Goal: Task Accomplishment & Management: Manage account settings

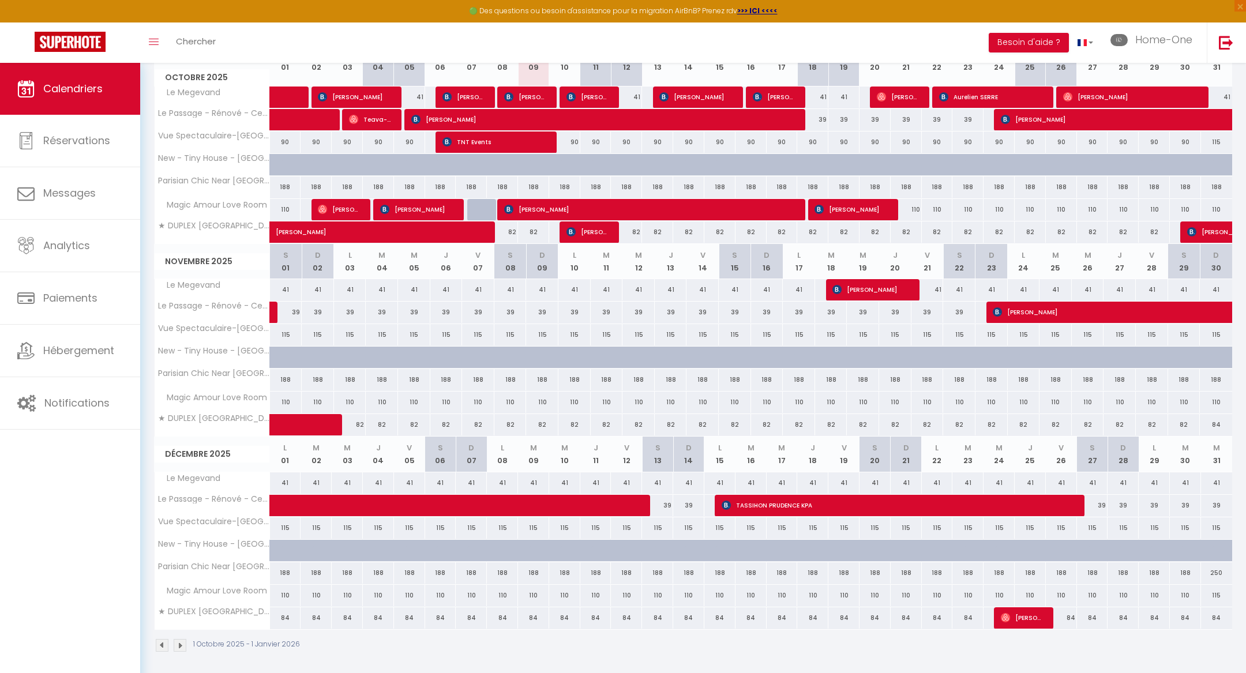
scroll to position [177, 0]
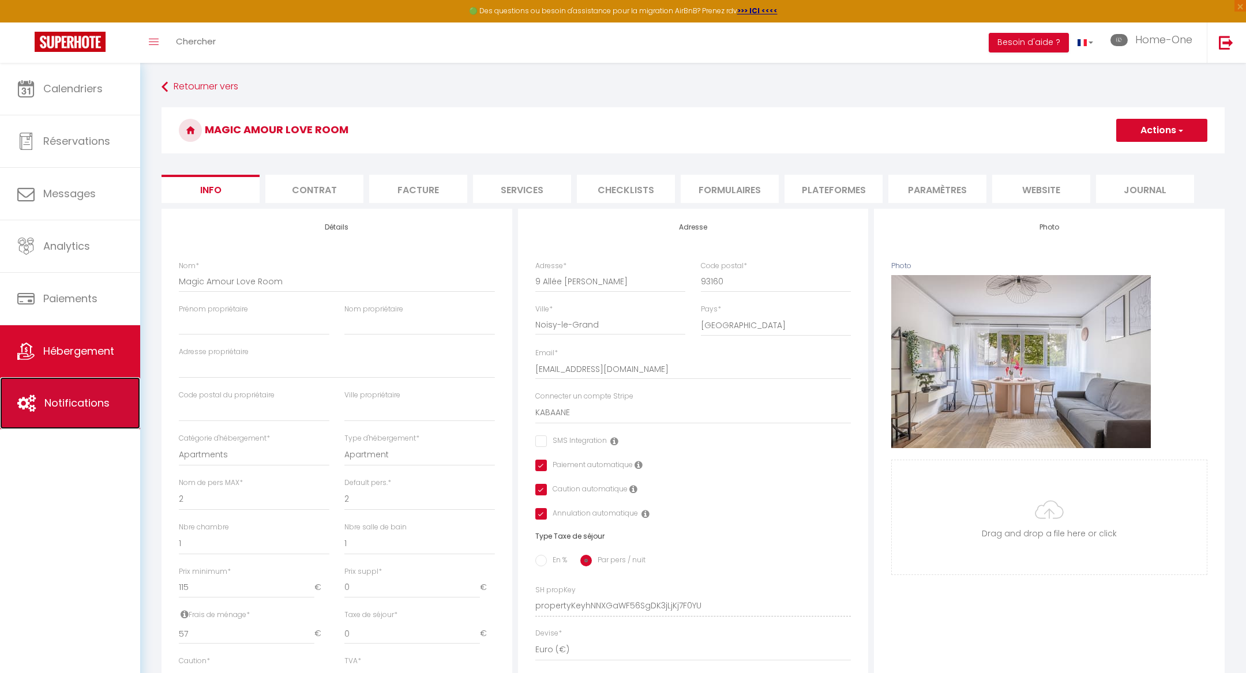
click at [65, 396] on span "Notifications" at bounding box center [76, 403] width 65 height 14
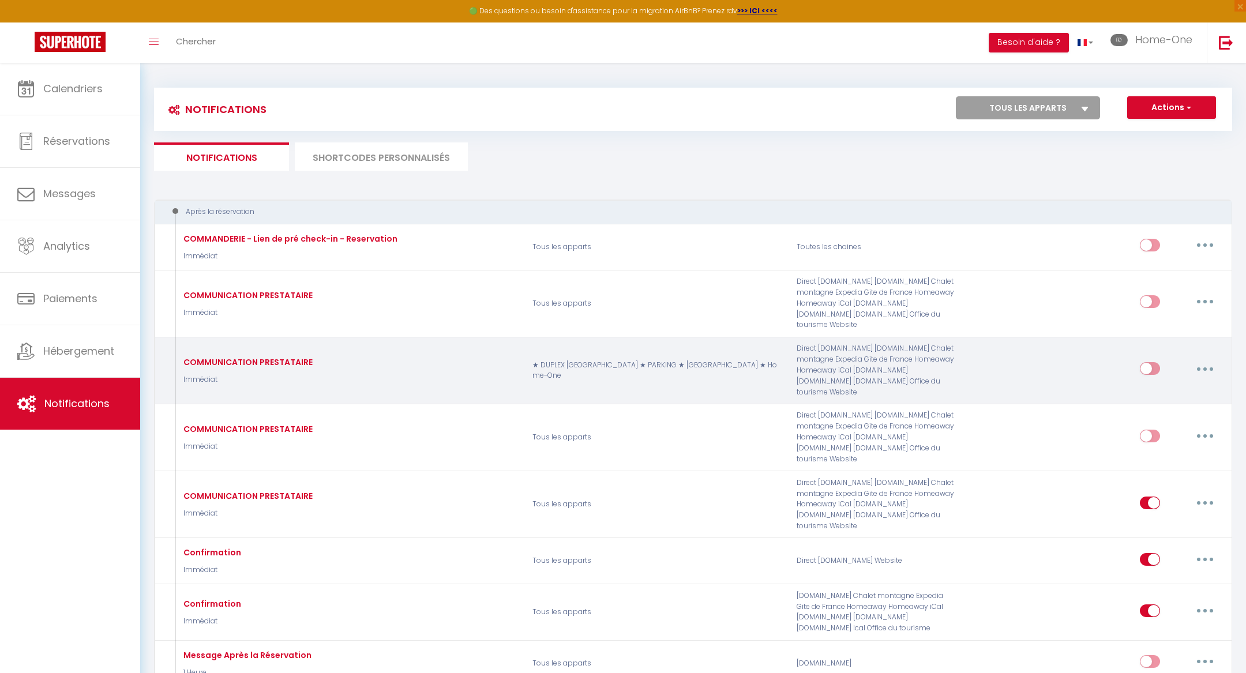
click at [1204, 359] on button "button" at bounding box center [1205, 368] width 32 height 18
click at [1183, 385] on link "Editer" at bounding box center [1174, 395] width 85 height 20
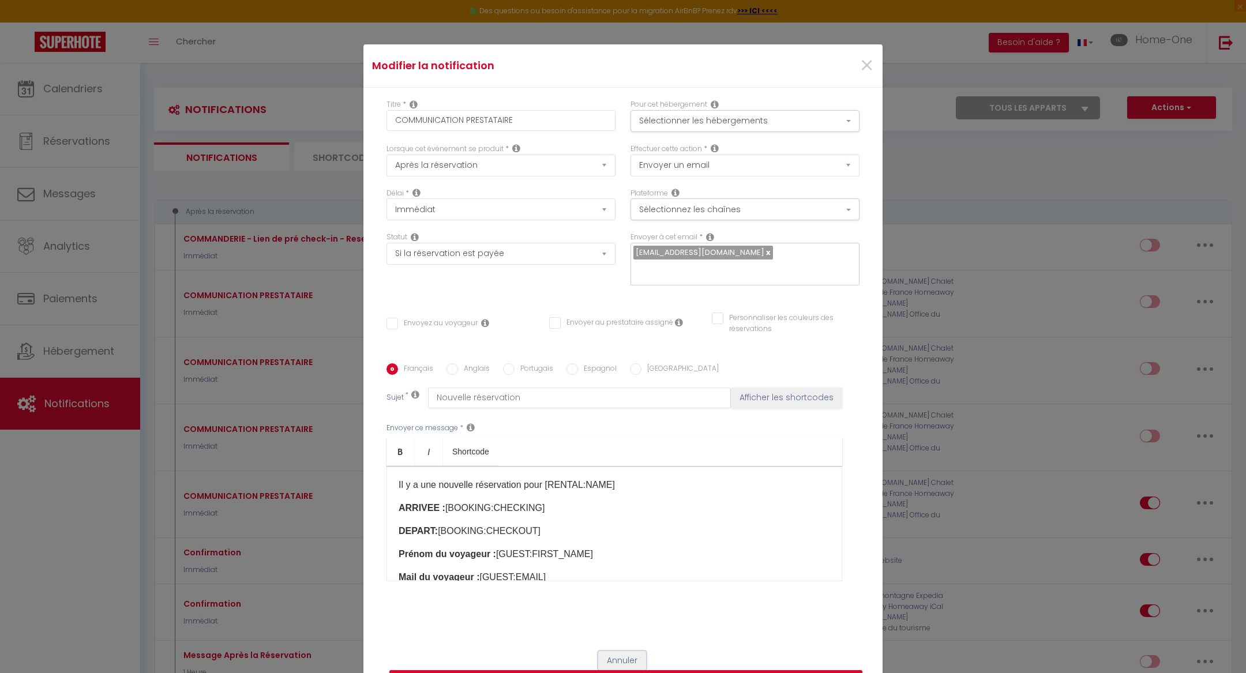
click at [606, 654] on button "Annuler" at bounding box center [622, 661] width 48 height 20
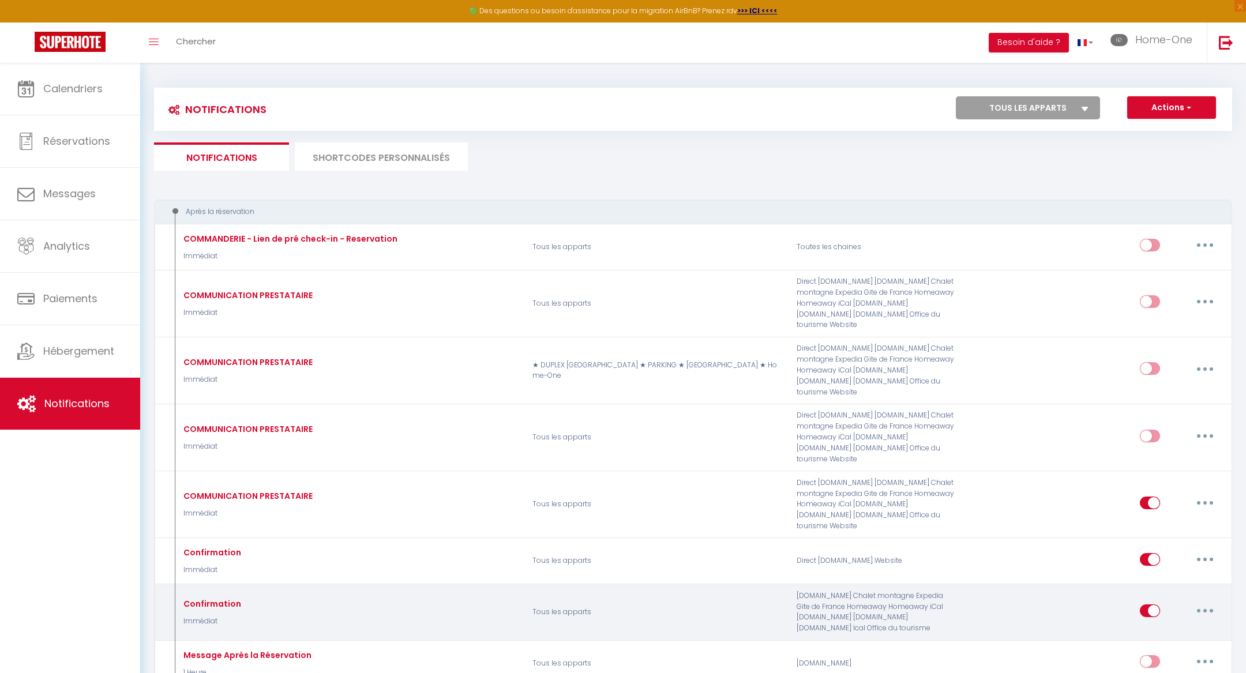
click at [1214, 602] on button "button" at bounding box center [1205, 611] width 32 height 18
click at [1177, 627] on link "Editer" at bounding box center [1174, 637] width 85 height 20
type input "Confirmation"
select select
checkbox input "false"
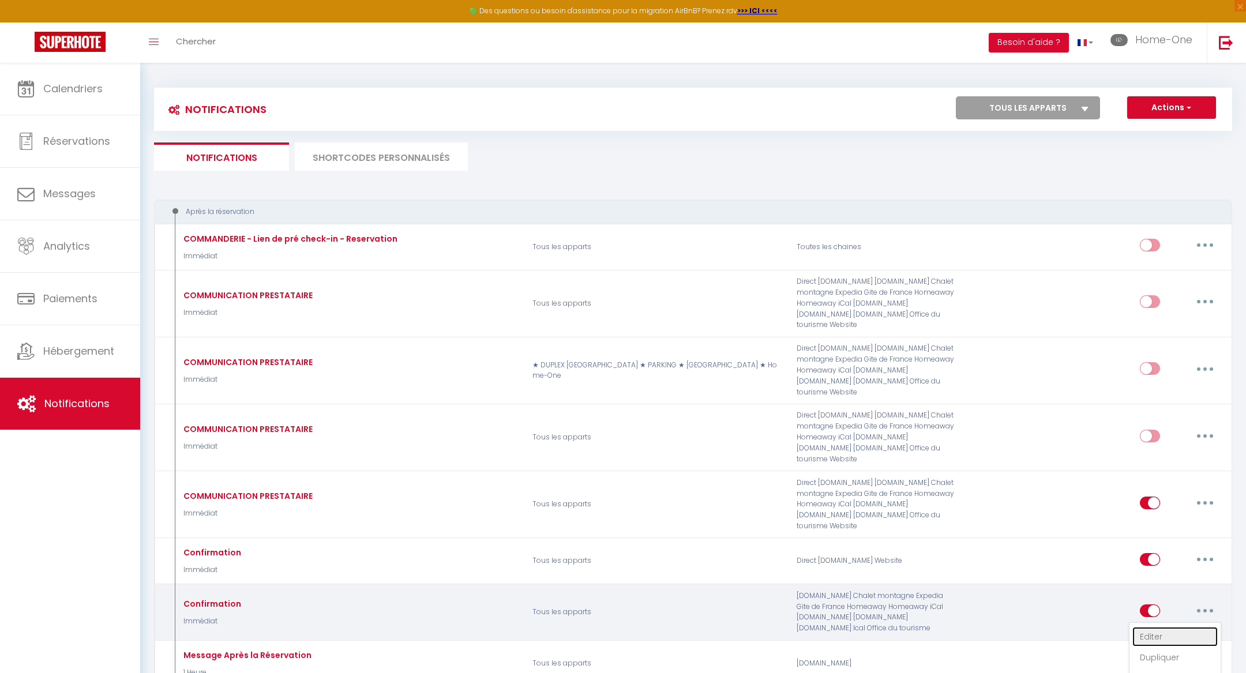
checkbox input "false"
type input "Dépôt de Garantie"
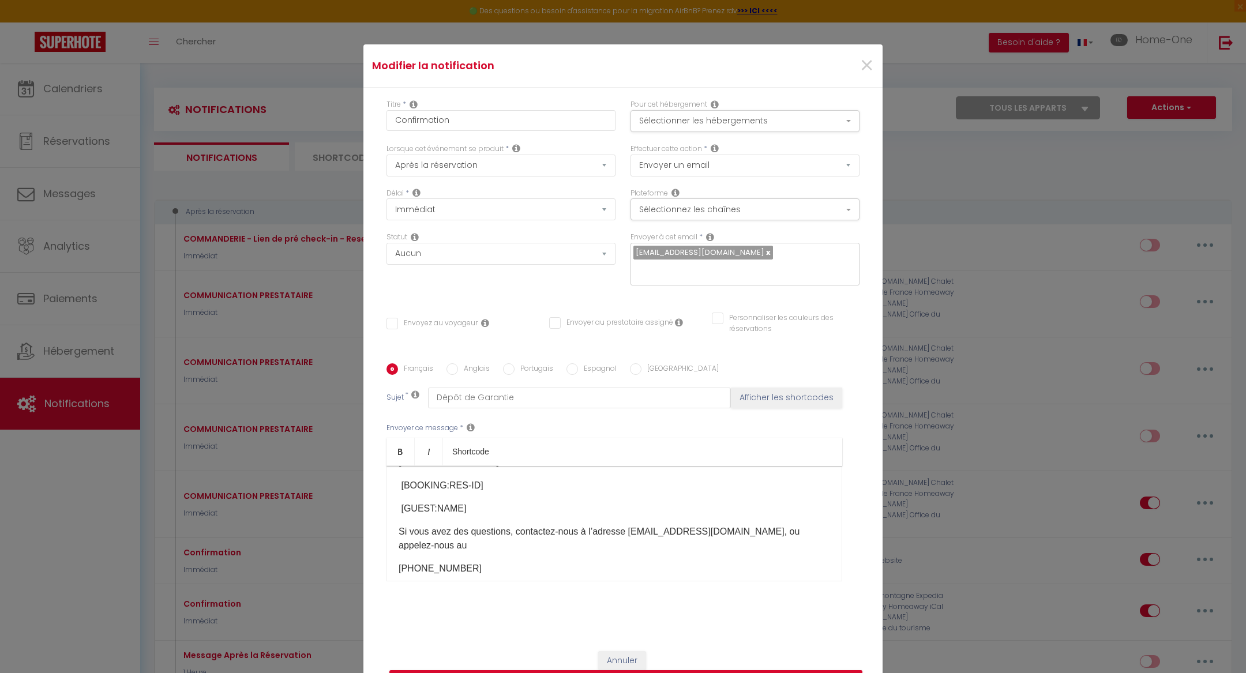
scroll to position [212, 0]
click at [571, 551] on div "Votre reçu de Home-One [BOOKING:ID]​ Reçu de Home-One Paiement de [INQUIRY:COST…" at bounding box center [615, 523] width 456 height 115
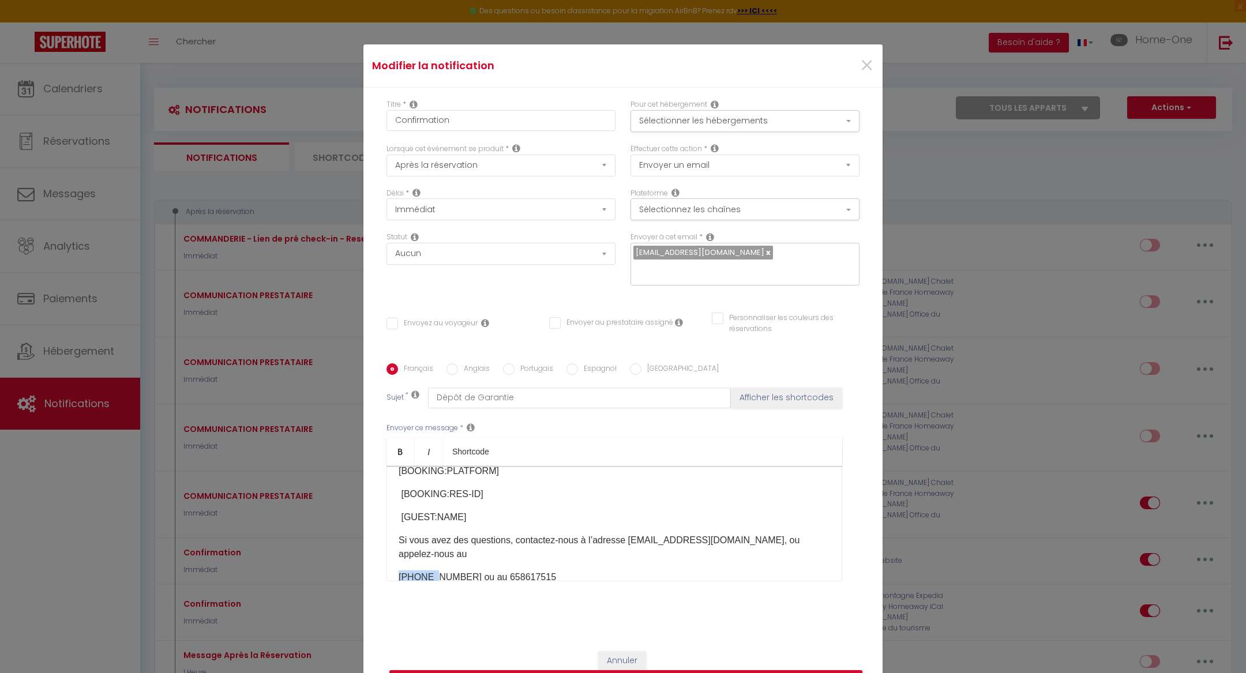
drag, startPoint x: 429, startPoint y: 556, endPoint x: 393, endPoint y: 555, distance: 35.2
click at [393, 555] on div "Votre reçu de Home-One [BOOKING:ID]​ Reçu de Home-One Paiement de [INQUIRY:COST…" at bounding box center [615, 523] width 456 height 115
copy p "+33 (0)"
click at [499, 571] on p "[PHONE_NUMBER]​ ou au 658617515" at bounding box center [615, 578] width 432 height 14
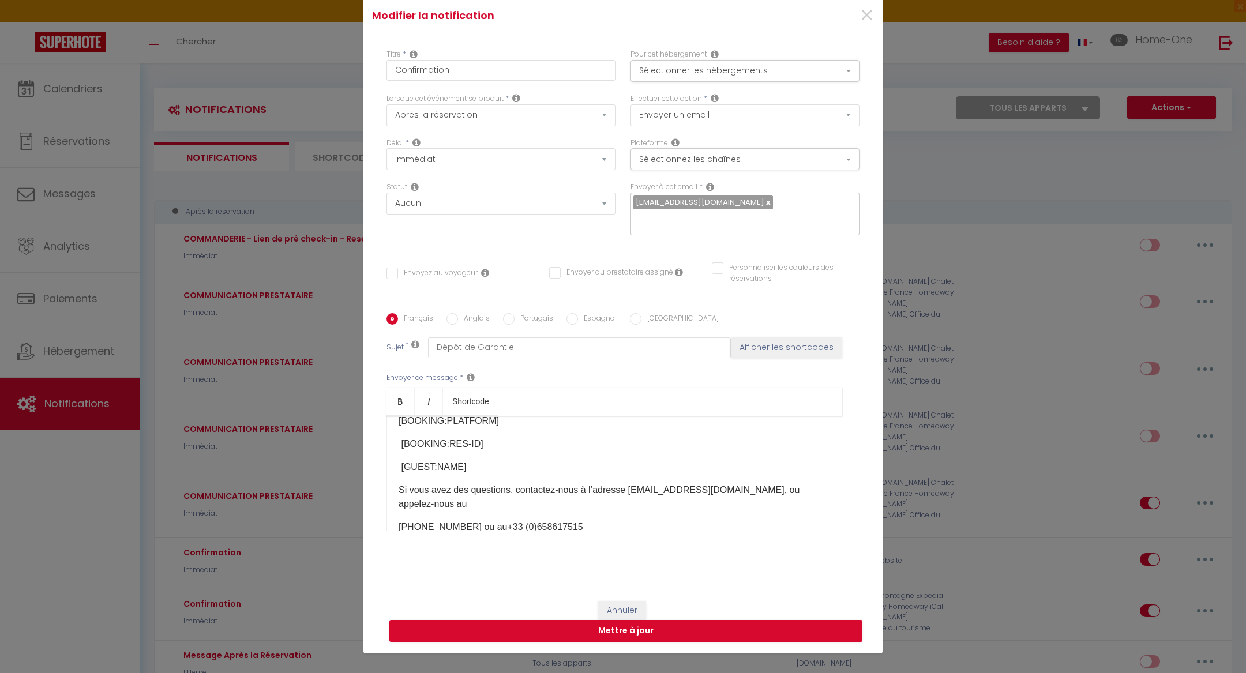
scroll to position [52, 0]
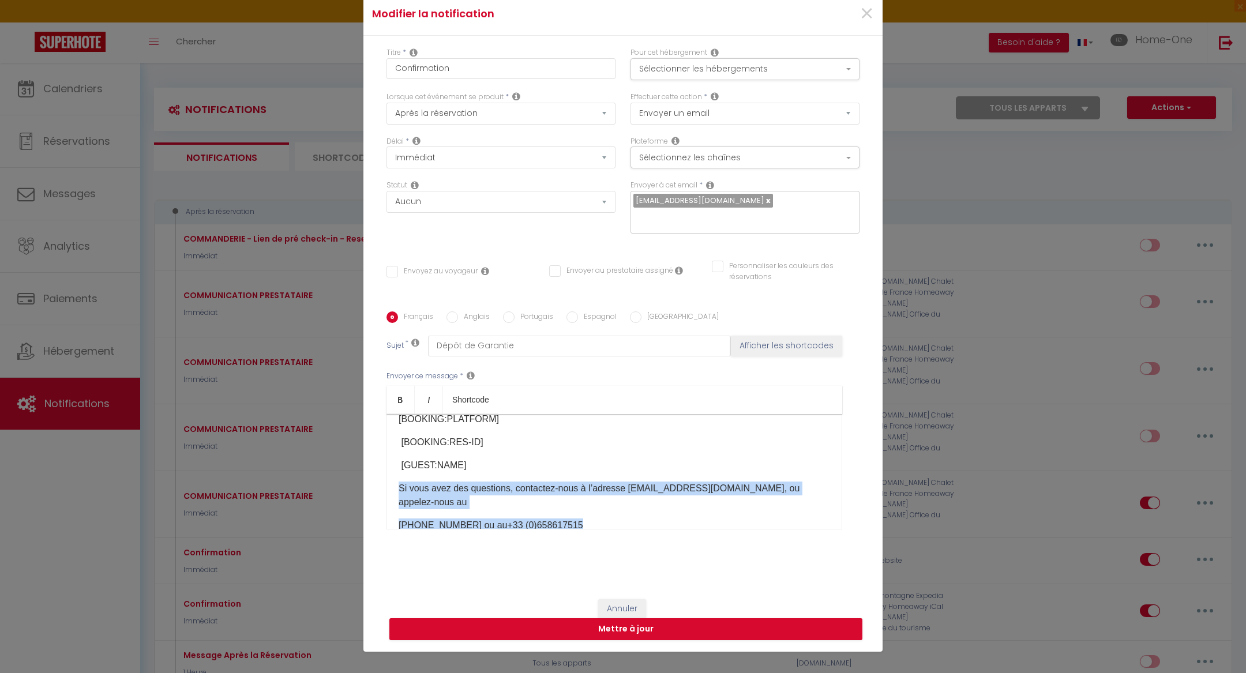
drag, startPoint x: 590, startPoint y: 506, endPoint x: 395, endPoint y: 484, distance: 195.7
click at [395, 484] on div "Votre reçu de Home-One [BOOKING:ID]​ Reçu de Home-One Paiement de [INQUIRY:COST…" at bounding box center [615, 471] width 456 height 115
copy div "Si vous avez des questions, contactez-nous à l’adresse [EMAIL_ADDRESS][DOMAIN_N…"
click at [492, 621] on button "Mettre à jour" at bounding box center [625, 629] width 473 height 22
checkbox input "false"
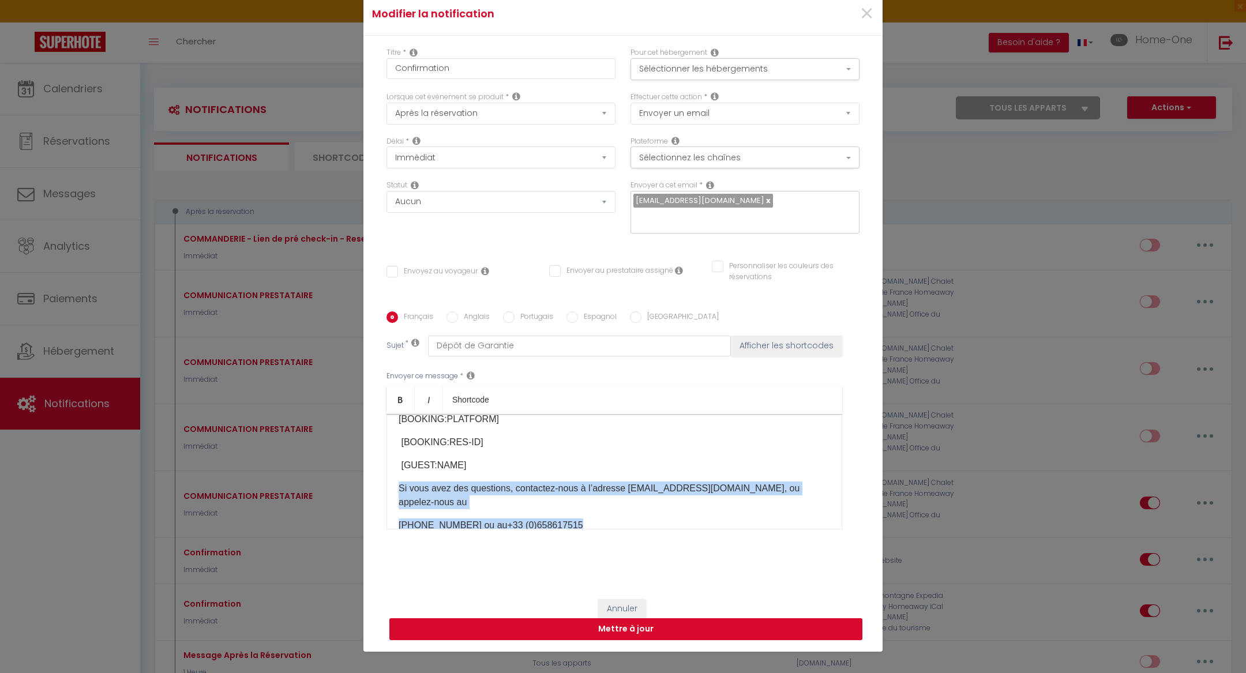
checkbox input "false"
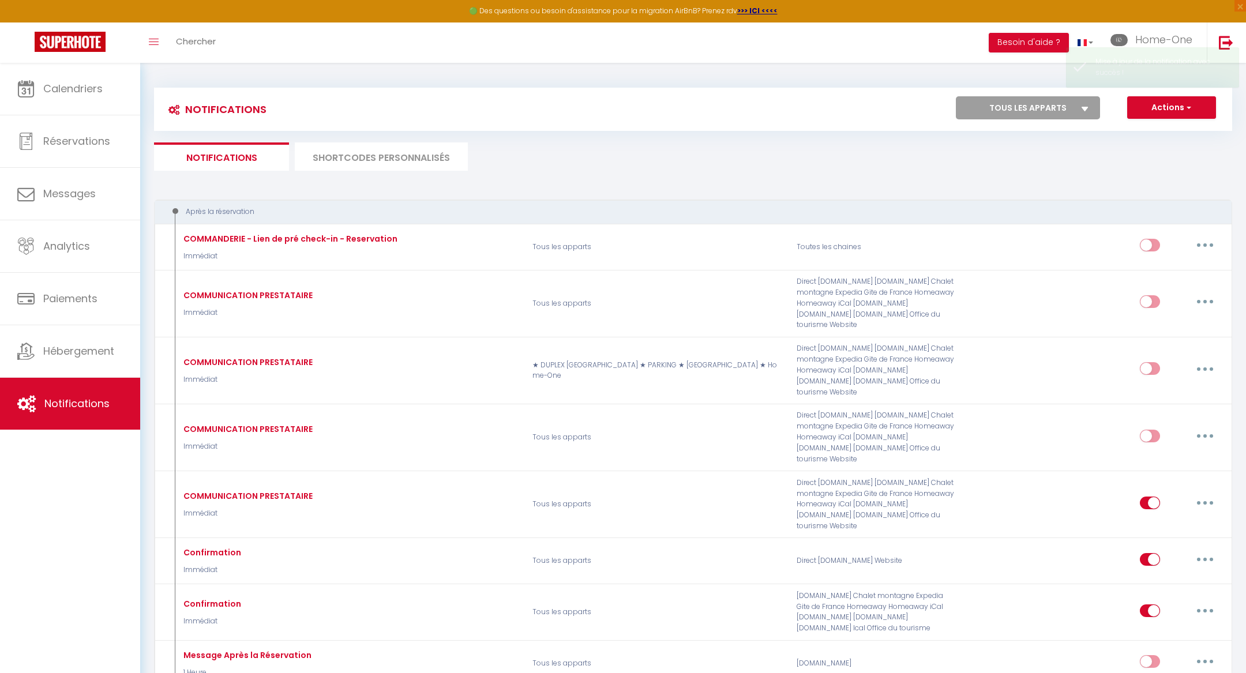
scroll to position [0, 0]
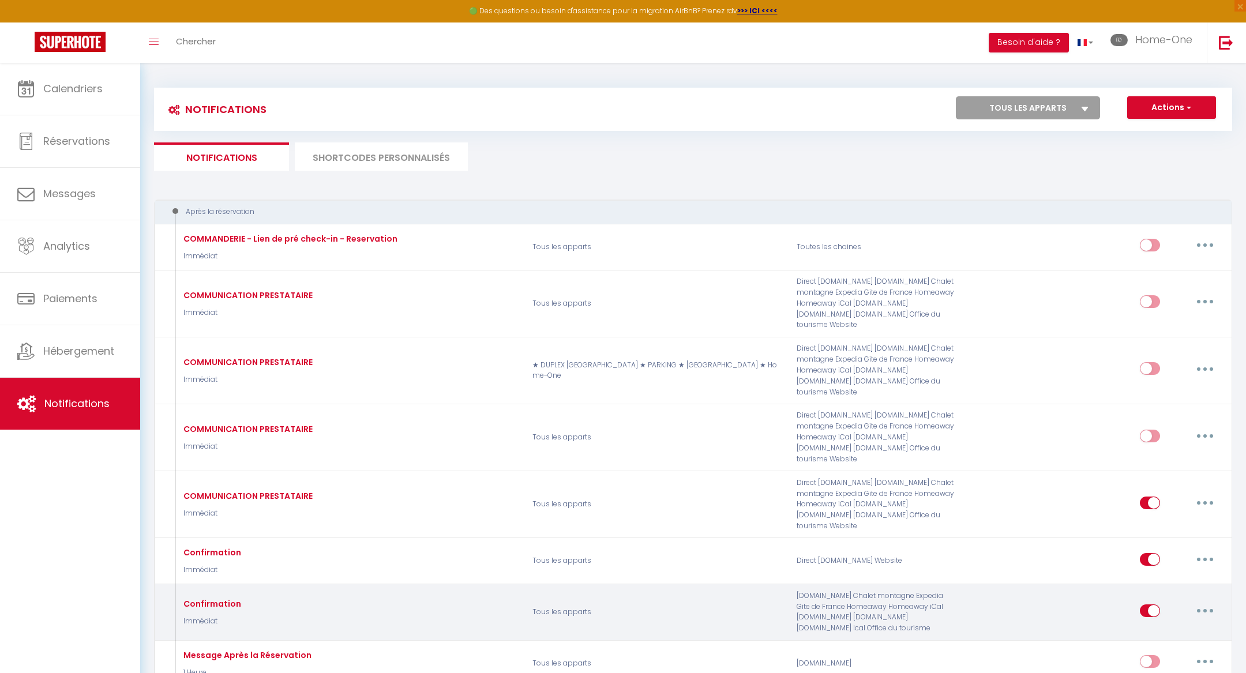
click at [1203, 609] on icon "button" at bounding box center [1204, 610] width 3 height 3
click at [1179, 627] on link "Editer" at bounding box center [1174, 637] width 85 height 20
type input "Confirmation"
select select "Immédiat"
select select
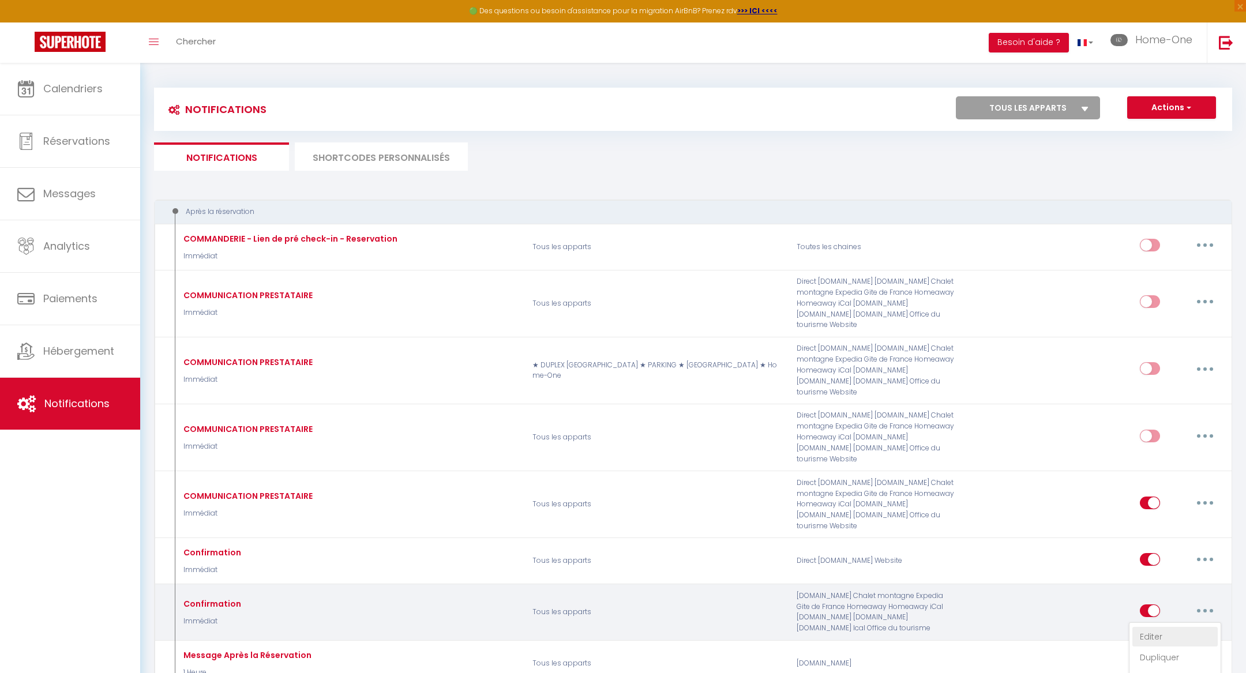
checkbox input "false"
radio input "true"
type input "Dépôt de Garantie"
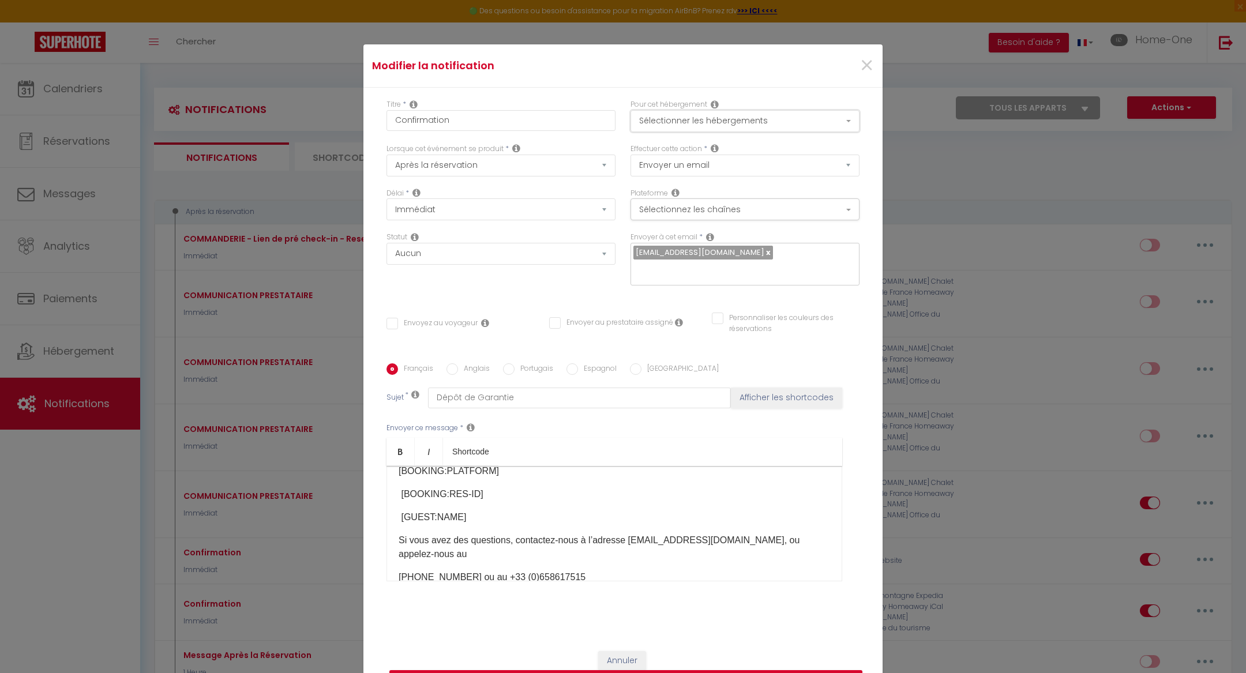
click at [767, 110] on button "Sélectionner les hébergements" at bounding box center [745, 121] width 229 height 22
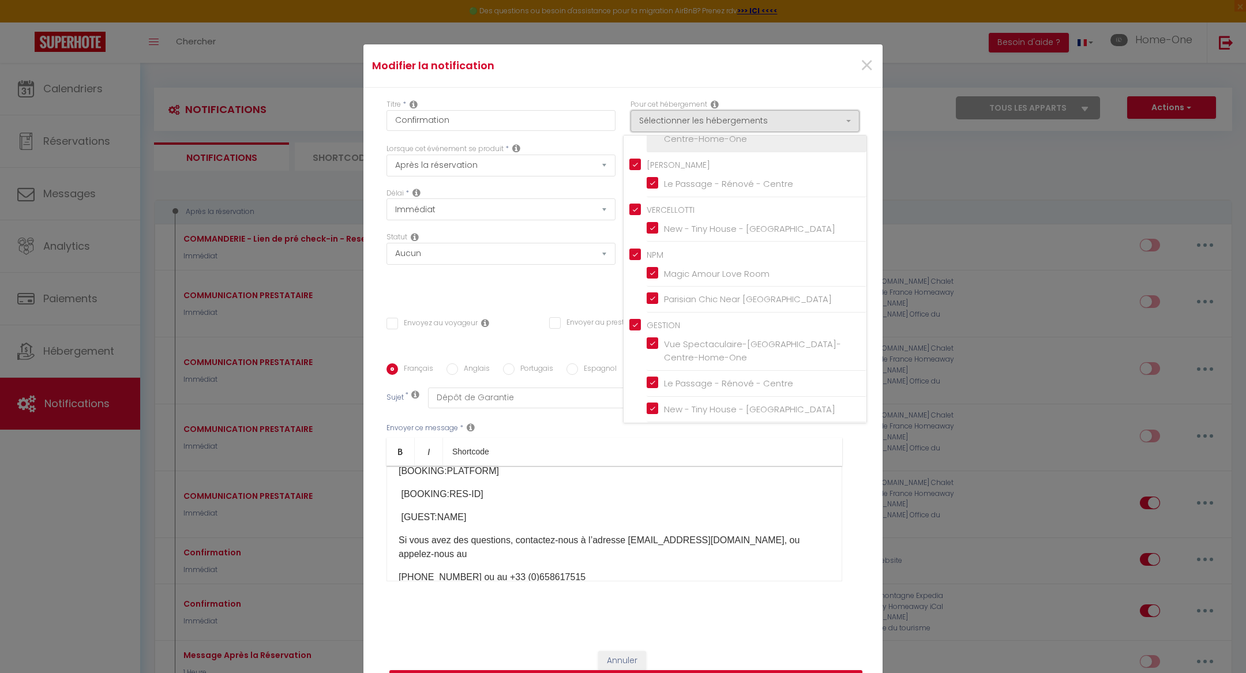
scroll to position [178, 0]
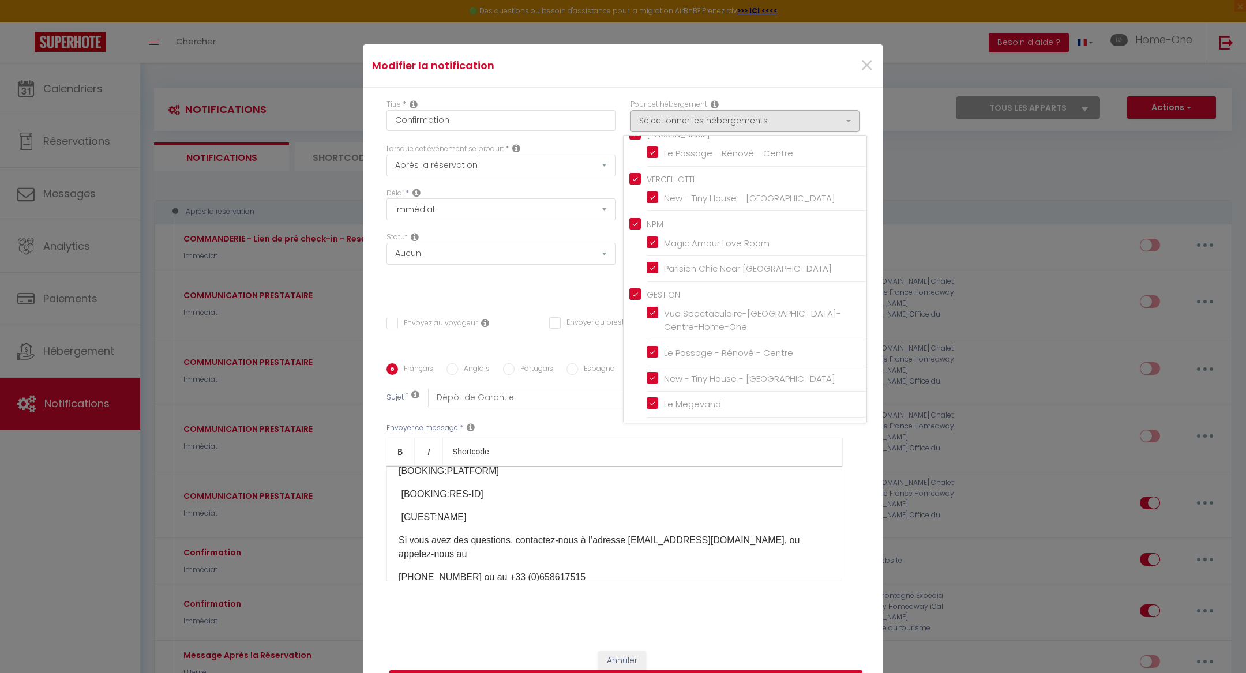
click at [665, 670] on button "Mettre à jour" at bounding box center [625, 681] width 473 height 22
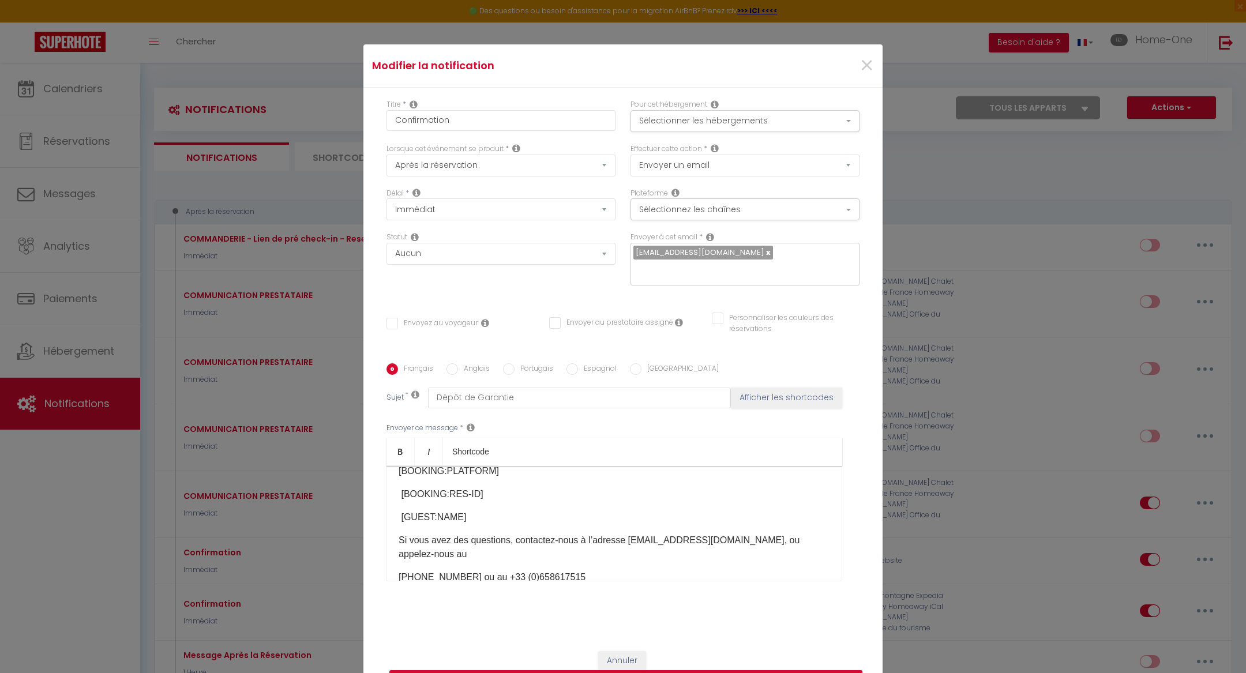
checkbox input "false"
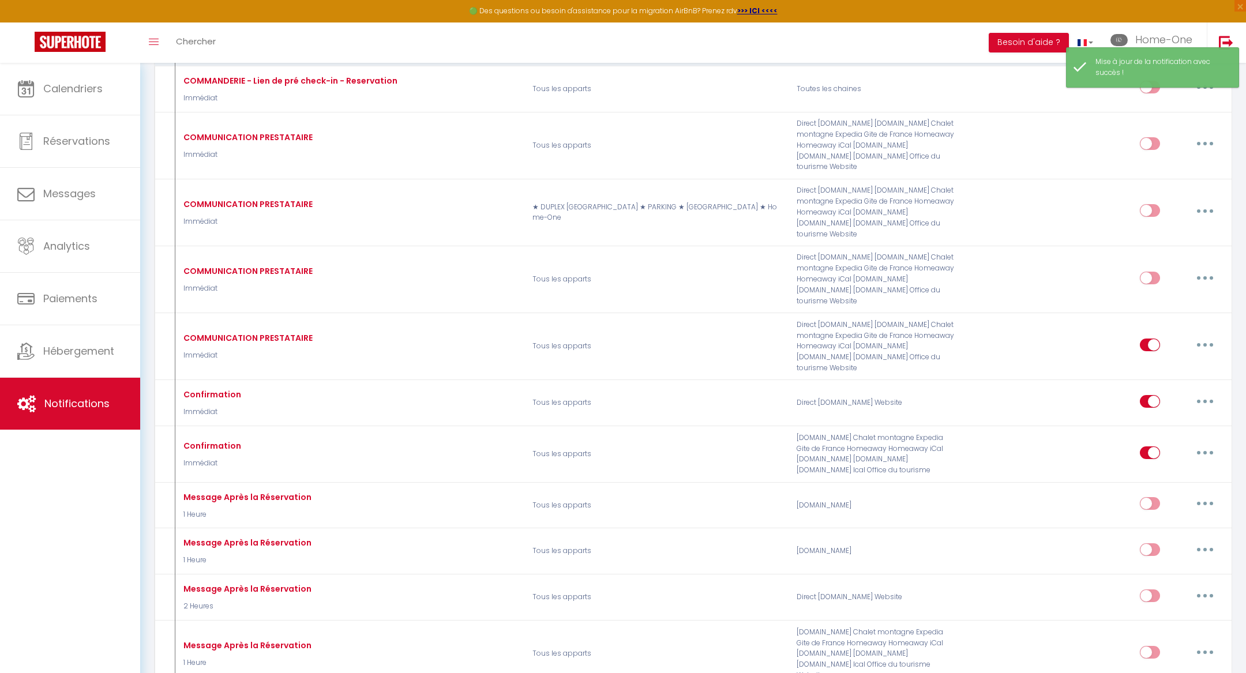
scroll to position [227, 0]
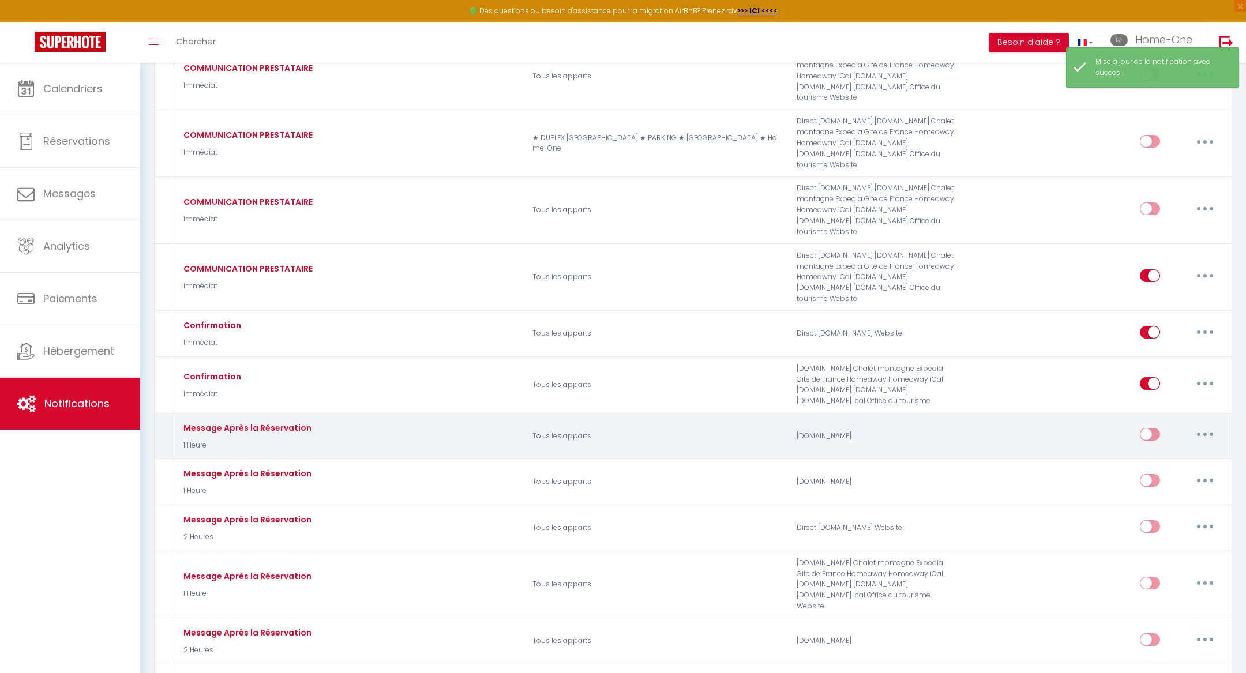
click at [1202, 425] on button "button" at bounding box center [1205, 434] width 32 height 18
click at [1187, 451] on link "Editer" at bounding box center [1174, 461] width 85 height 20
type input "Message Après la Réservation"
select select "1 Heure"
select select
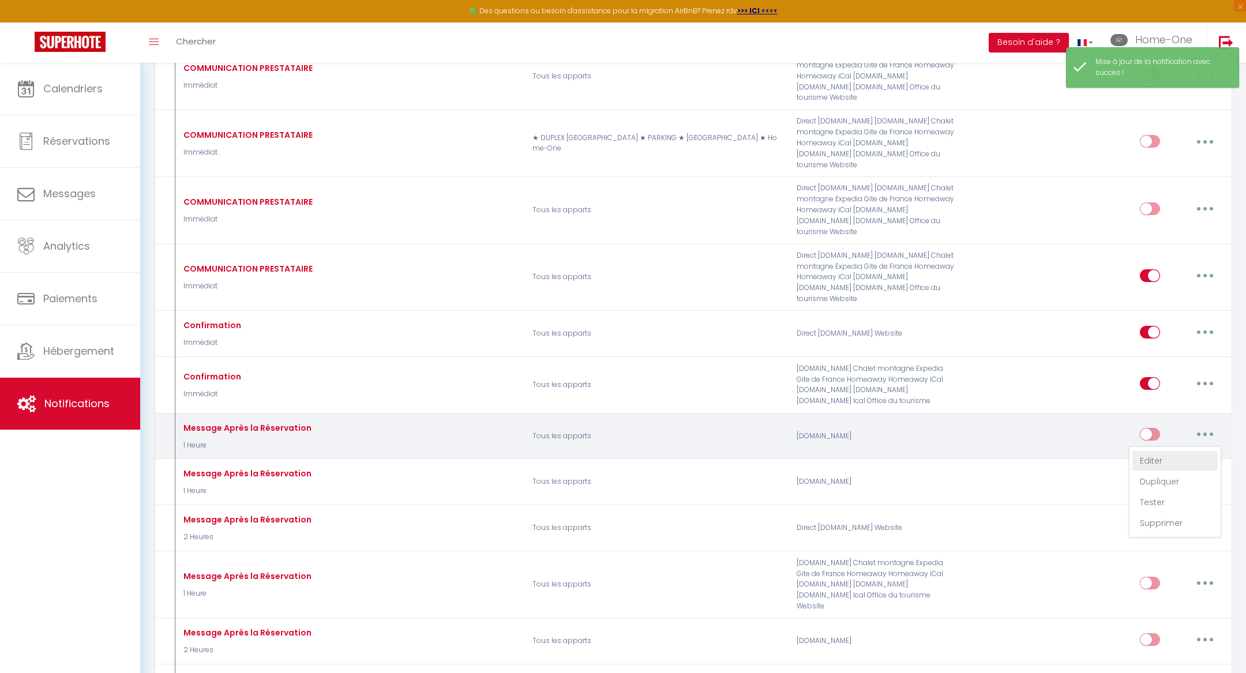
checkbox input "true"
checkbox input "false"
radio input "true"
type input "Merci pour votre réservation"
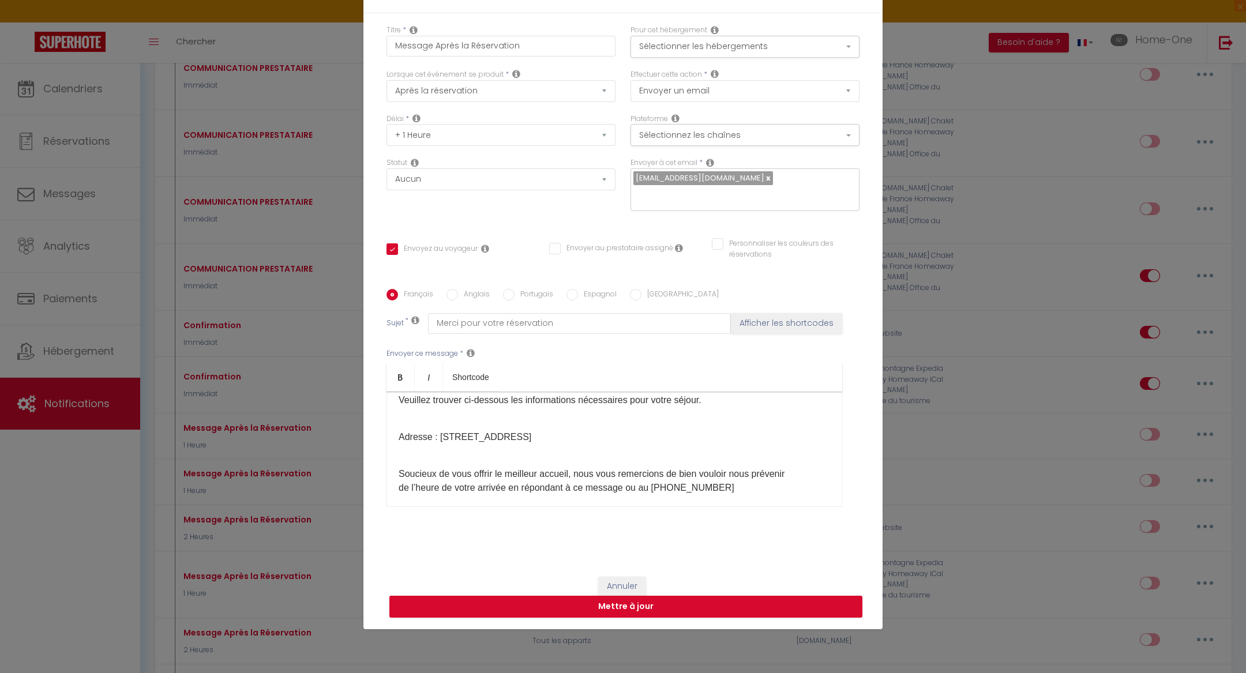
scroll to position [0, 0]
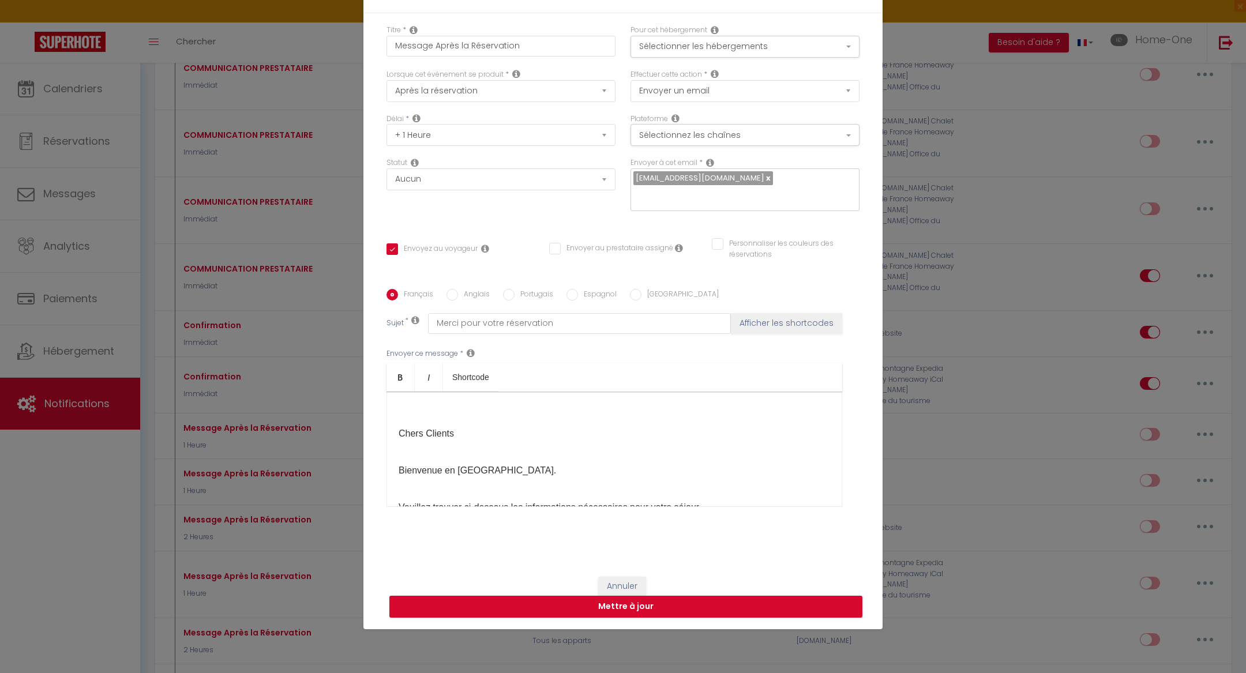
click at [642, 487] on p "Veuillez trouver ci-dessous les informations nécessaires pour votre séjour." at bounding box center [615, 501] width 432 height 28
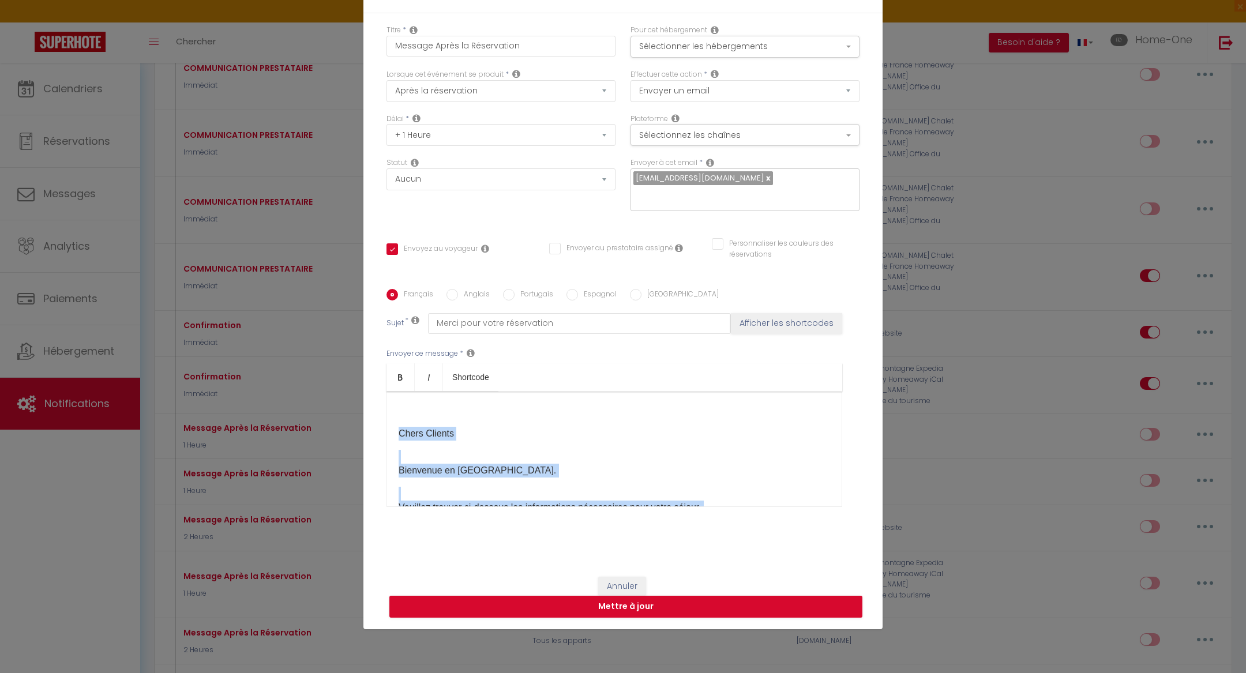
copy div "Lorem Ipsumdo Sitametco ad Elitsed-Doeiu. Temporin utlabor et-dolorem ali enima…"
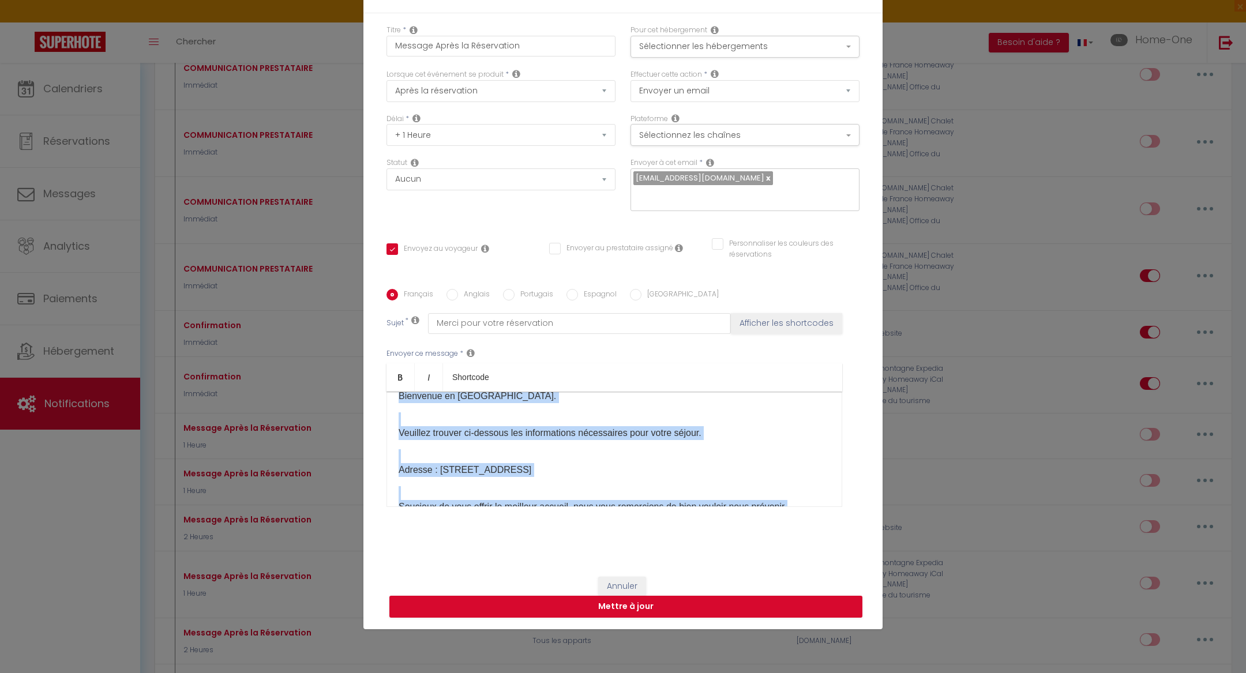
scroll to position [83, 0]
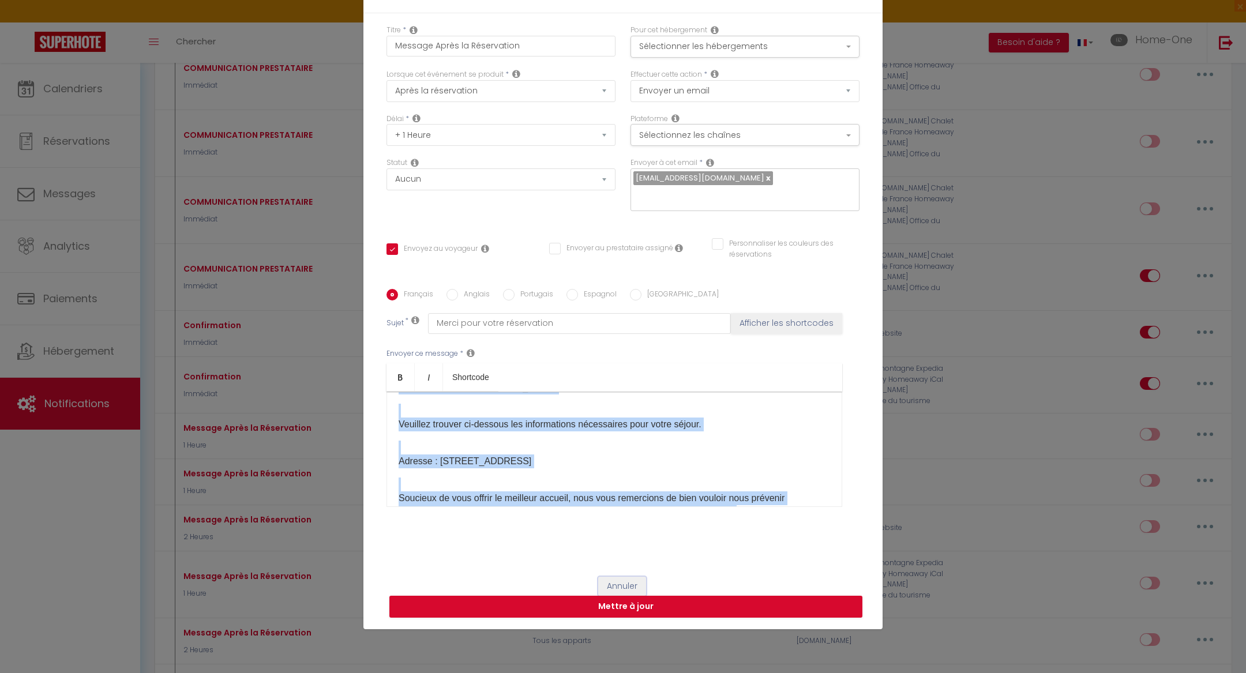
click at [637, 577] on button "Annuler" at bounding box center [622, 587] width 48 height 20
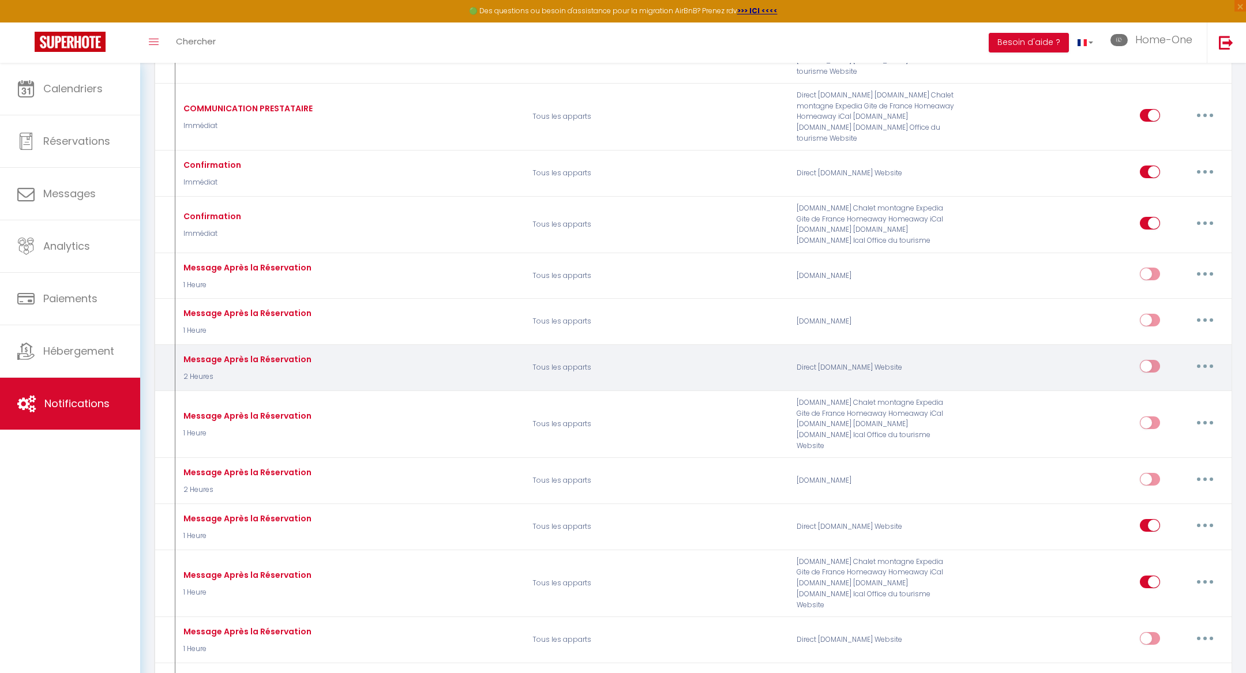
scroll to position [396, 0]
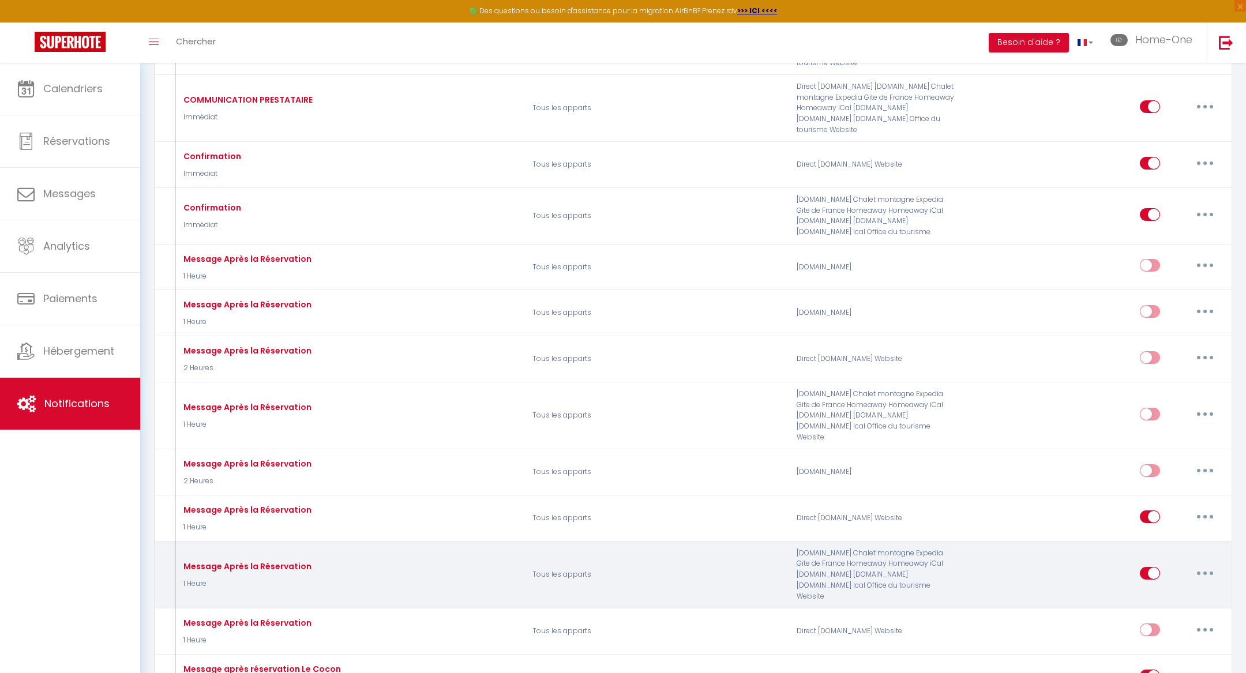
click at [1206, 564] on button "button" at bounding box center [1205, 573] width 32 height 18
click at [1168, 590] on link "Editer" at bounding box center [1174, 600] width 85 height 20
type input "Message Après la Réservation"
checkbox input "true"
checkbox input "false"
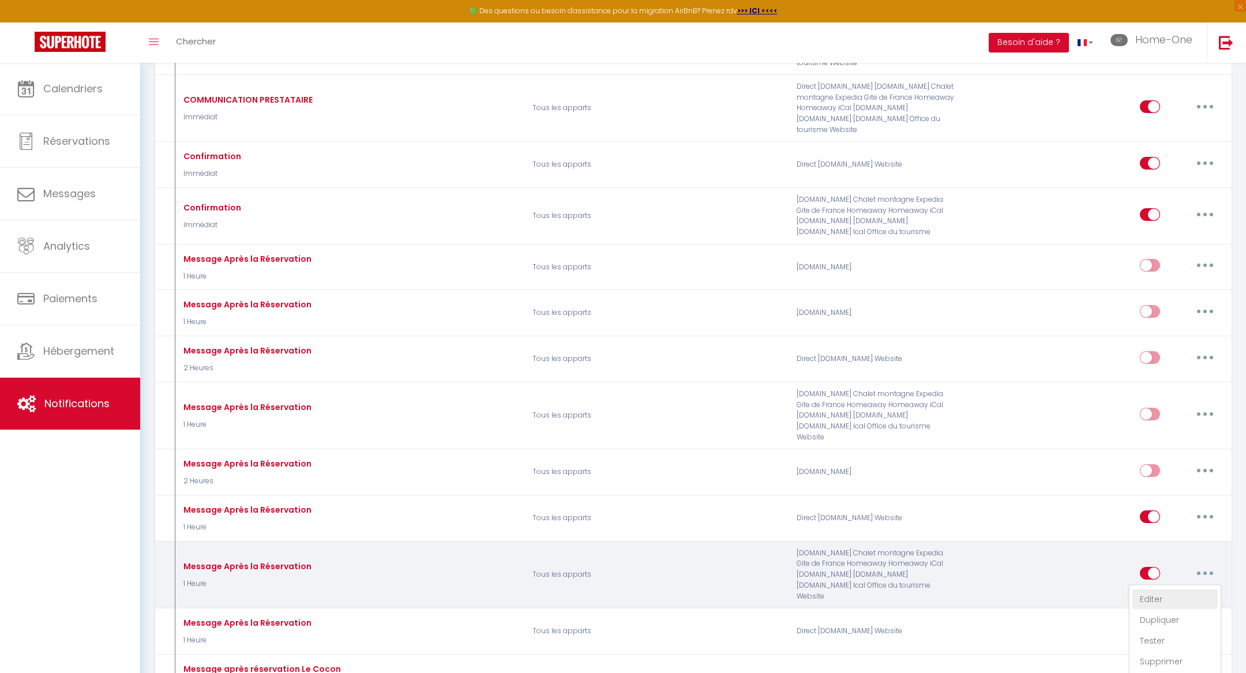
checkbox input "false"
type input "Merci pour votre réservation"
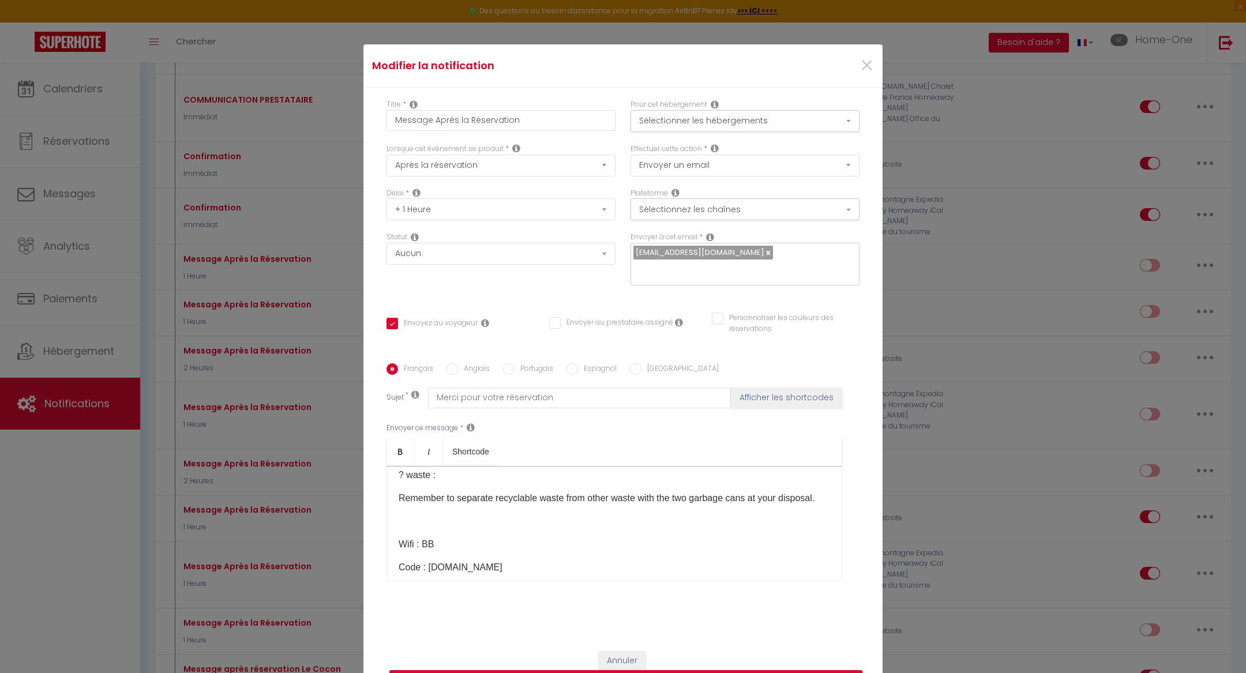
scroll to position [918, 0]
click at [620, 651] on button "Annuler" at bounding box center [622, 661] width 48 height 20
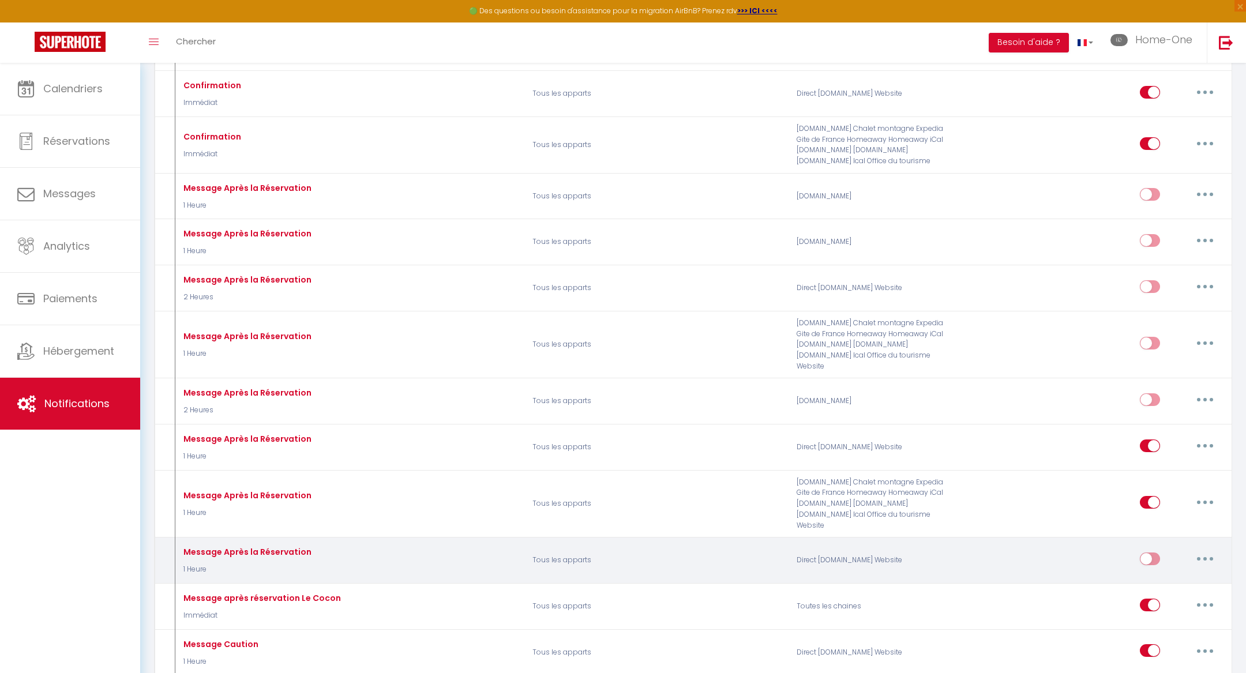
scroll to position [527, 0]
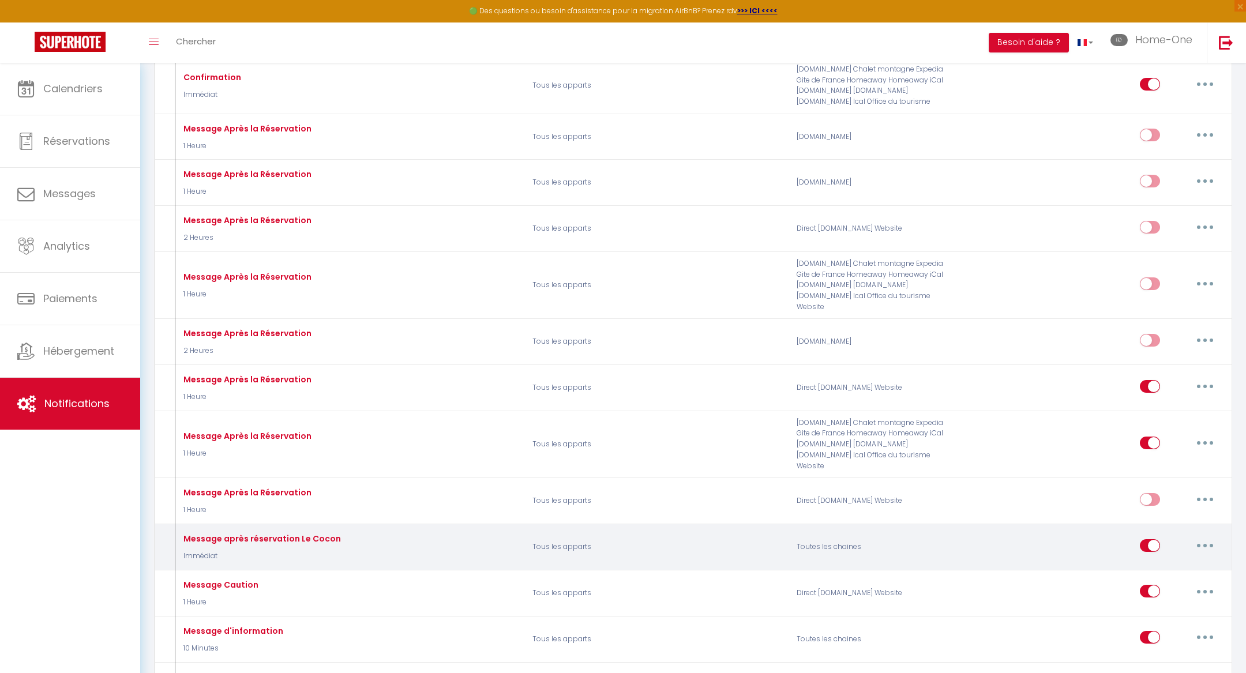
click at [1200, 537] on button "button" at bounding box center [1205, 546] width 32 height 18
click at [1181, 562] on link "Editer" at bounding box center [1174, 572] width 85 height 20
type input "Message après réservation Le Cocon"
select select "Immédiat"
checkbox input "false"
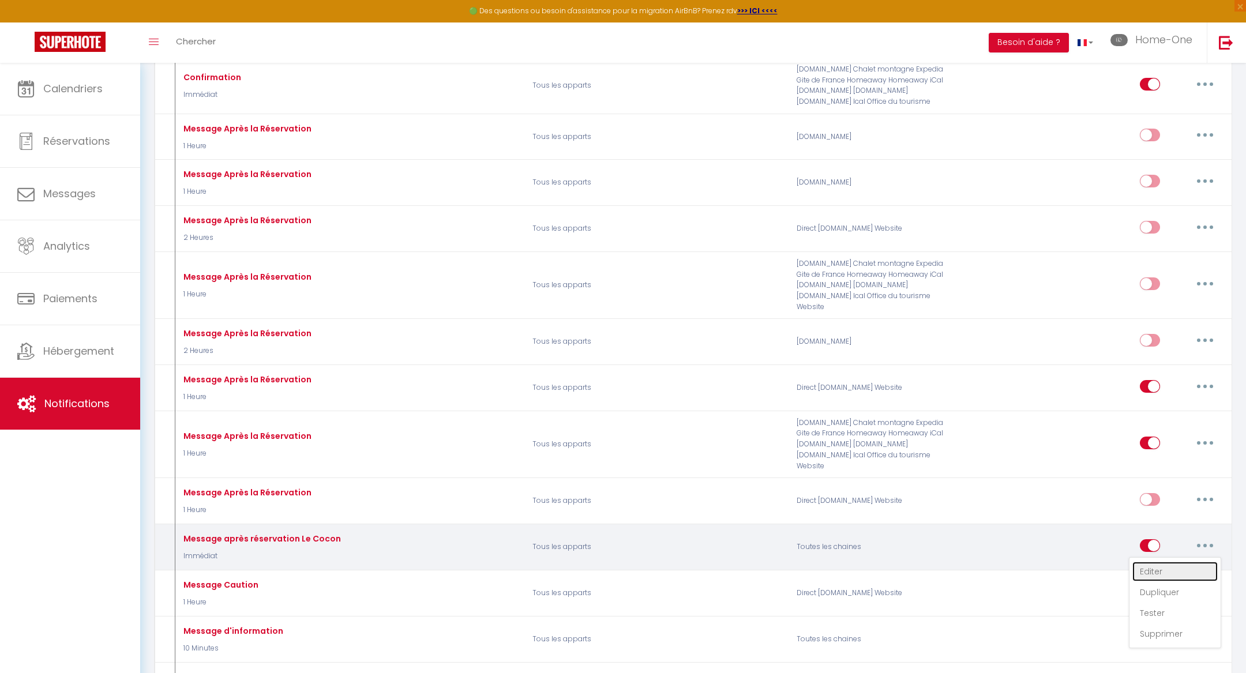
checkbox input "false"
type input "Message après réservation Le Cocon"
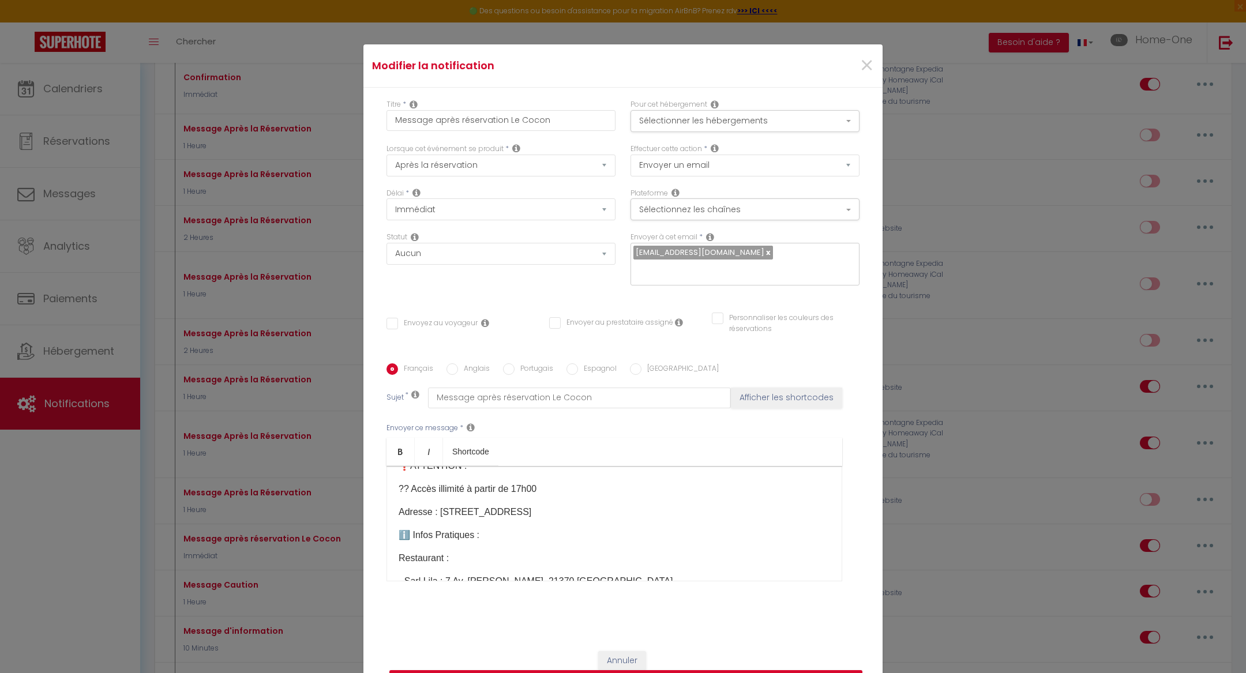
scroll to position [203, 0]
click at [618, 651] on button "Annuler" at bounding box center [622, 661] width 48 height 20
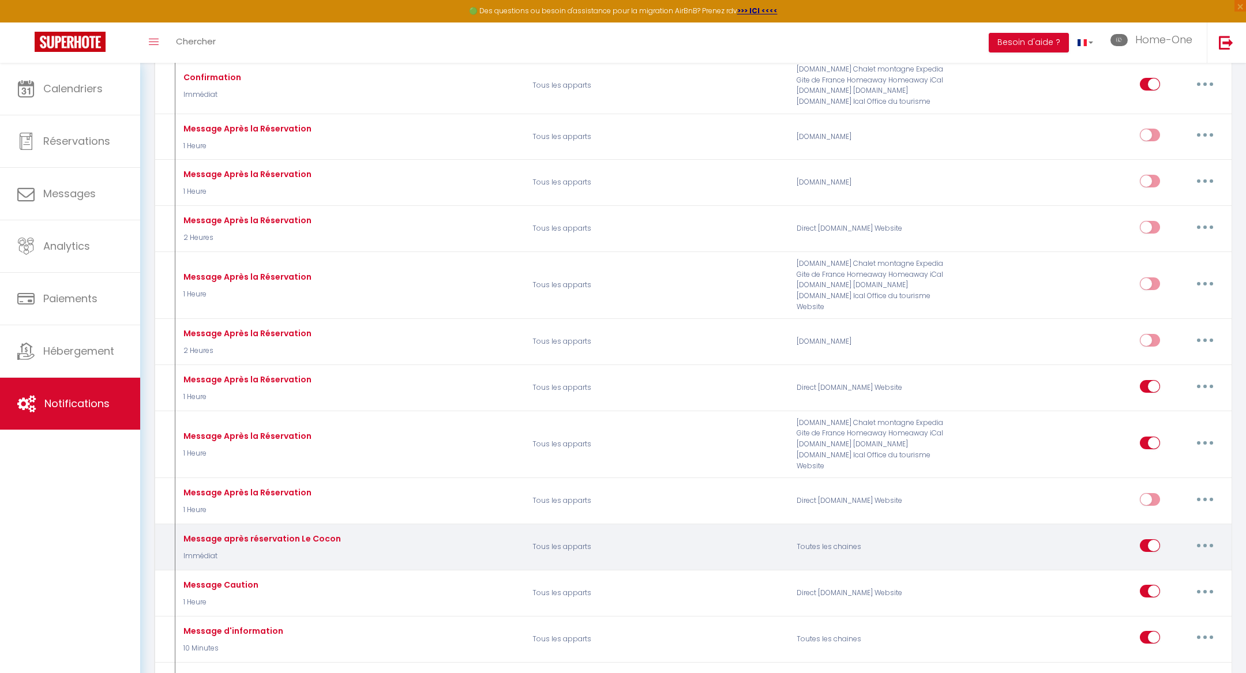
click at [1154, 539] on input "checkbox" at bounding box center [1150, 547] width 20 height 17
checkbox input "false"
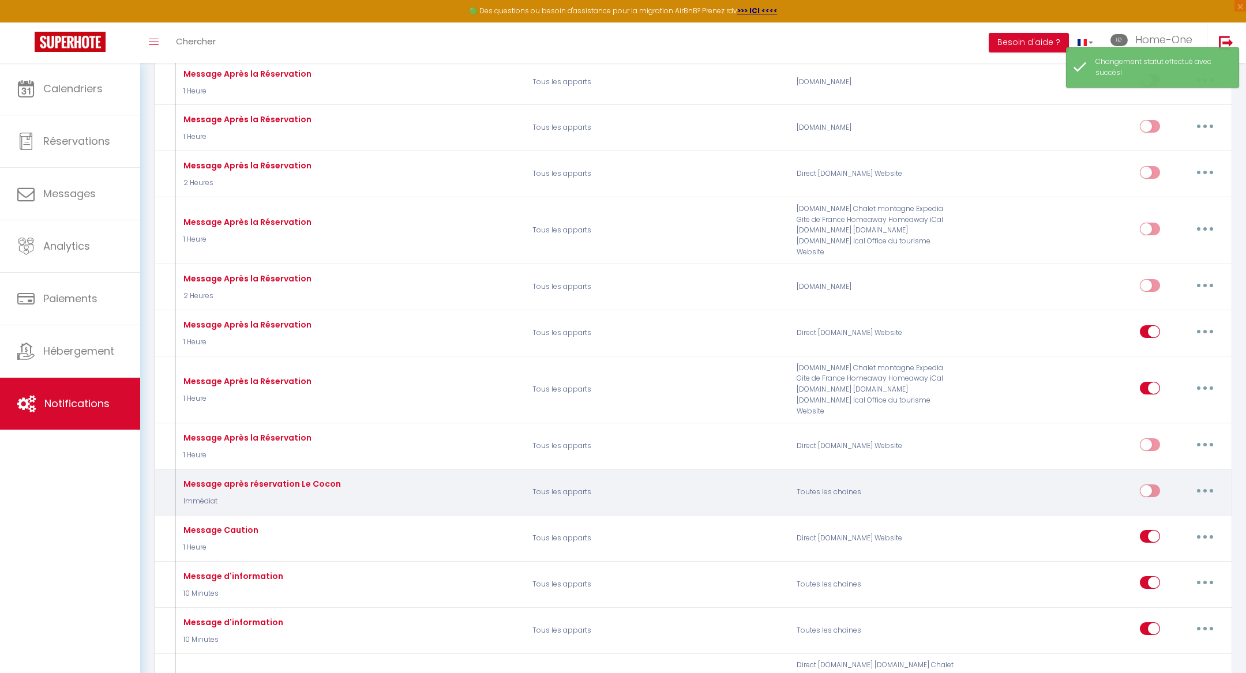
scroll to position [586, 0]
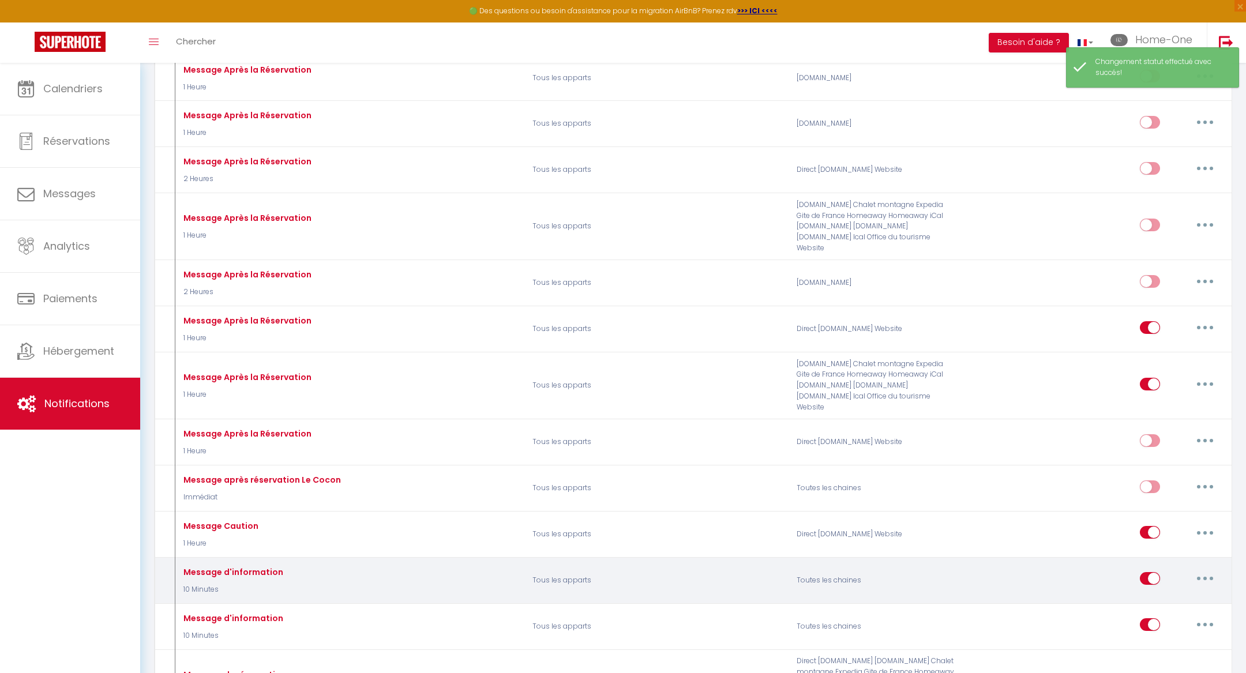
click at [1207, 569] on button "button" at bounding box center [1205, 578] width 32 height 18
click at [1178, 595] on link "Editer" at bounding box center [1174, 605] width 85 height 20
type input "Message d'information"
select select "10 Minutes"
checkbox input "false"
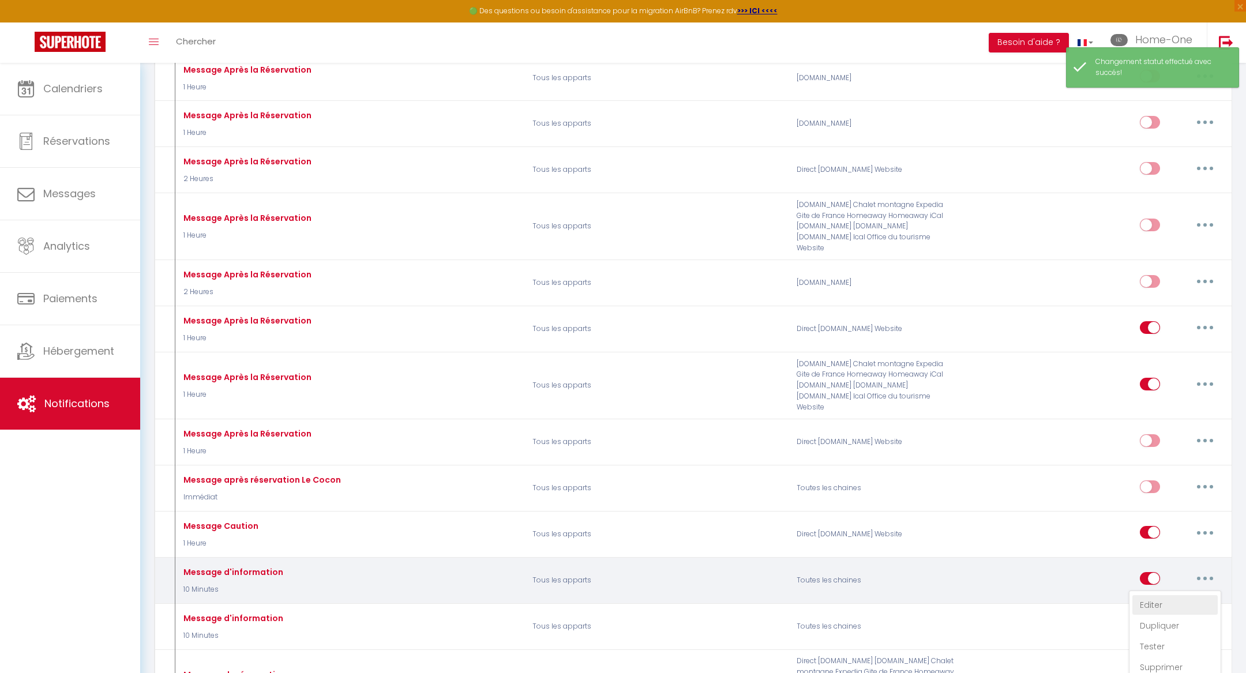
checkbox input "false"
type input "Message d'information"
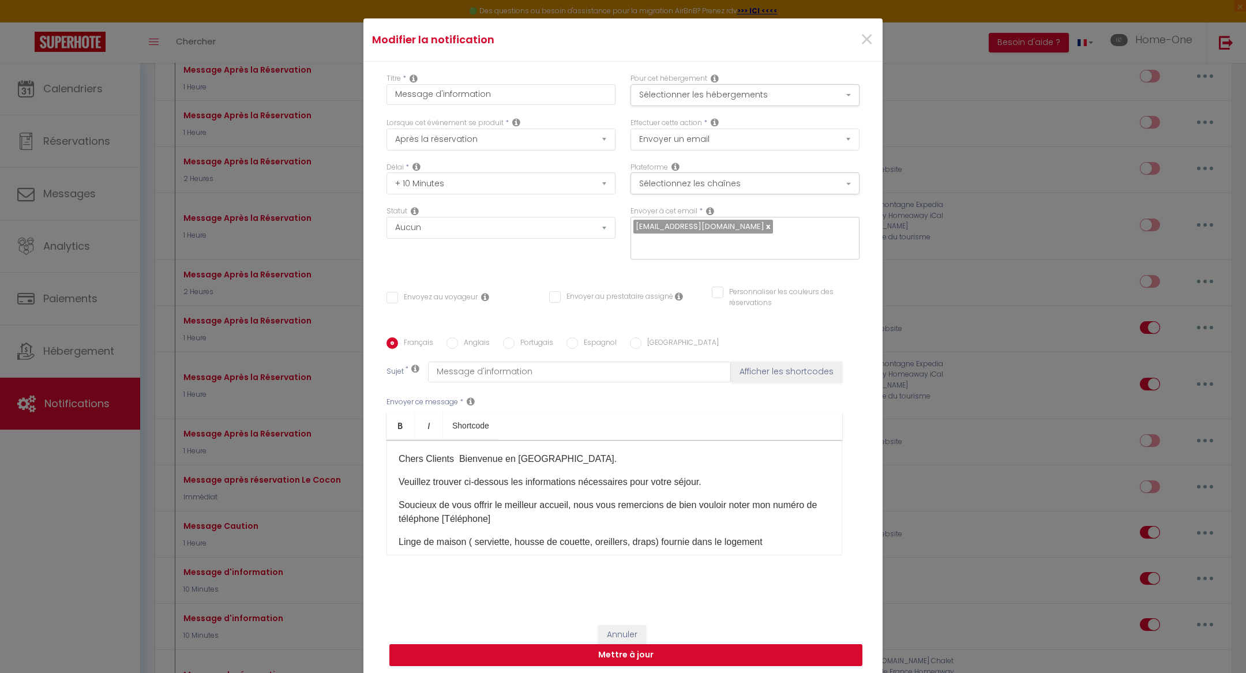
scroll to position [0, 0]
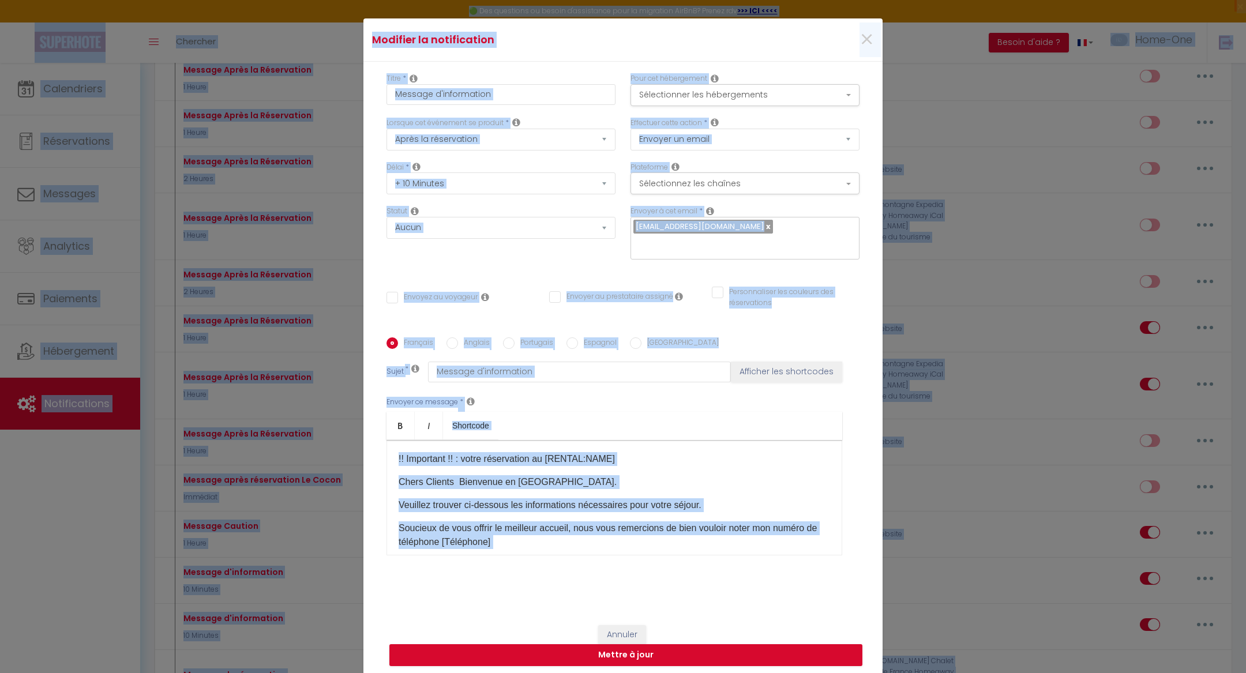
click at [665, 475] on p "Chers Clients Bienvenue en [GEOGRAPHIC_DATA]." at bounding box center [615, 482] width 432 height 14
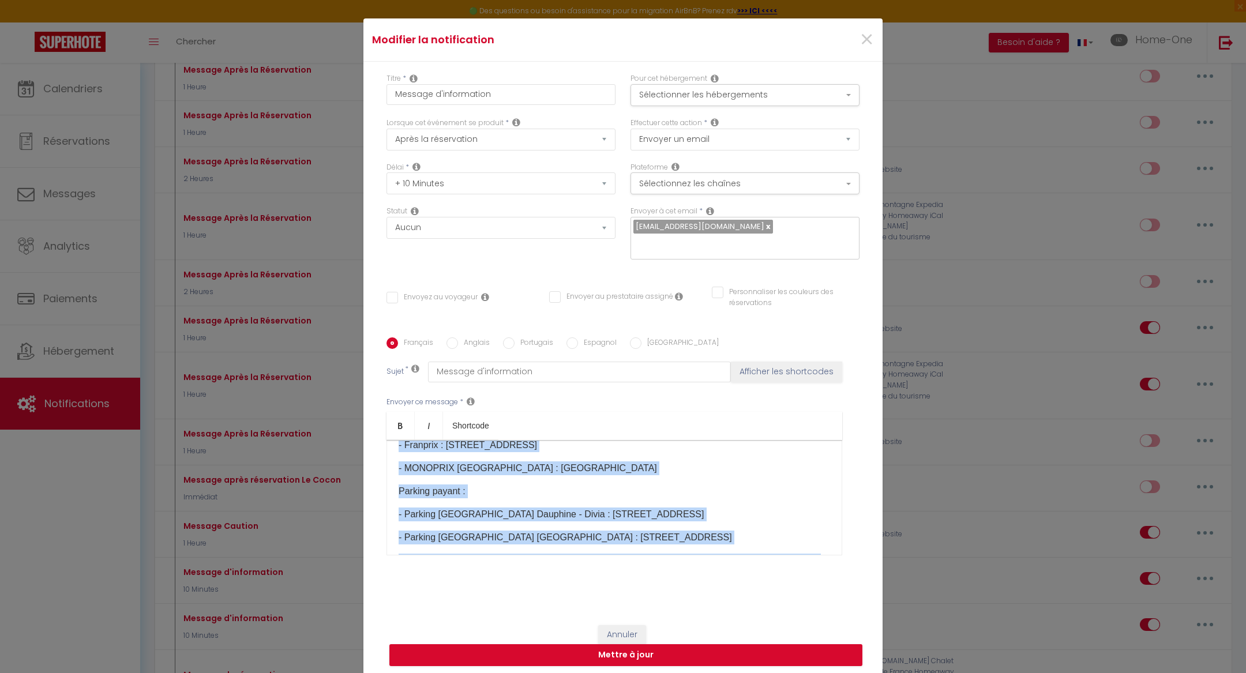
scroll to position [677, 0]
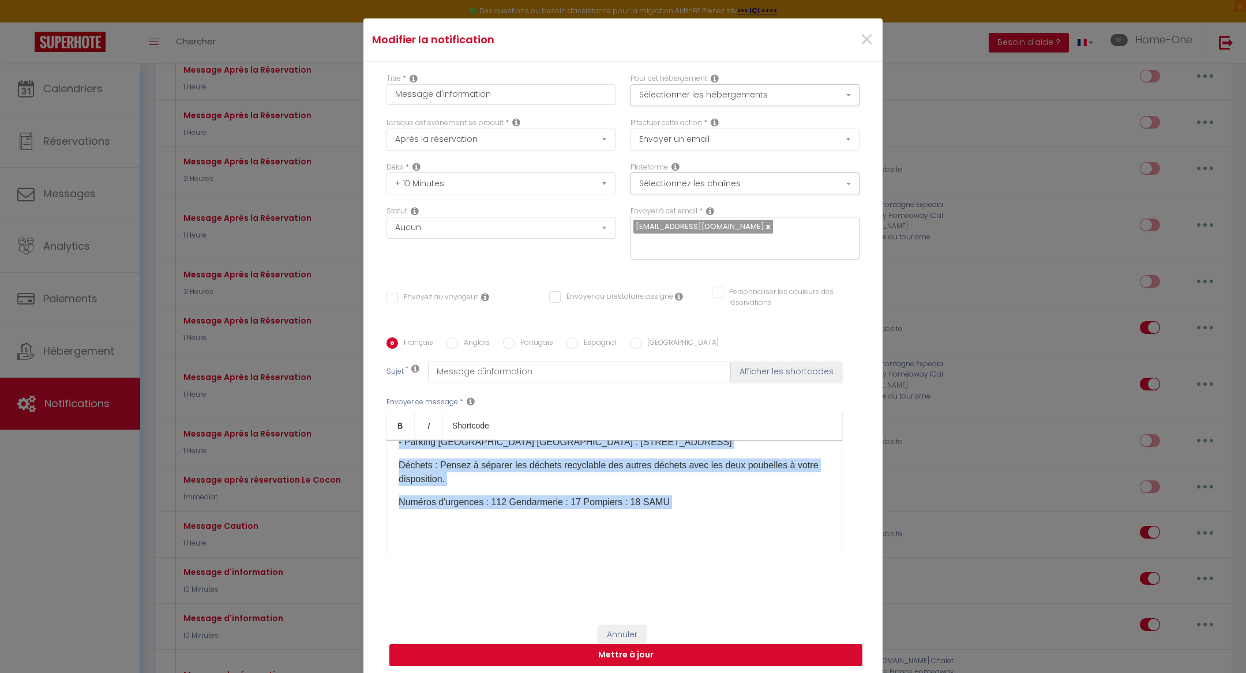
drag, startPoint x: 392, startPoint y: 449, endPoint x: 476, endPoint y: 603, distance: 175.3
click at [476, 603] on div "Titre * Message d'information Pour cet hébergement Sélectionner les hébergement…" at bounding box center [622, 338] width 519 height 552
click at [606, 625] on button "Annuler" at bounding box center [622, 635] width 48 height 20
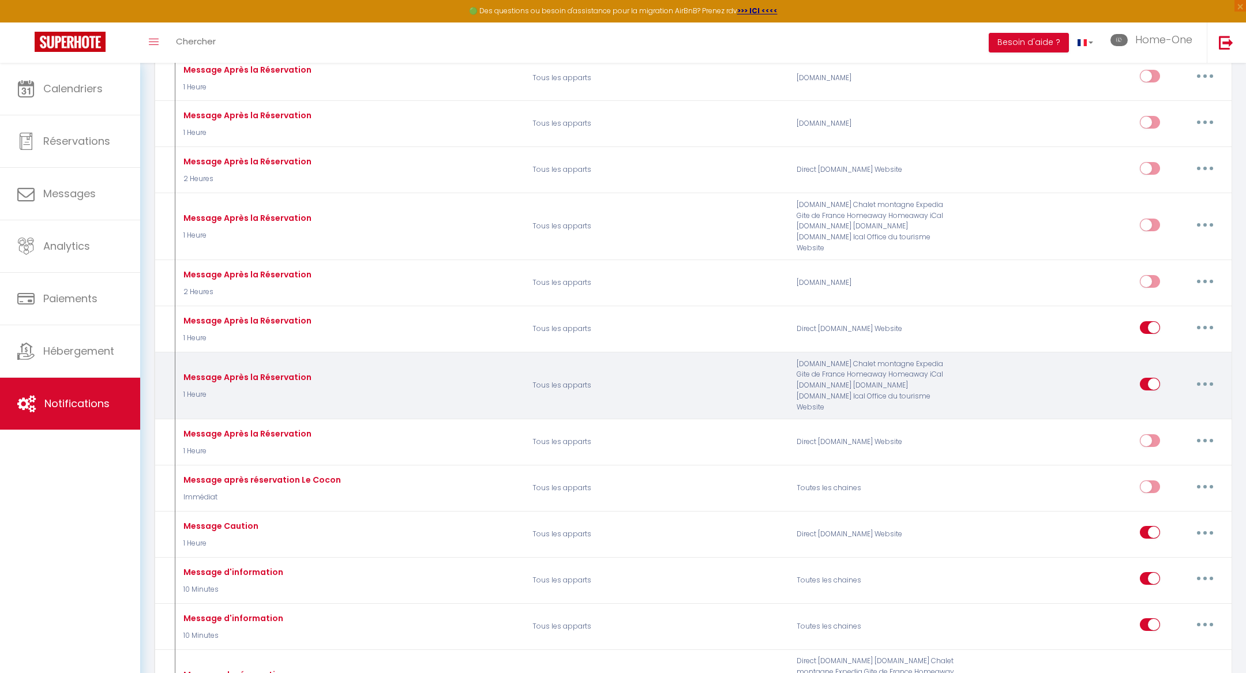
click at [1206, 382] on icon "button" at bounding box center [1204, 383] width 3 height 3
click at [1181, 400] on link "Editer" at bounding box center [1174, 410] width 85 height 20
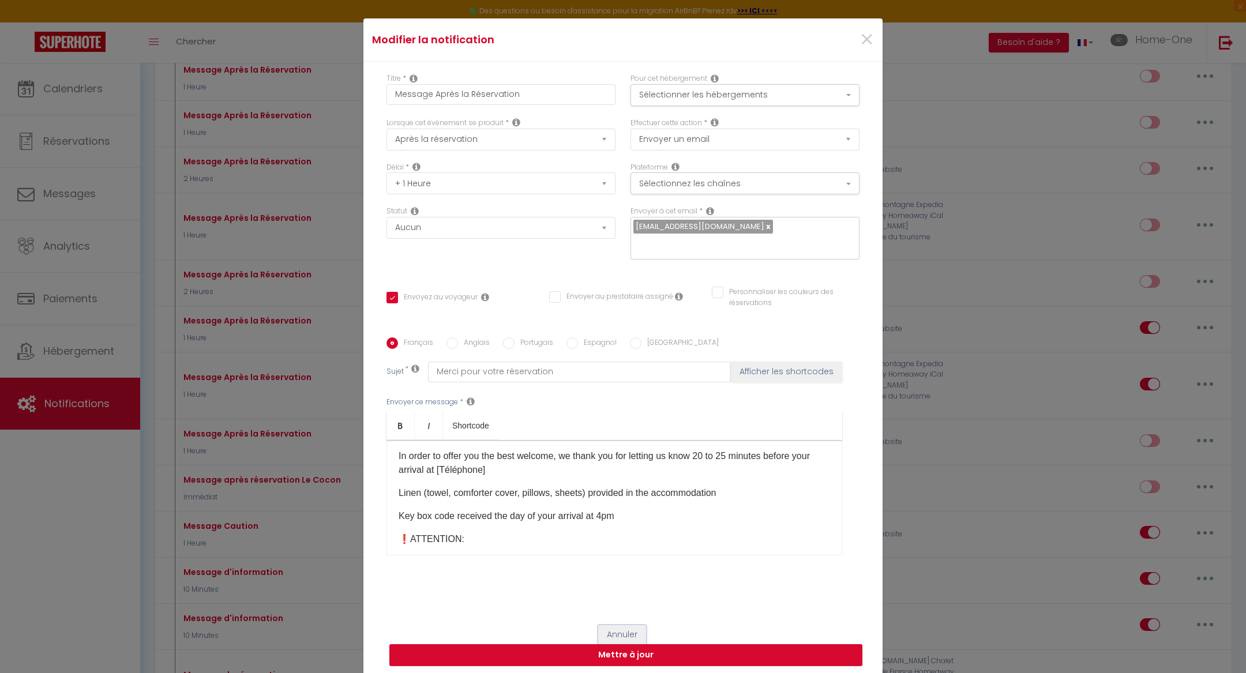
click at [619, 625] on button "Annuler" at bounding box center [622, 635] width 48 height 20
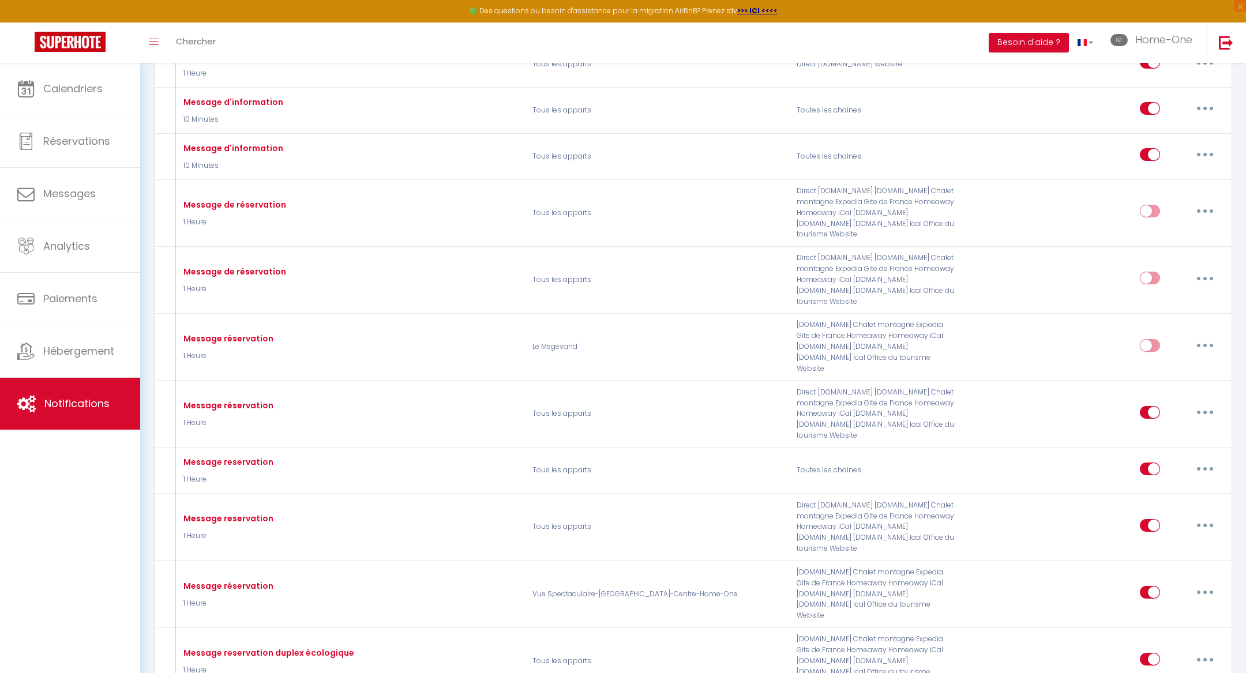
scroll to position [1056, 0]
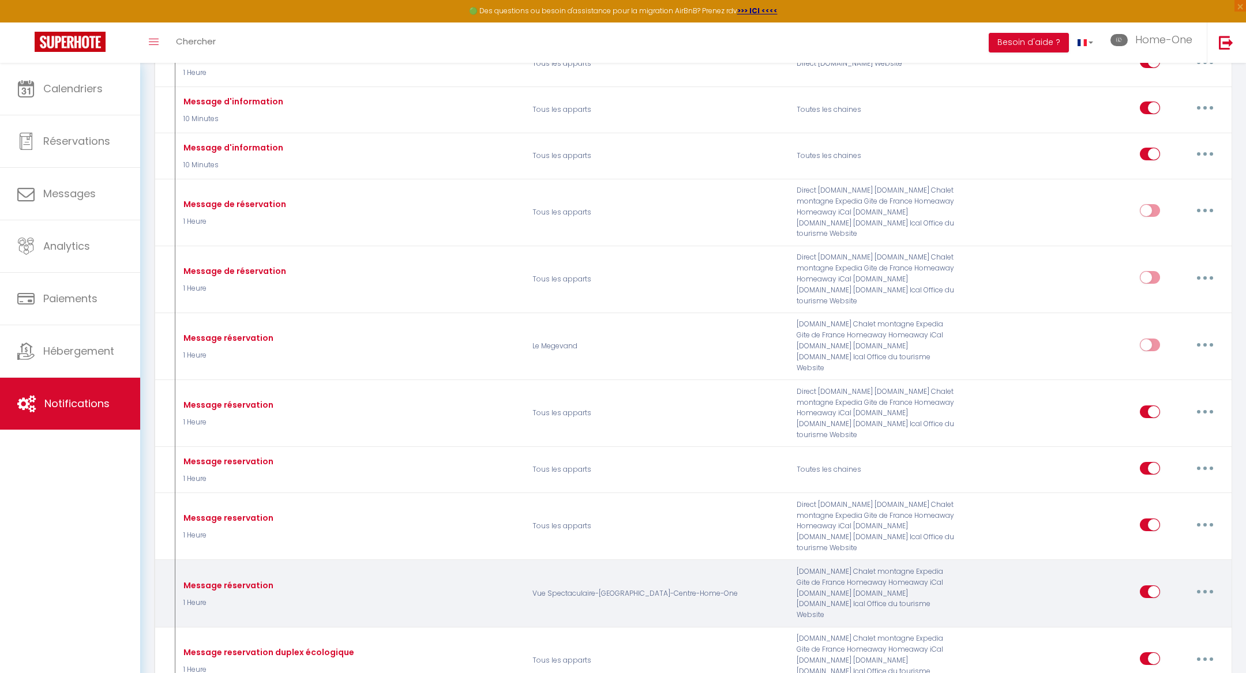
click at [1205, 583] on button "button" at bounding box center [1205, 592] width 32 height 18
click at [1181, 609] on link "Editer" at bounding box center [1174, 619] width 85 height 20
type input "Message réservation"
select select "if_booking_is_paid"
checkbox input "true"
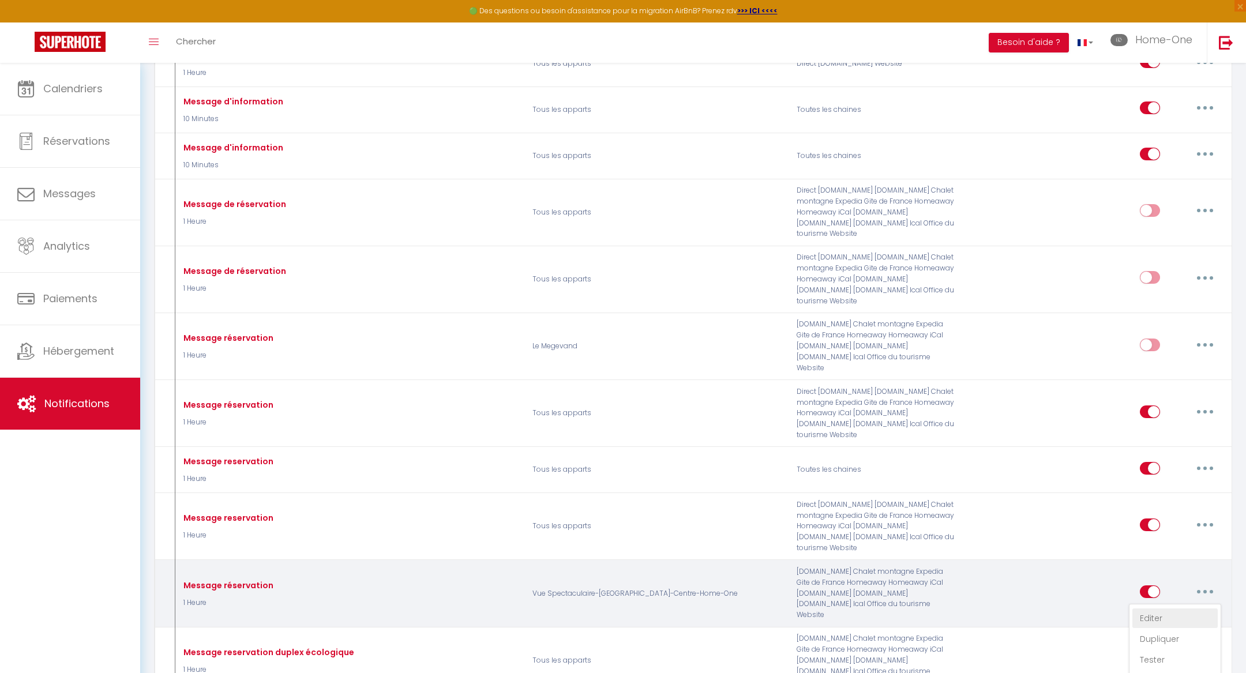
checkbox input "false"
type input "Procédure pour le checkin - [RENTAL:NAME]"
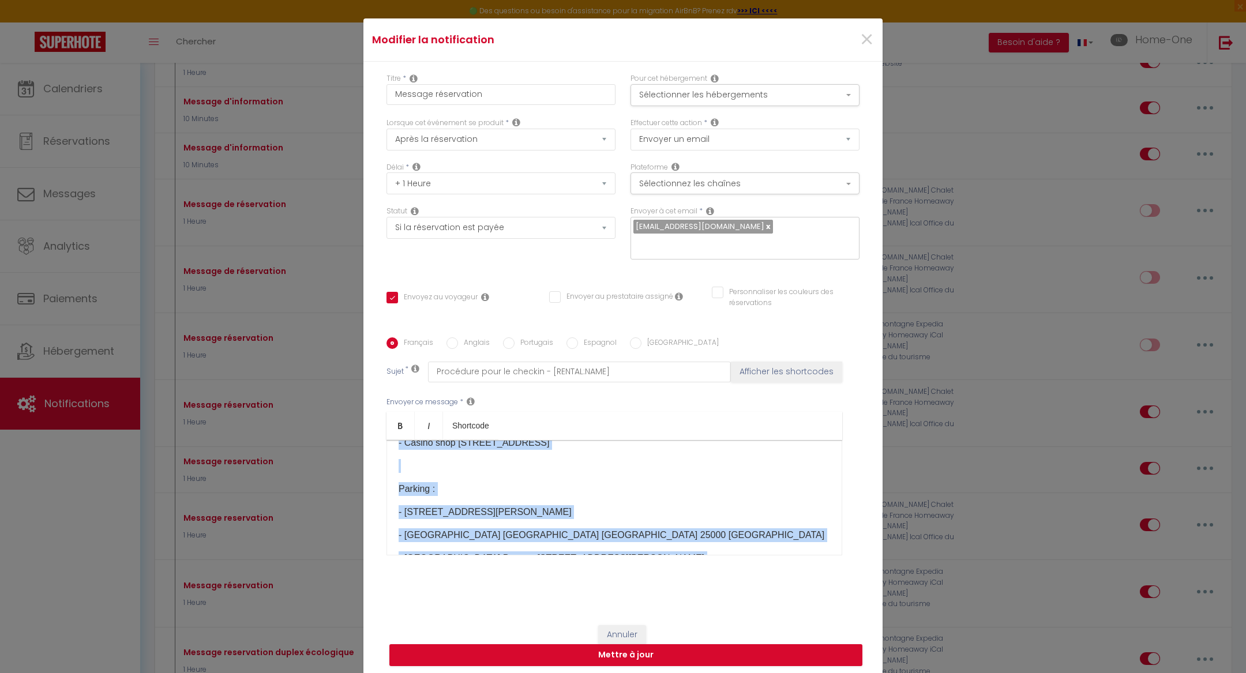
scroll to position [0, 0]
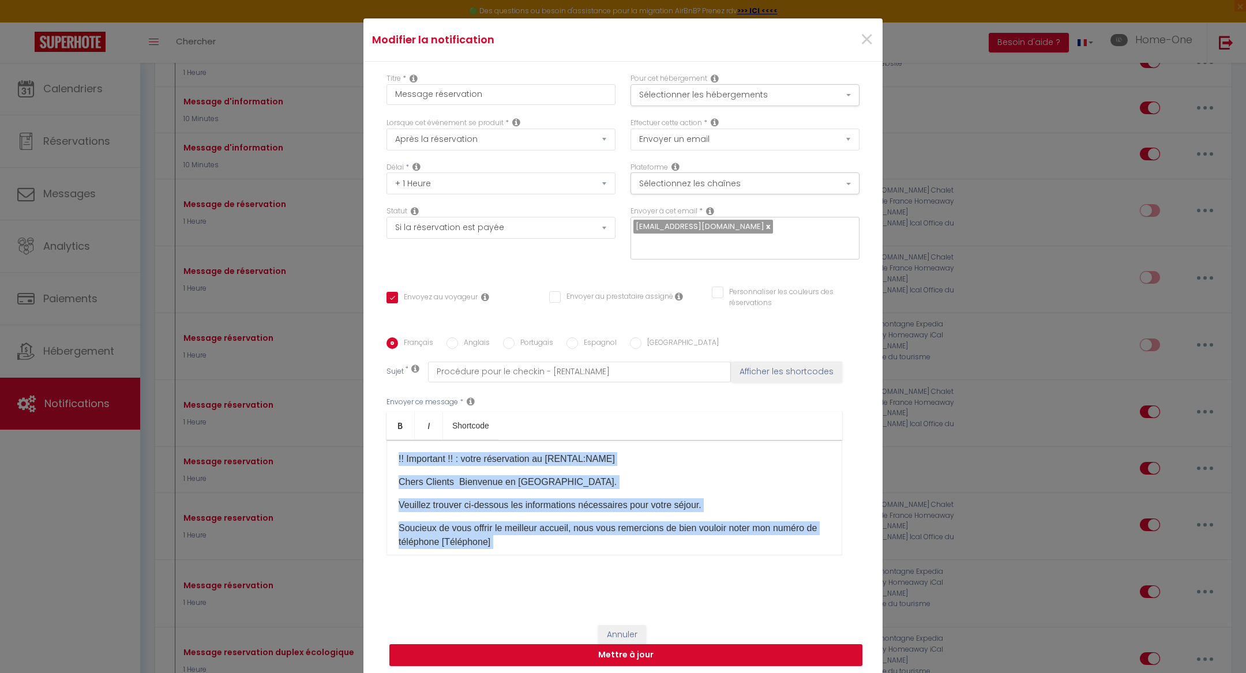
drag, startPoint x: 715, startPoint y: 497, endPoint x: 392, endPoint y: 452, distance: 326.8
click at [392, 452] on div "!! Important !! : votre réservation au [RENTAL:NAME]​ Chers Clients Bienvenue e…" at bounding box center [615, 497] width 456 height 115
copy div "!! Loremipsu !! : dolor sitametcons ad [ELITSE:DOEI]​ Tempo Incidid Utlaboree d…"
click at [635, 625] on button "Annuler" at bounding box center [622, 635] width 48 height 20
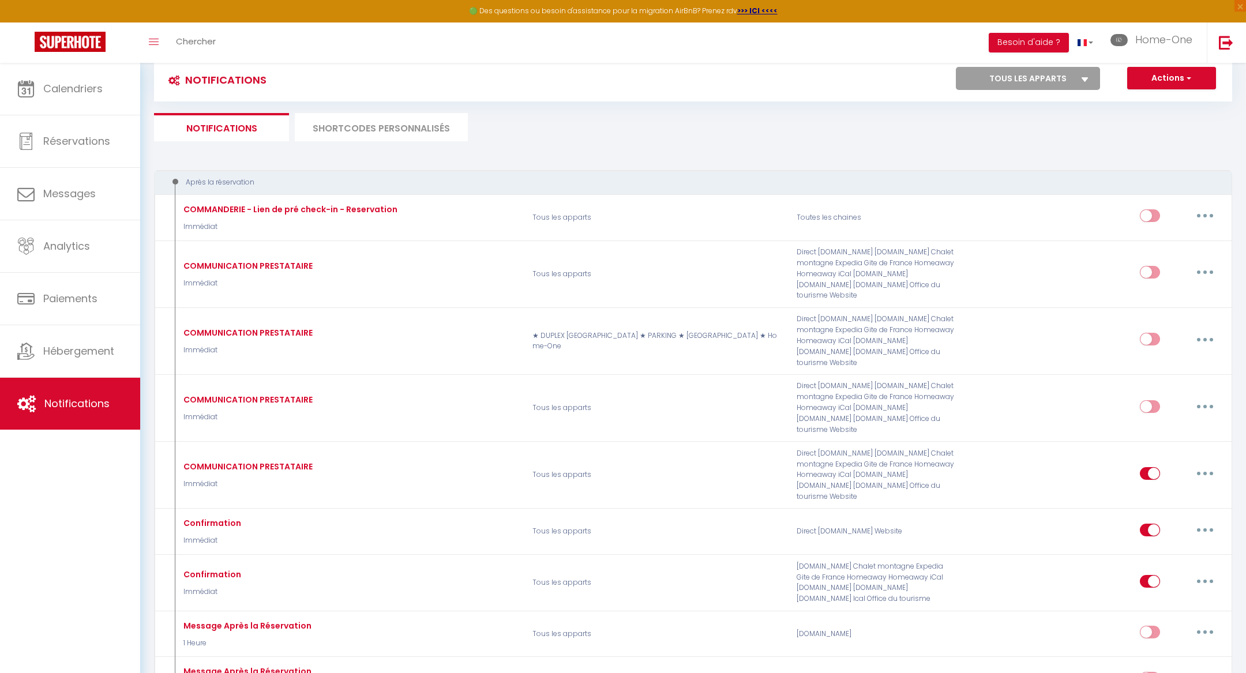
scroll to position [37, 0]
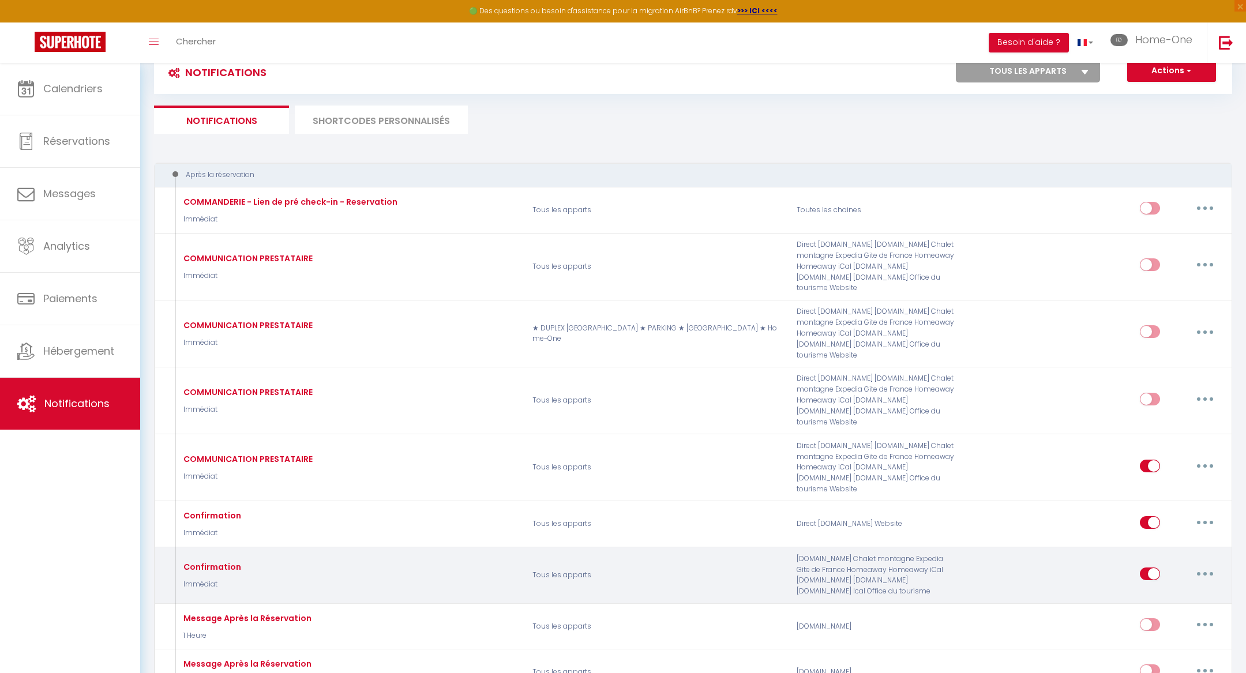
click at [1213, 565] on button "button" at bounding box center [1205, 574] width 32 height 18
click at [1197, 590] on link "Editer" at bounding box center [1174, 600] width 85 height 20
type input "Confirmation"
select select "Immédiat"
select select
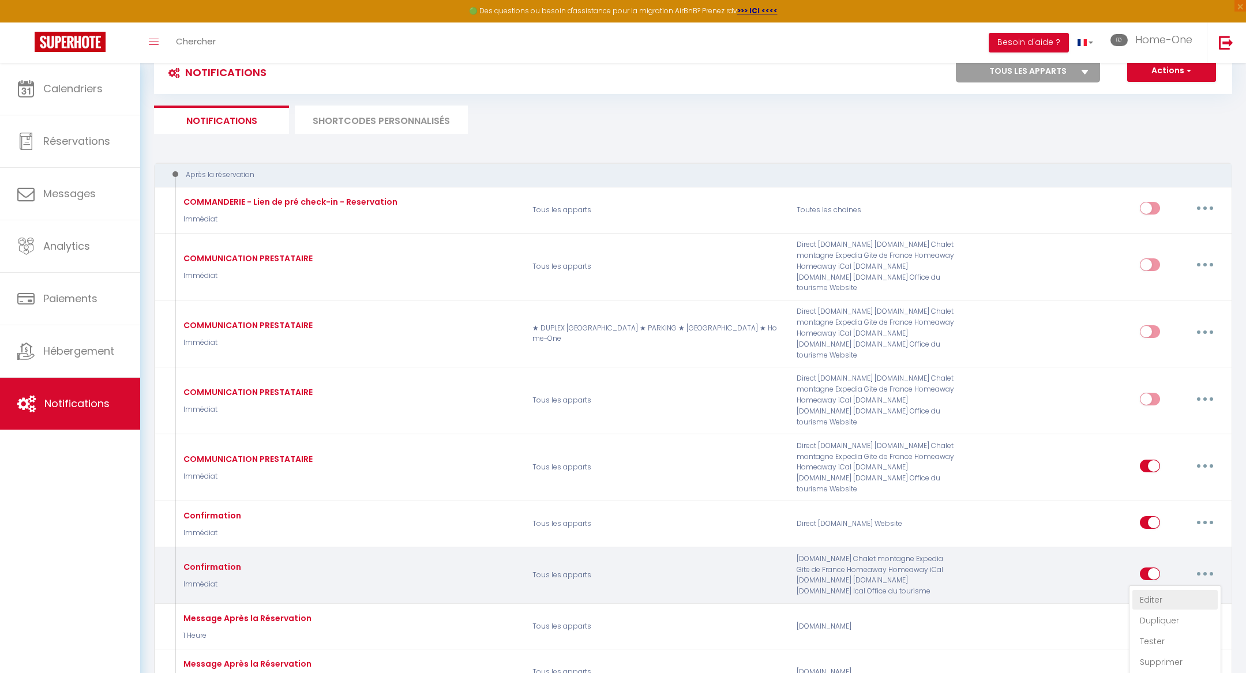
checkbox input "false"
type input "Dépôt de Garantie"
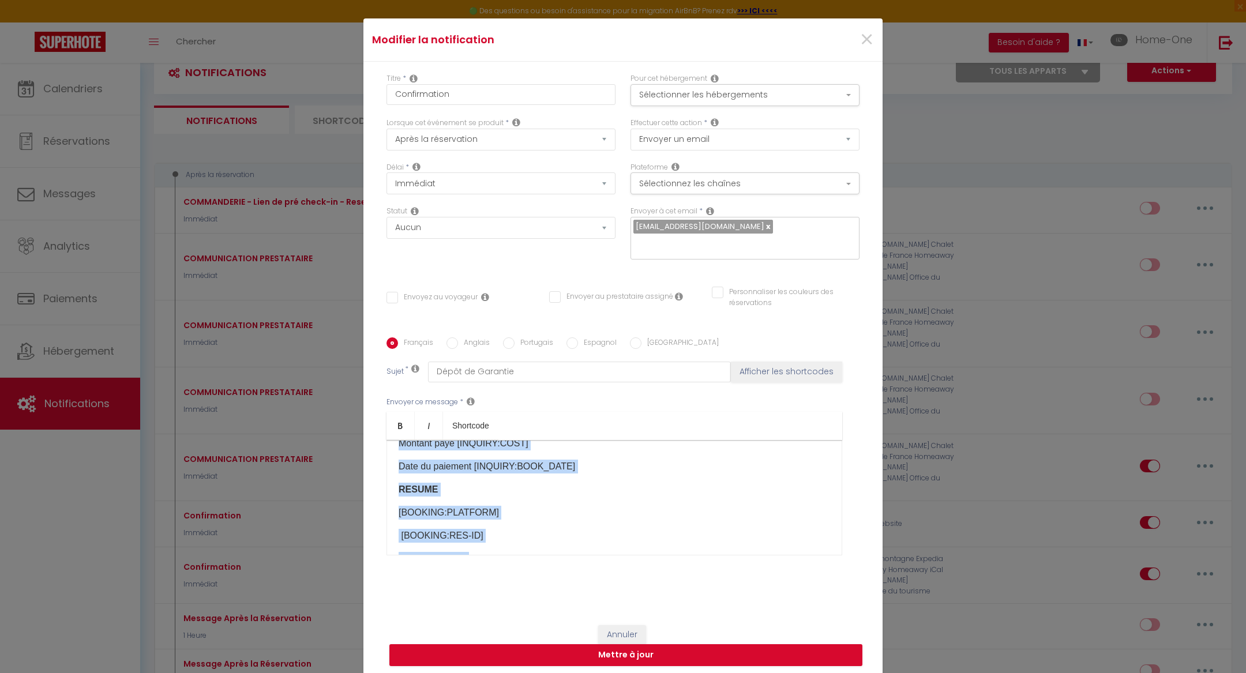
scroll to position [312, 0]
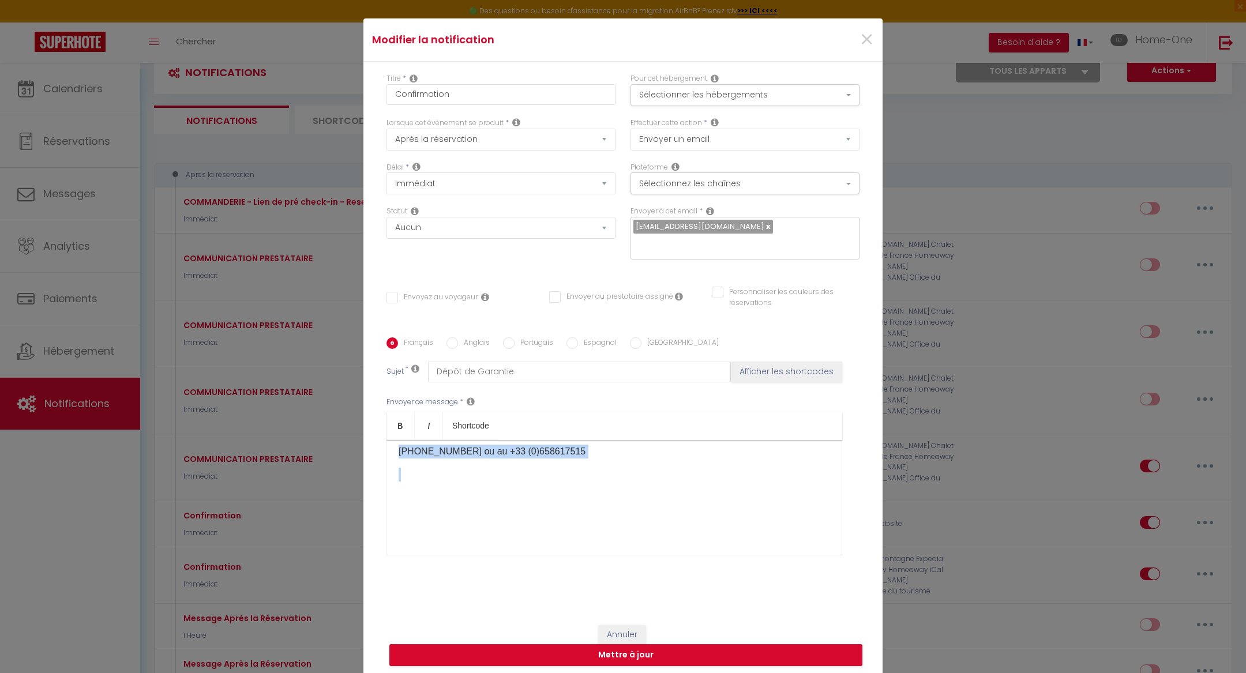
drag, startPoint x: 395, startPoint y: 452, endPoint x: 539, endPoint y: 465, distance: 144.3
click at [539, 465] on div "Votre reçu de Home-One [BOOKING:ID]​ Reçu de Home-One Paiement de [INQUIRY:COST…" at bounding box center [615, 497] width 456 height 115
copy div "Votre reçu de Home-One [BOOKING:ID]​ Reçu de Home-One Paiement de [INQUIRY:COST…"
click at [627, 625] on button "Annuler" at bounding box center [622, 635] width 48 height 20
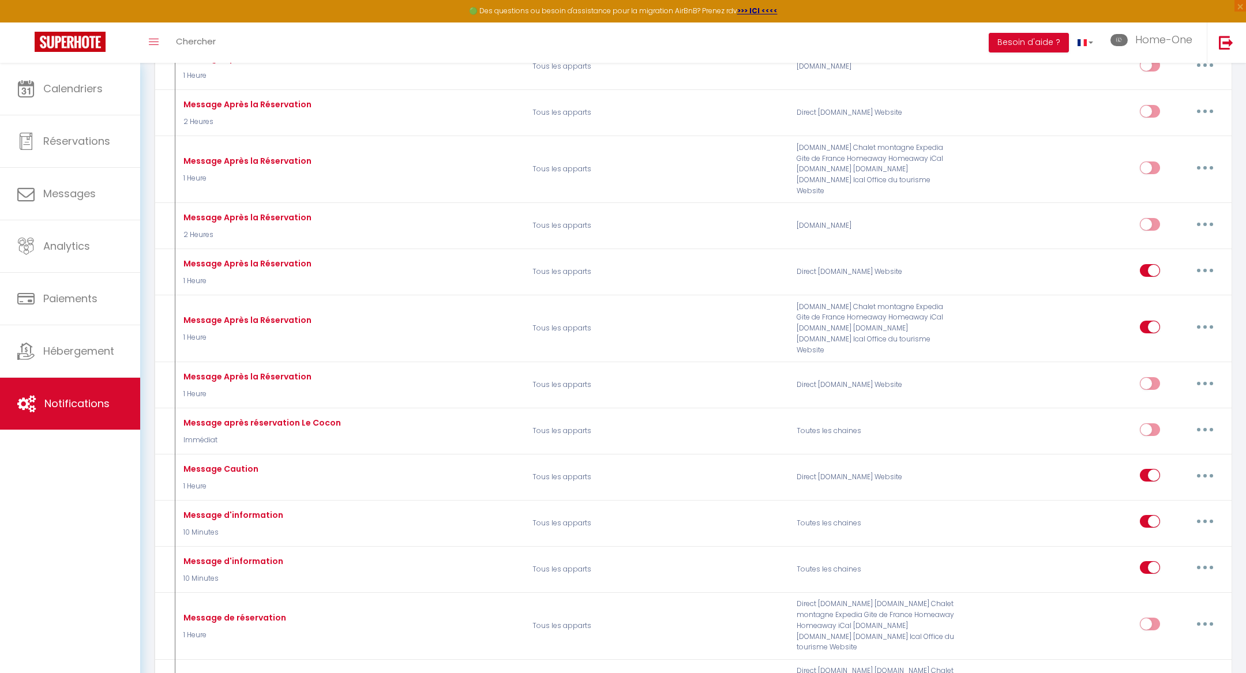
scroll to position [651, 0]
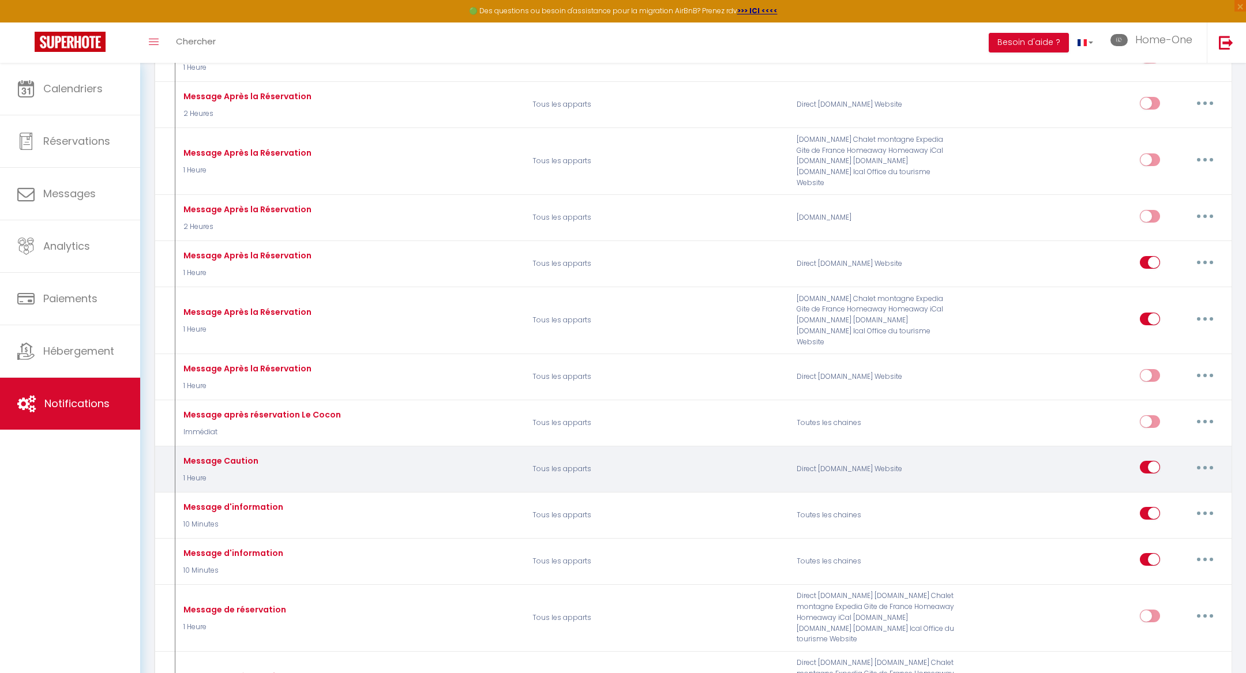
click at [1203, 458] on button "button" at bounding box center [1205, 467] width 32 height 18
click at [1176, 484] on link "Editer" at bounding box center [1174, 494] width 85 height 20
type input "Message Caution"
select select "1 Heure"
select select "if_deposit_not_paid"
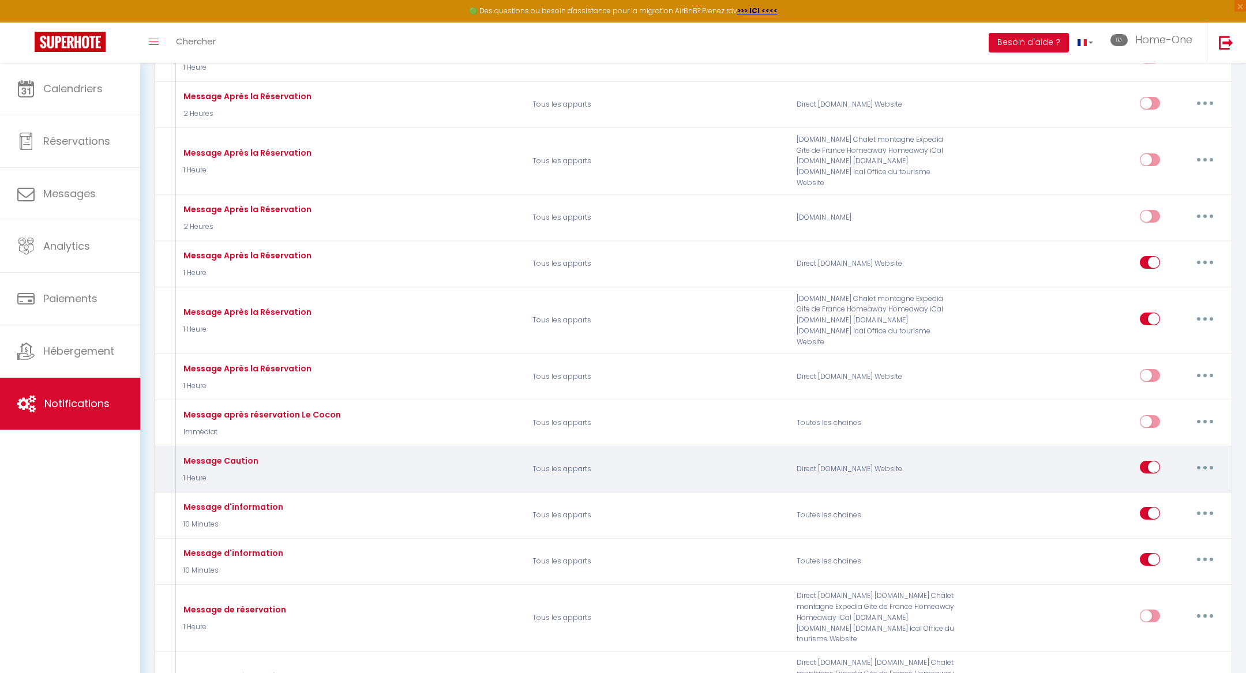
checkbox input "true"
checkbox input "false"
type input "Merci d'effectuer le dépôt de garantie"
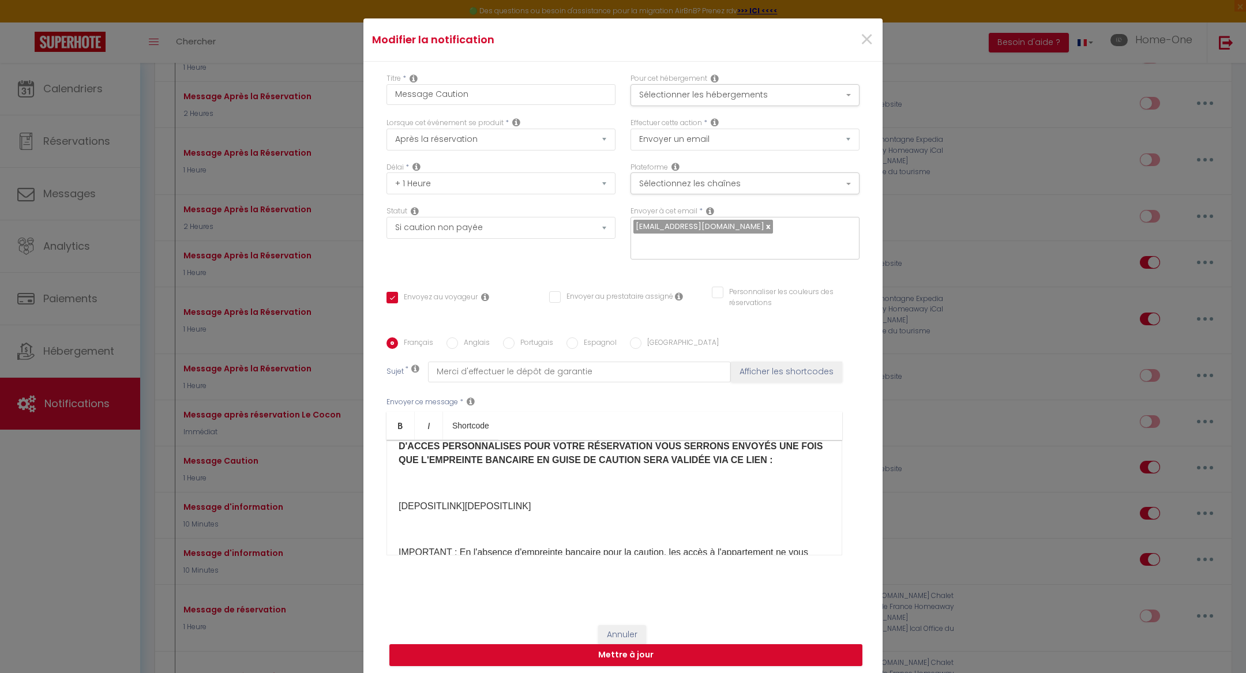
scroll to position [154, 0]
click at [612, 524] on p "​" at bounding box center [615, 531] width 432 height 14
click at [615, 508] on div "[RENTAL:NAME] - RAPPEL POUR OBTENIR VOS ACCÈS Bienvenue à [RENTAL:CITY]​ ! [GUE…" at bounding box center [615, 497] width 456 height 115
click at [618, 501] on p "[DEPOSITLINK]​[DEPOSITLINK]​" at bounding box center [615, 508] width 432 height 14
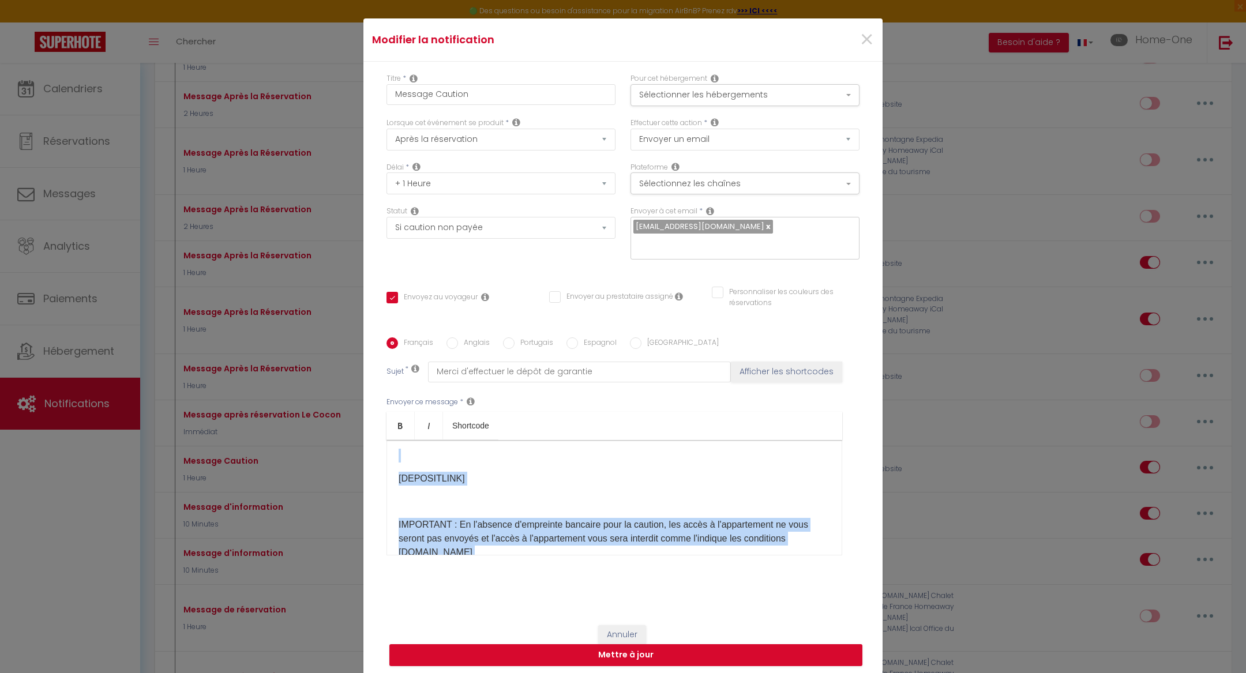
scroll to position [303, 0]
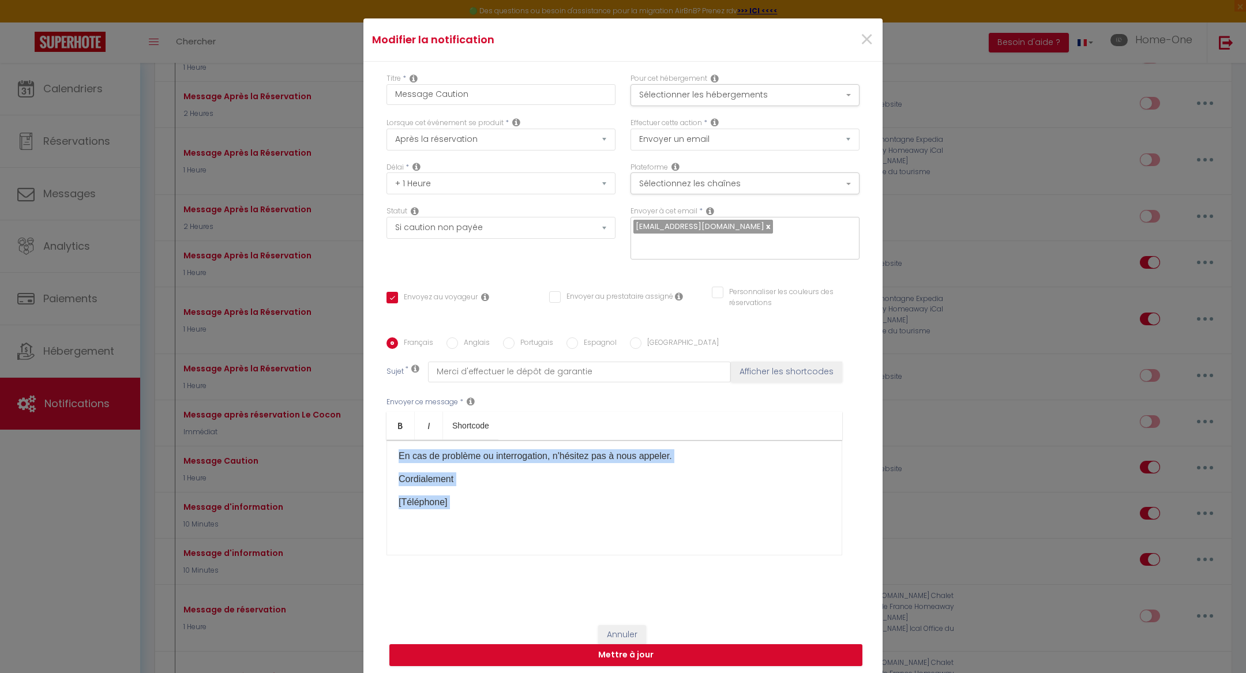
drag, startPoint x: 396, startPoint y: 455, endPoint x: 529, endPoint y: 526, distance: 150.2
click at [529, 526] on div "[RENTAL:NAME] - RAPPEL POUR OBTENIR VOS ACCÈS Bienvenue à [RENTAL:CITY]​ ! [GUE…" at bounding box center [615, 497] width 456 height 115
copy div "[RENTAL:NAME] - RAPPEL POUR OBTENIR VOS ACCÈS Bienvenue à [RENTAL:CITY]​ ! [GUE…"
click at [868, 43] on span "×" at bounding box center [867, 39] width 14 height 35
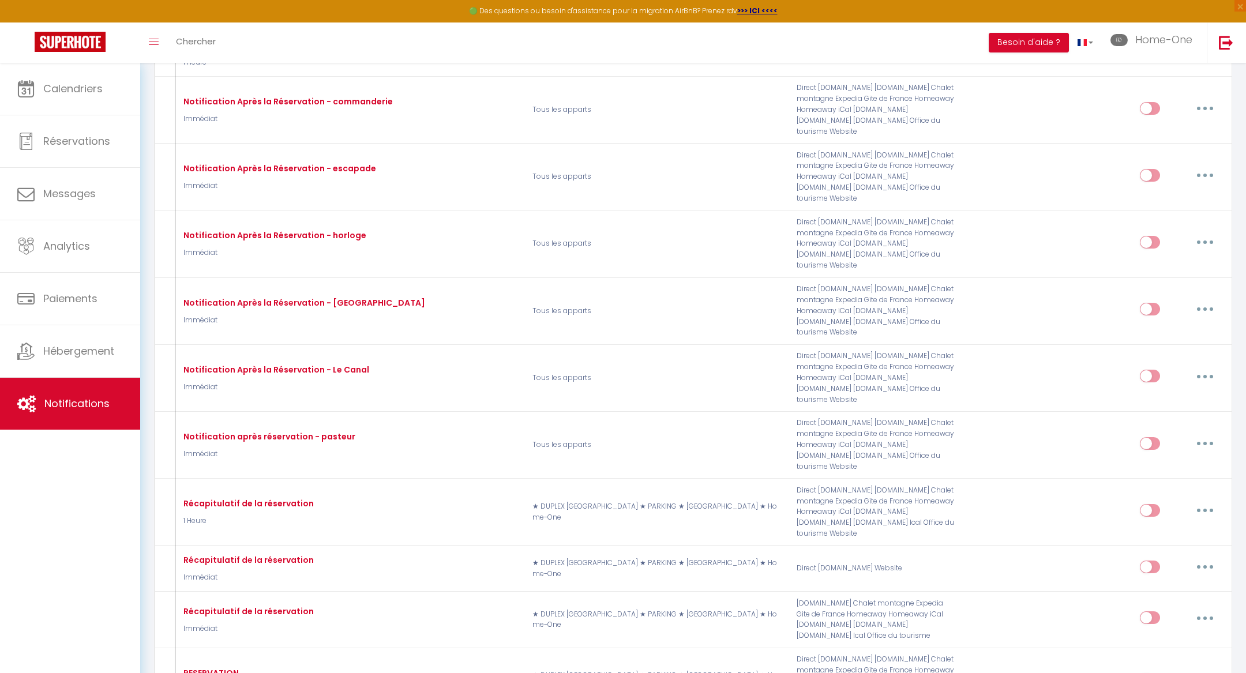
scroll to position [2659, 0]
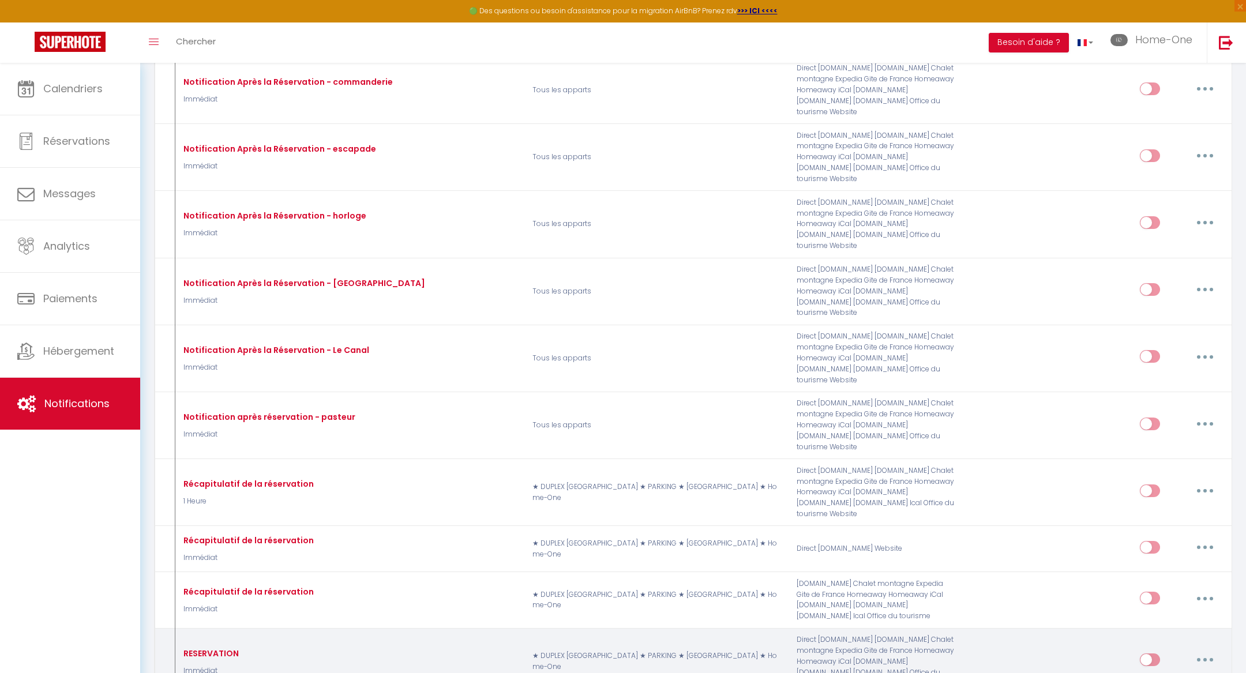
click at [1202, 651] on button "button" at bounding box center [1205, 660] width 32 height 18
type input "RESERVATION"
select select "Immédiat"
select select "if_booking_is_paid"
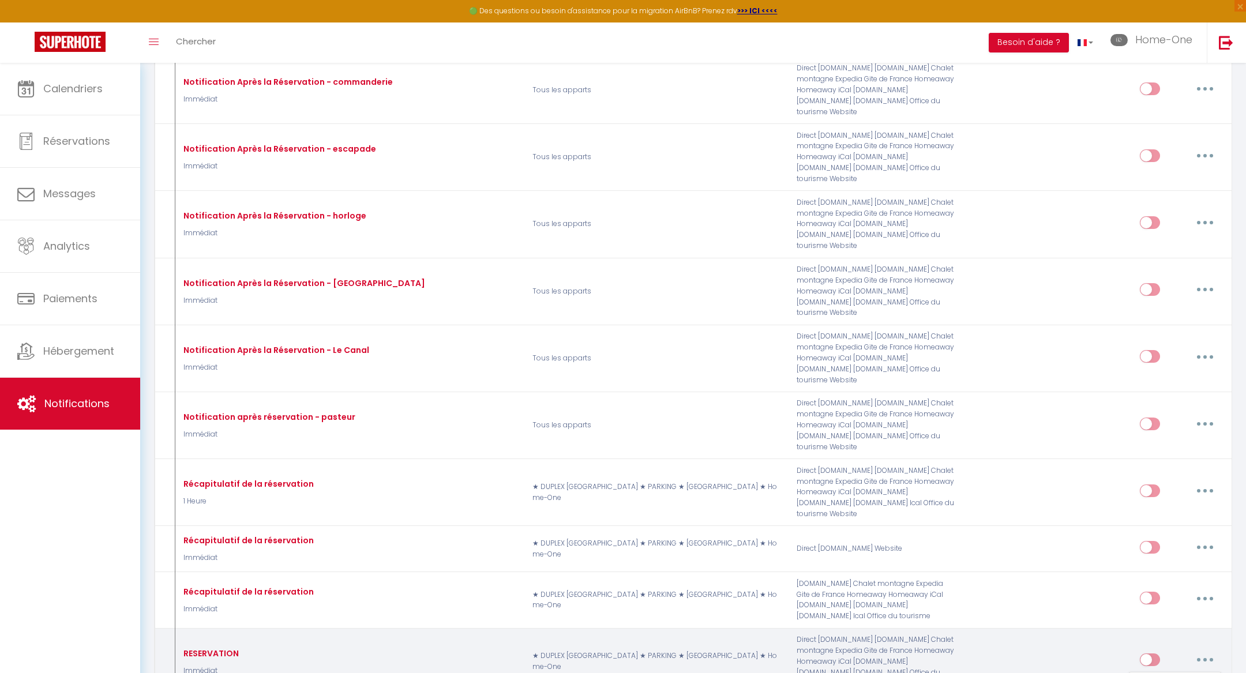
checkbox input "false"
type input "[RENTAL:NAME] - Nouvelle réservation du [BOOKING:CHECKING] au [BOOKING:CHECKOUT]"
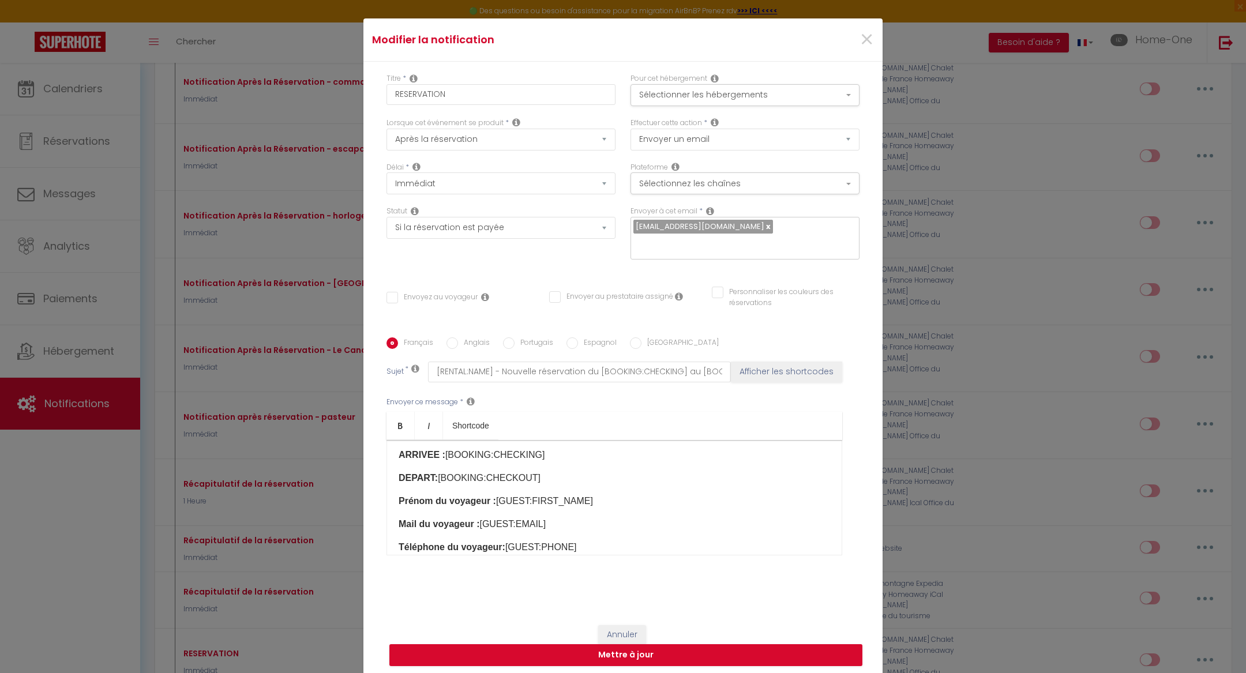
scroll to position [0, 0]
click at [620, 625] on button "Annuler" at bounding box center [622, 635] width 48 height 20
type input "RESERVATION"
checkbox input "false"
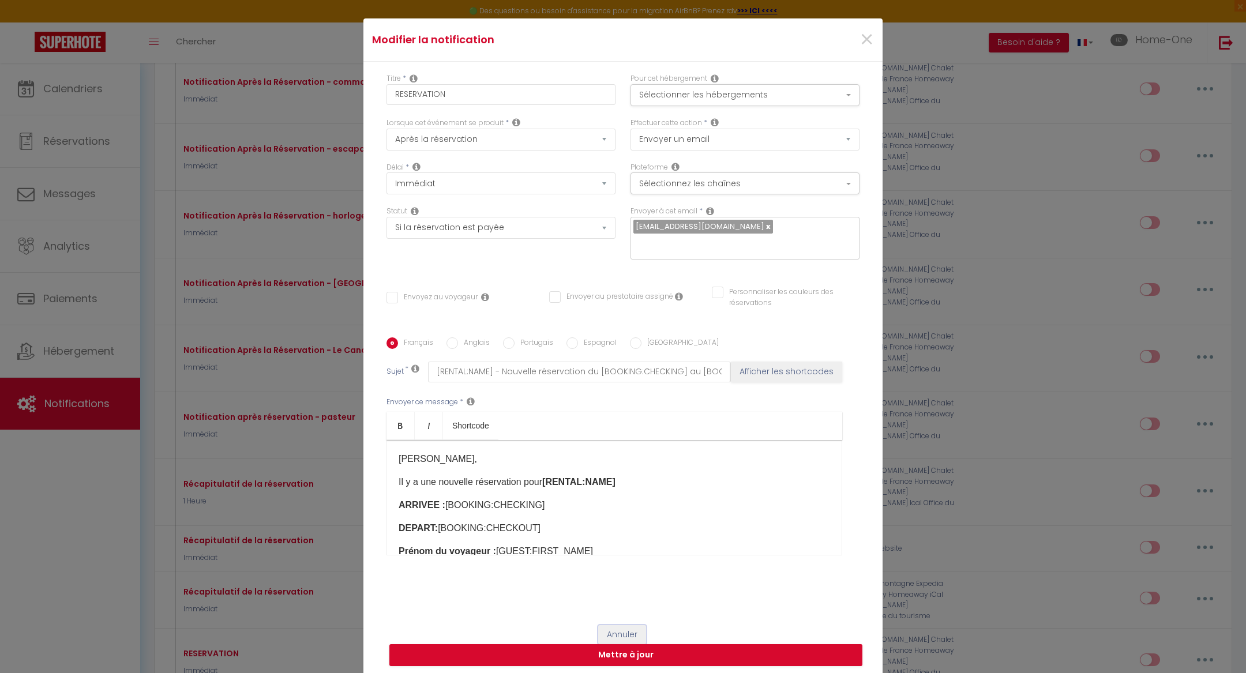
checkbox input "false"
radio input "true"
type input "[RENTAL:NAME] - Nouvelle réservation du [BOOKING:CHECKING] au [BOOKING:CHECKOUT]"
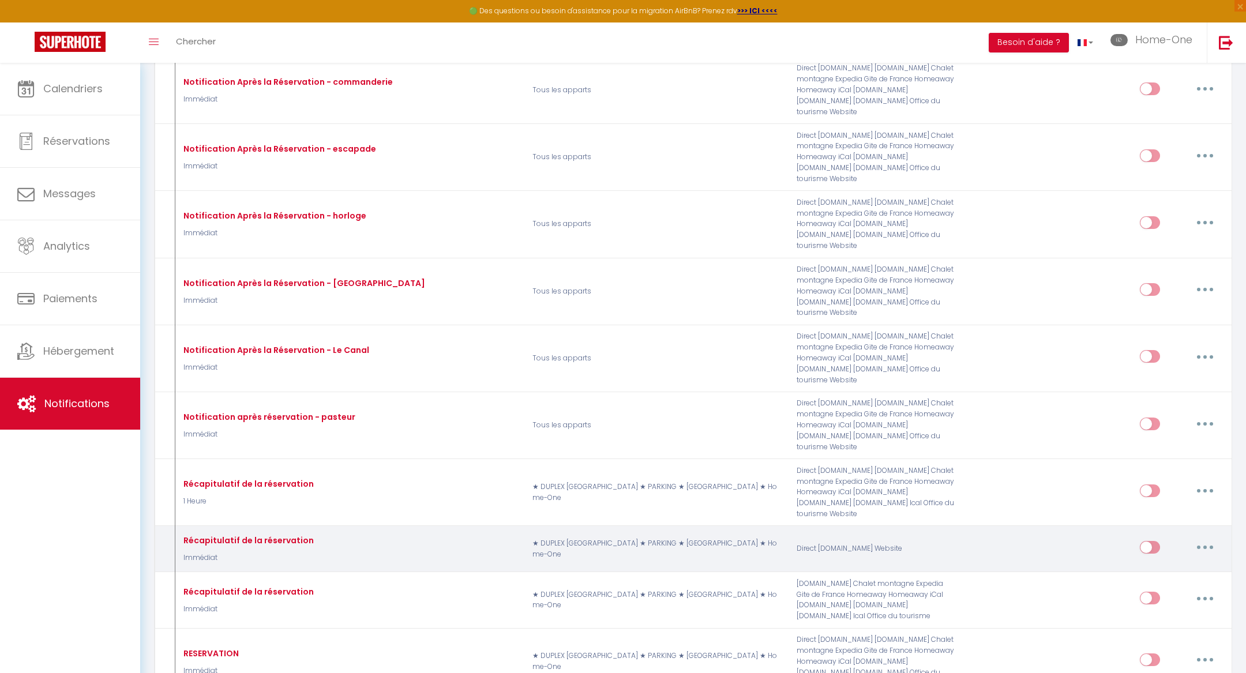
click at [1206, 538] on button "button" at bounding box center [1205, 547] width 32 height 18
click at [1156, 564] on link "Editer" at bounding box center [1174, 574] width 85 height 20
type input "Récapitulatif de la réservation"
checkbox input "true"
checkbox input "false"
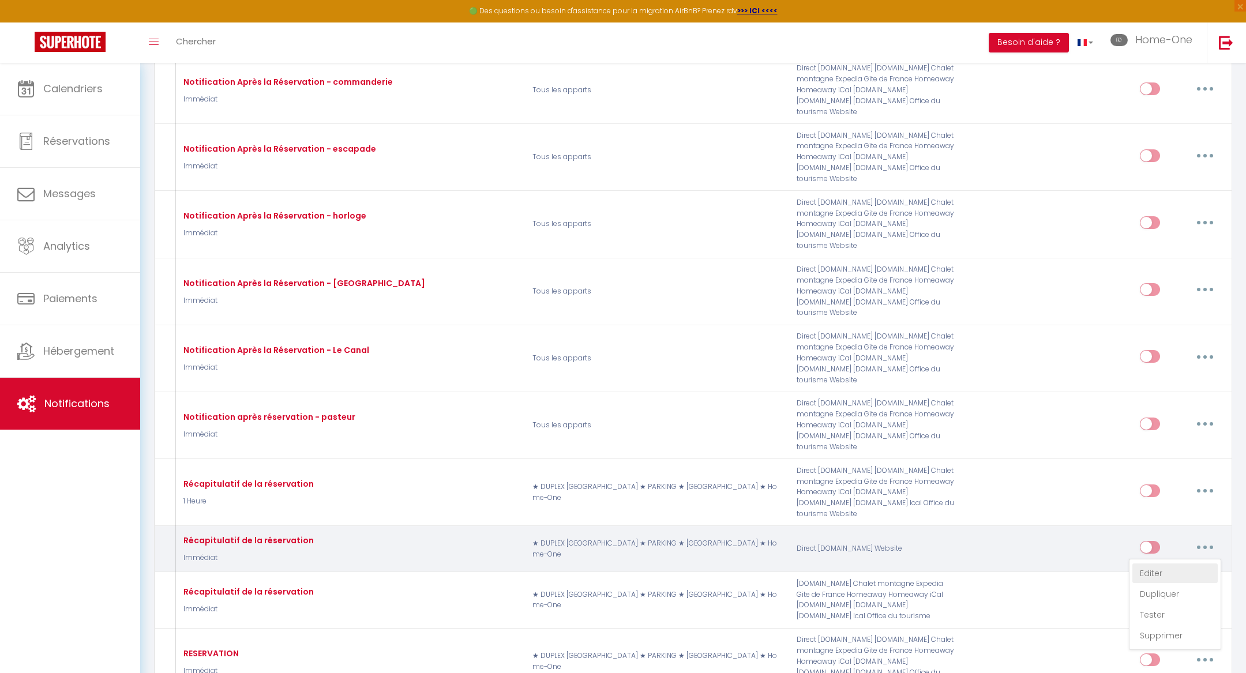
checkbox input "false"
type input "Récapitulatif de la réservation"
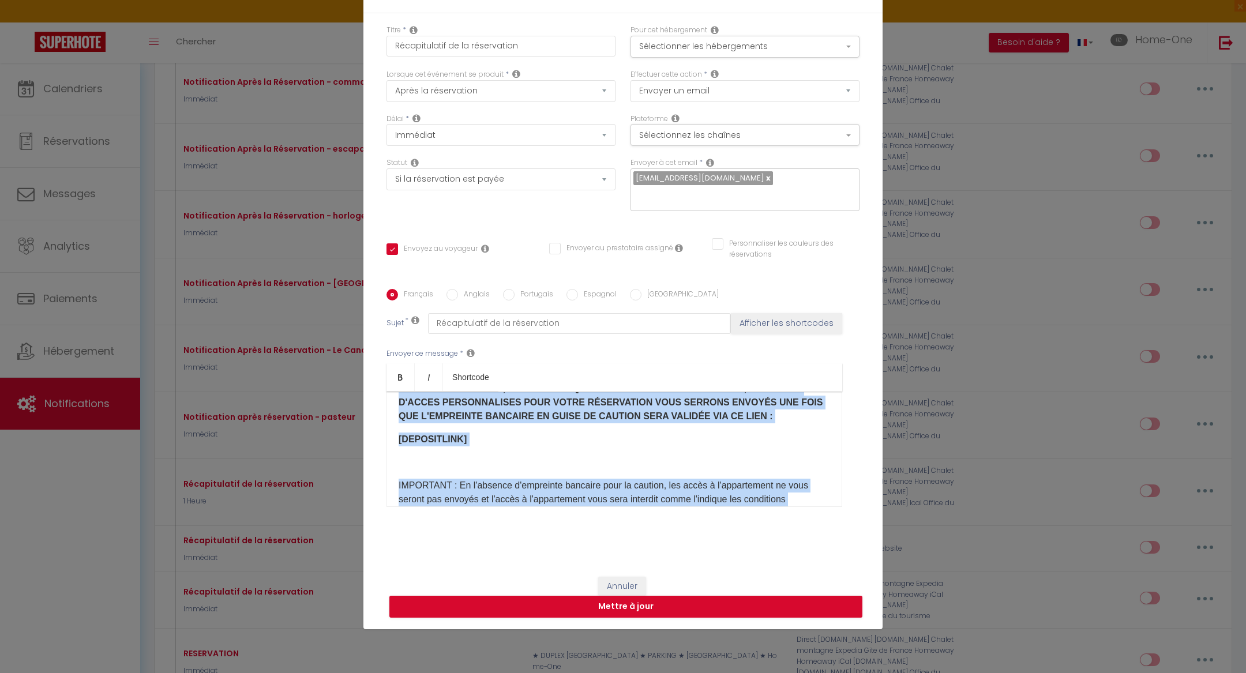
scroll to position [631, 0]
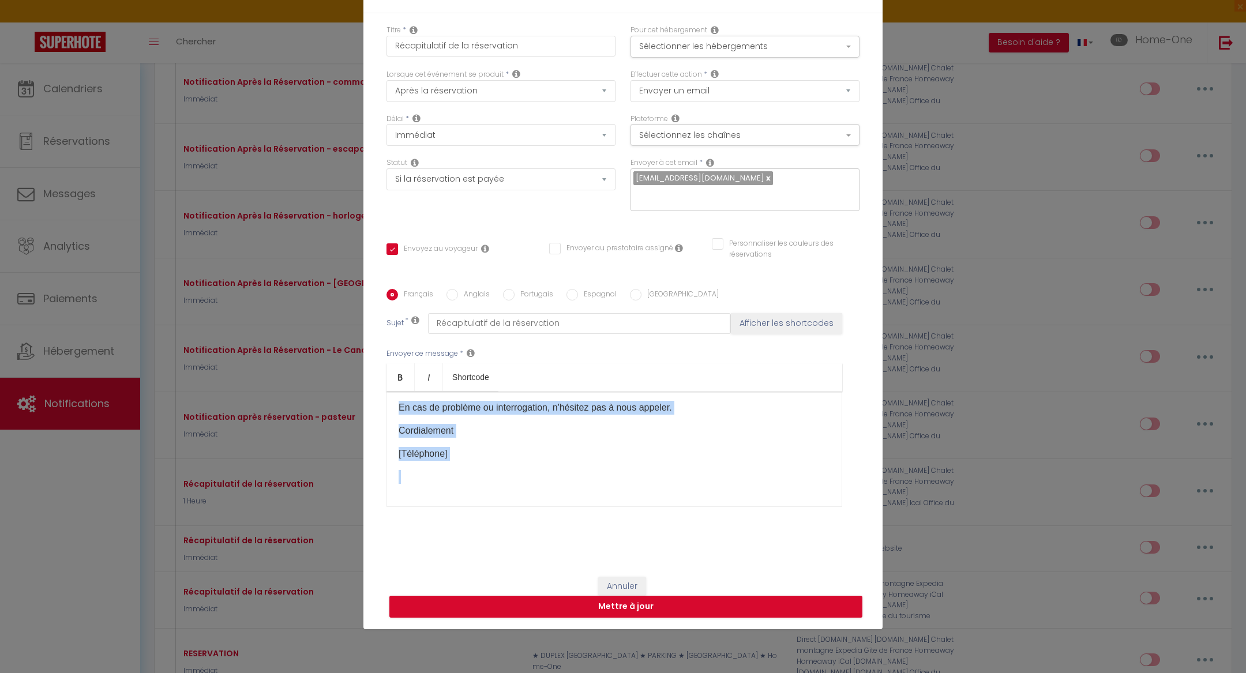
drag, startPoint x: 399, startPoint y: 403, endPoint x: 483, endPoint y: 470, distance: 107.1
click at [483, 470] on div "Votre reçu de Home-One [BOOKING:ID]​ Reçu de Home-One Paiement de [INQUIRY:COST…" at bounding box center [615, 449] width 456 height 115
copy div "Lorem ipsu do Sita-Con [ADIPISC:EL]​ Sedd ei Temp-Inc Utlabore et [DOLOREM:ALIQ…"
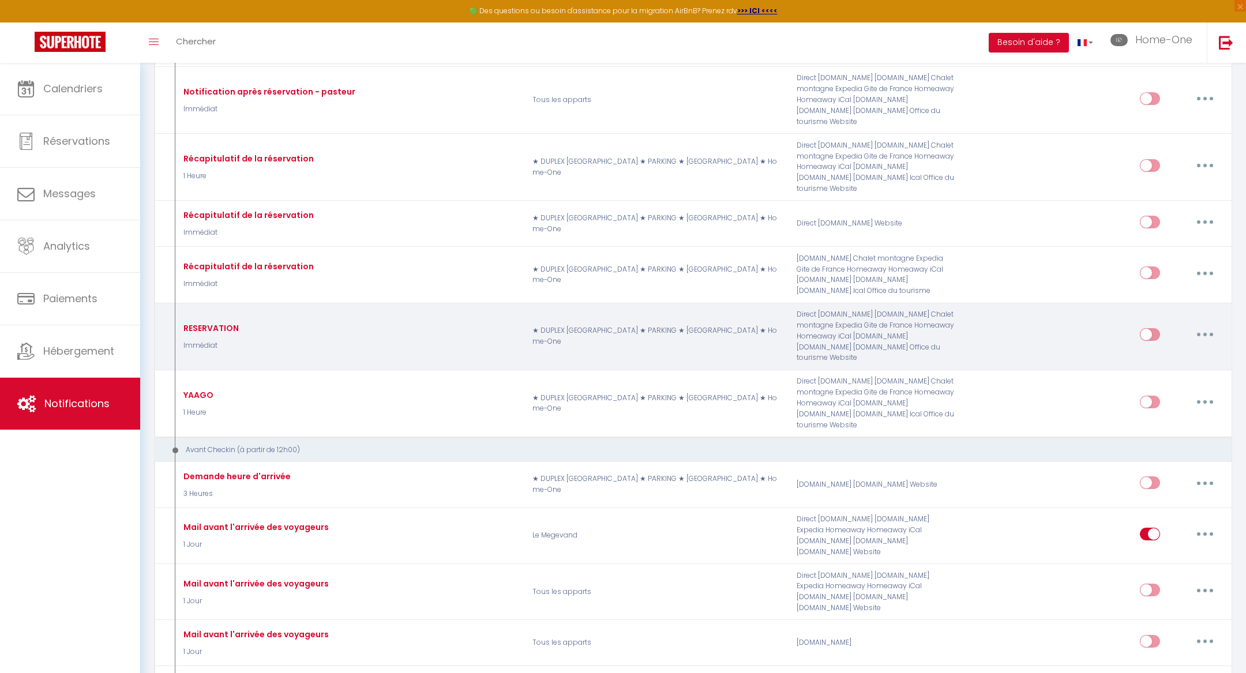
scroll to position [2993, 0]
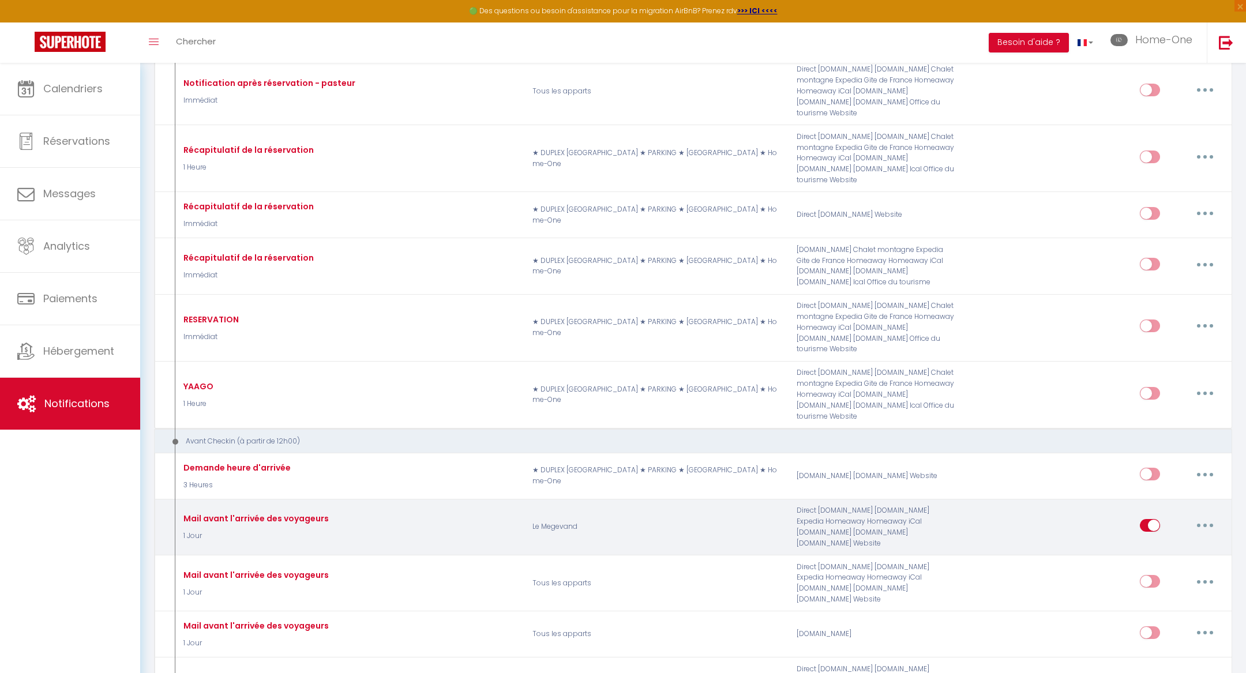
click at [1199, 516] on button "button" at bounding box center [1205, 525] width 32 height 18
click at [1167, 542] on link "Editer" at bounding box center [1174, 552] width 85 height 20
type input "Mail avant l'arrivée des voyageurs"
select select "1 Jour"
checkbox input "true"
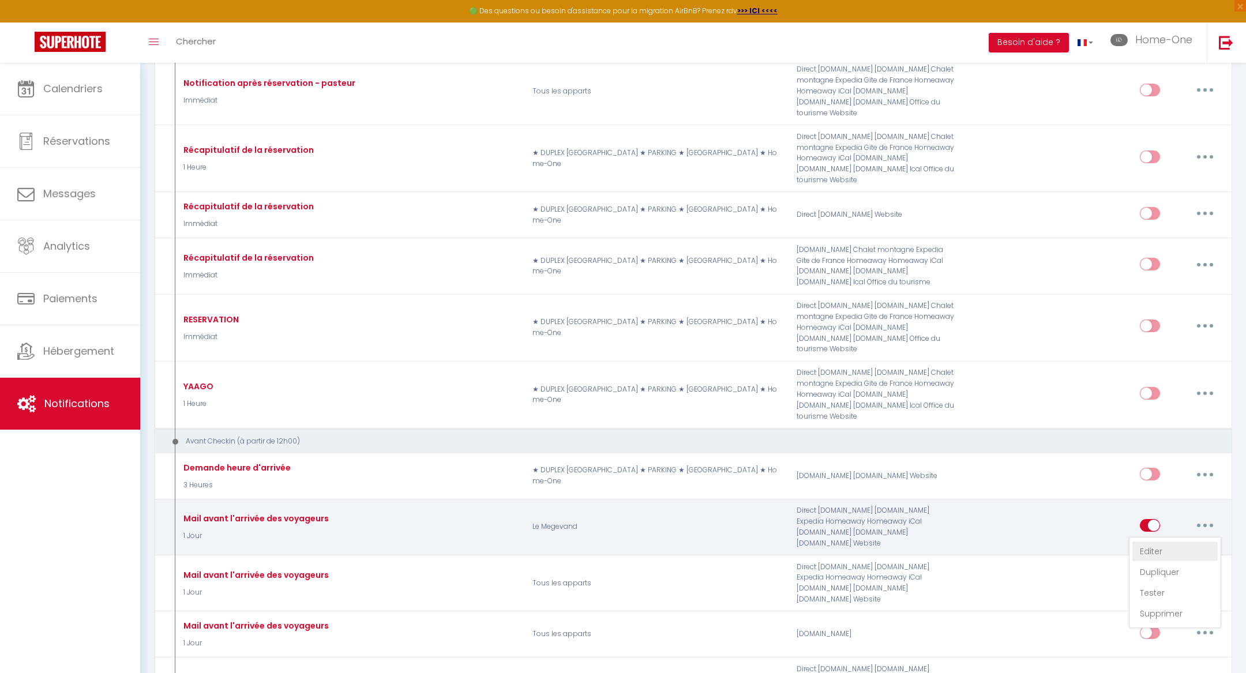
checkbox input "false"
type input "Procédure pour le checkin - [RENTAL:NAME]"
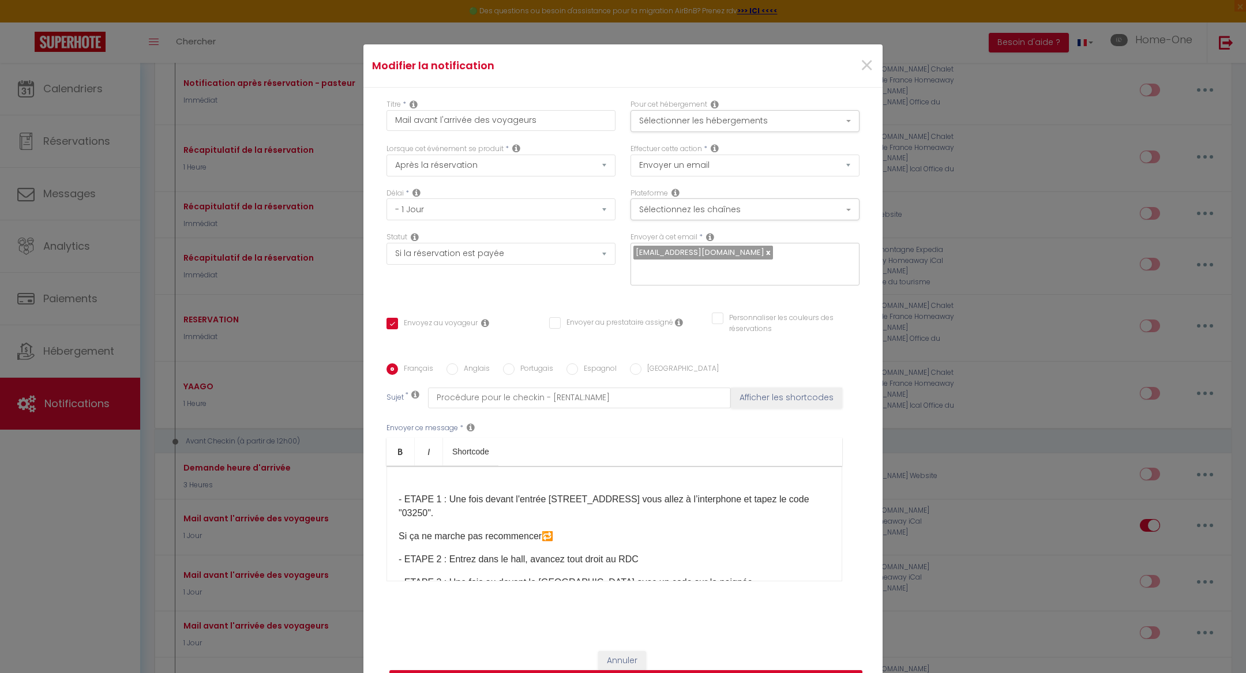
scroll to position [0, 0]
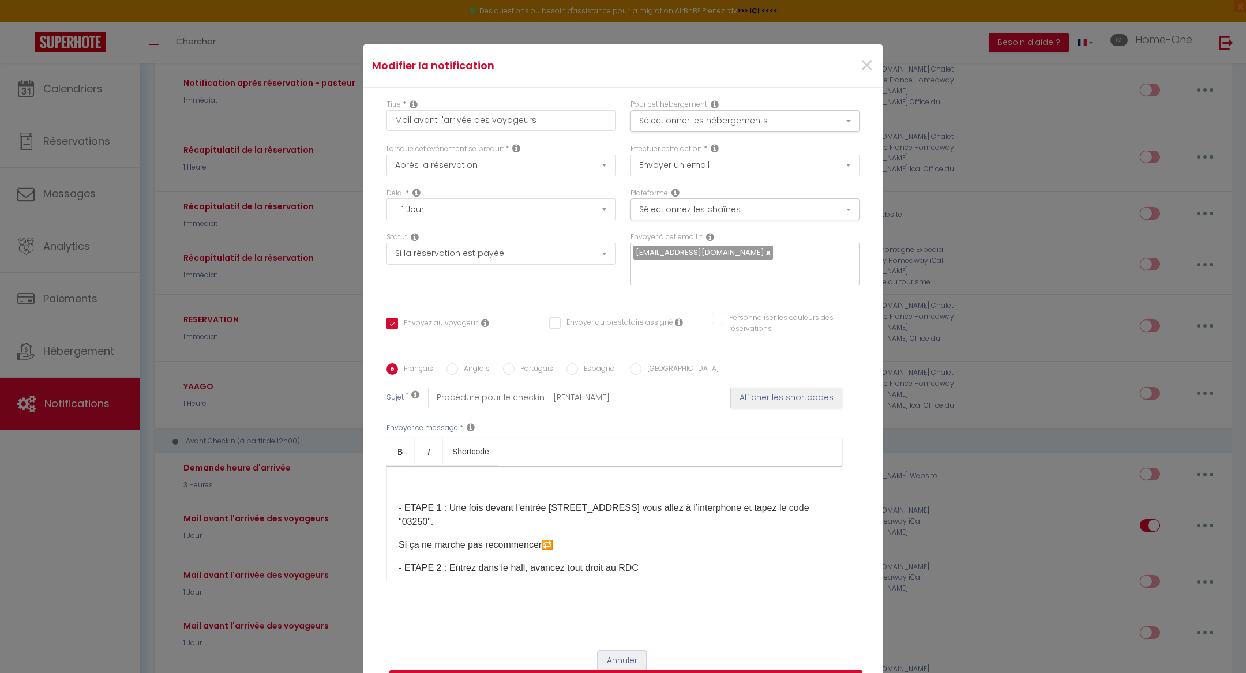
click at [605, 651] on button "Annuler" at bounding box center [622, 661] width 48 height 20
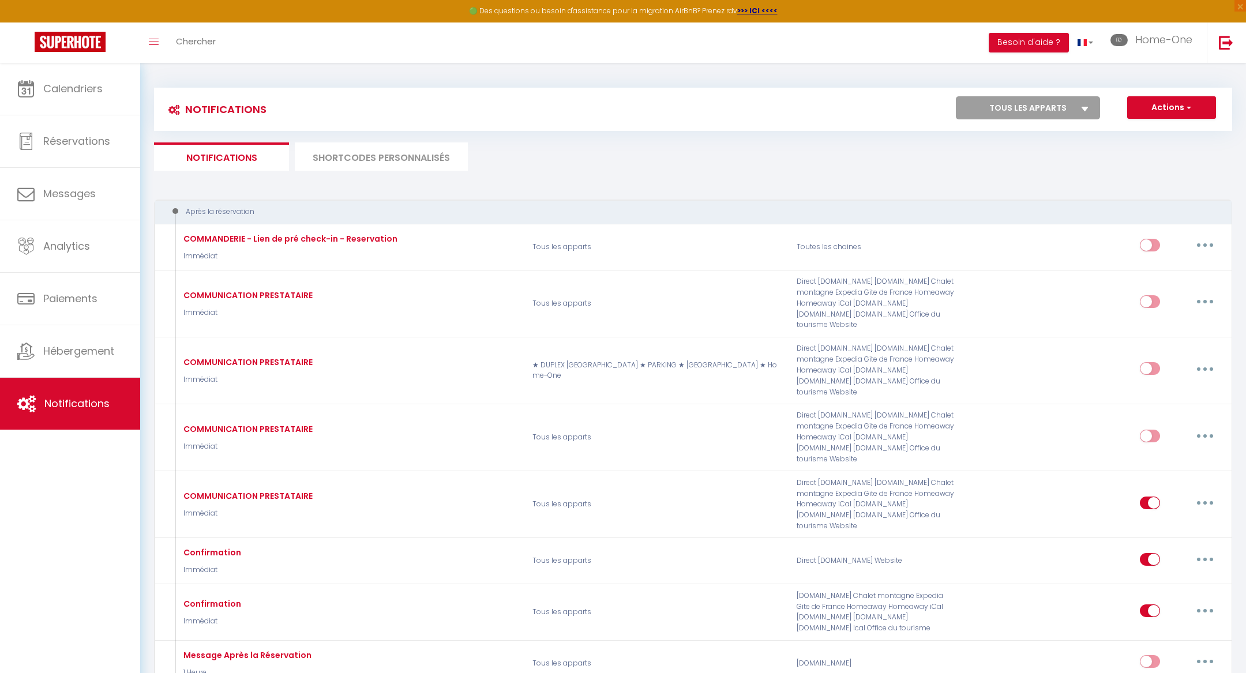
click at [1011, 112] on select "Tous les apparts ★ DUPLEX [GEOGRAPHIC_DATA] ★ PARKING ★ [GEOGRAPHIC_DATA] ★ Hom…" at bounding box center [1028, 107] width 144 height 23
select select "76292"
click at [957, 96] on select "Tous les apparts ★ DUPLEX [GEOGRAPHIC_DATA] ★ PARKING ★ [GEOGRAPHIC_DATA] ★ Hom…" at bounding box center [1028, 107] width 144 height 23
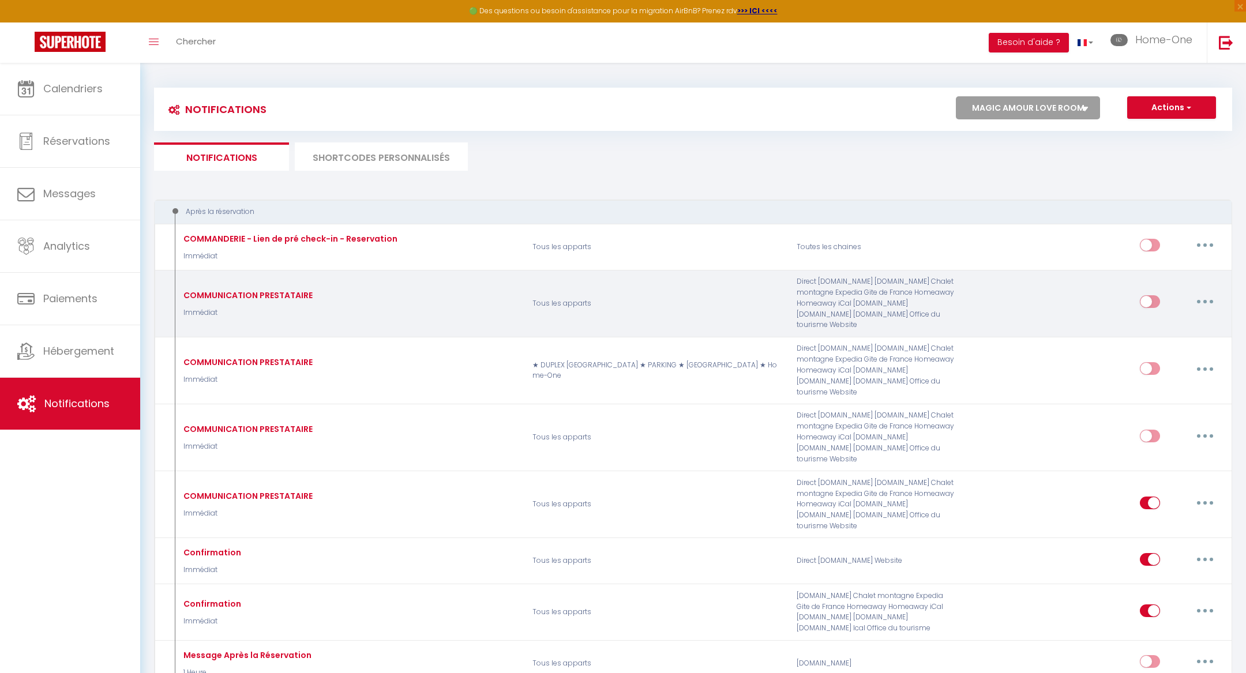
checkbox input "true"
checkbox input "false"
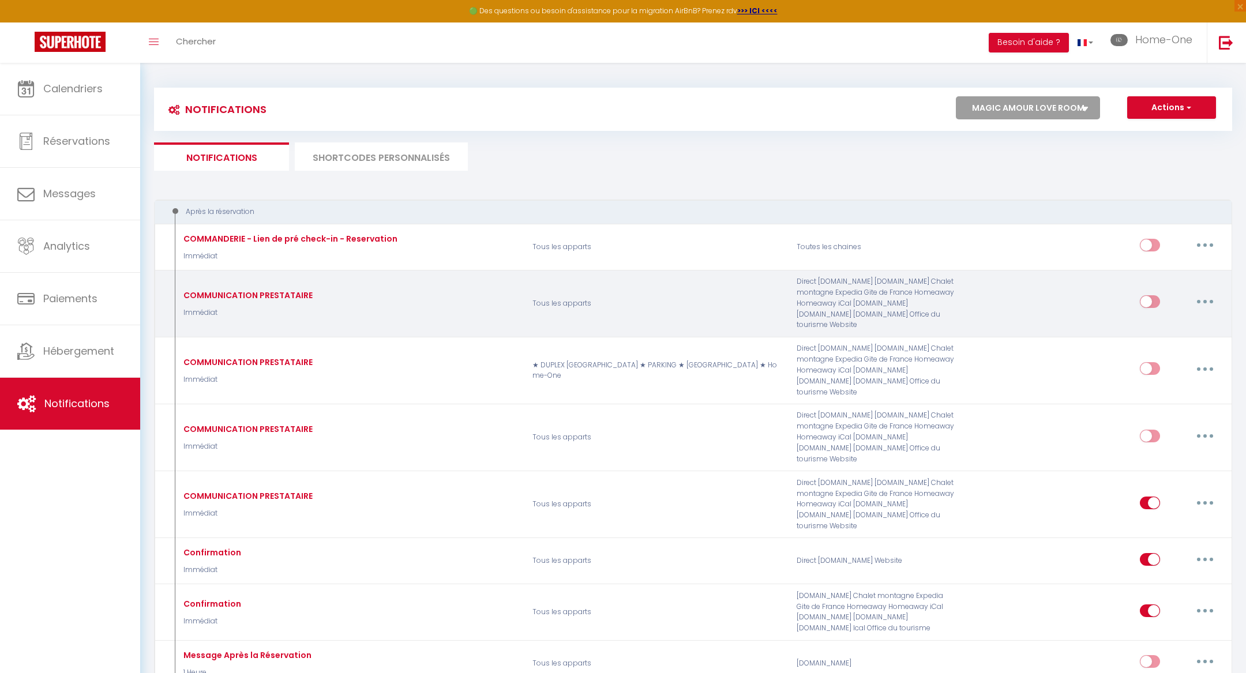
checkbox input "false"
checkbox input "true"
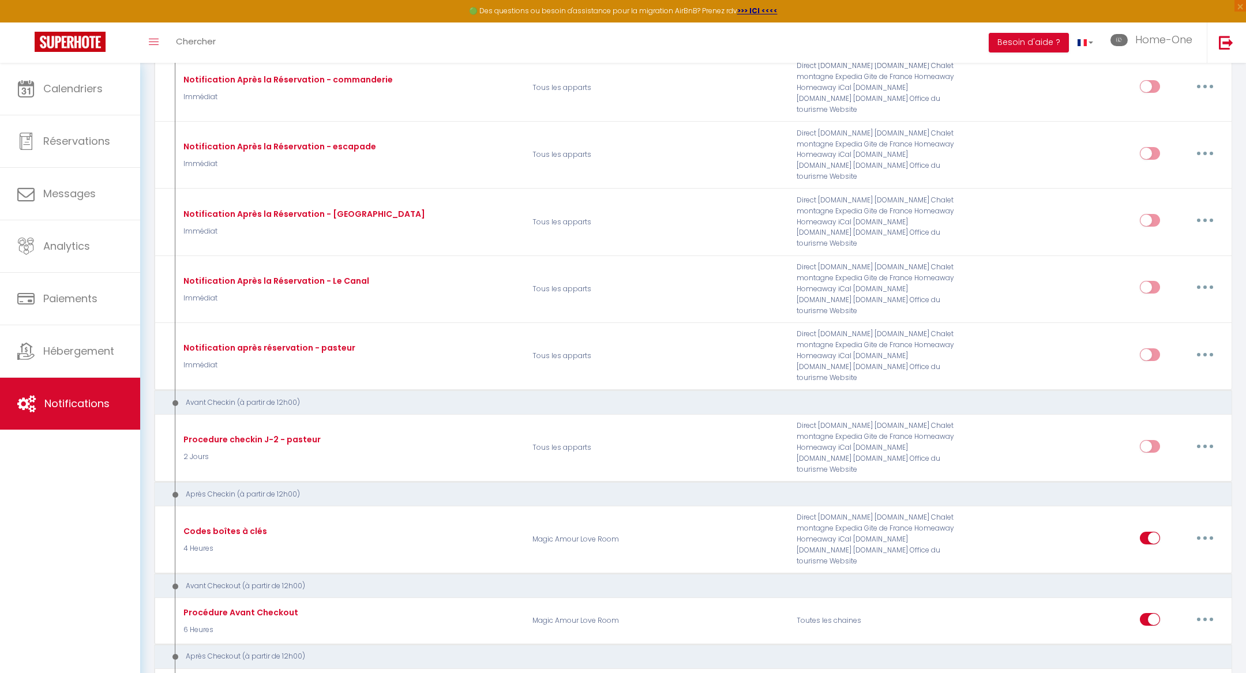
scroll to position [376, 0]
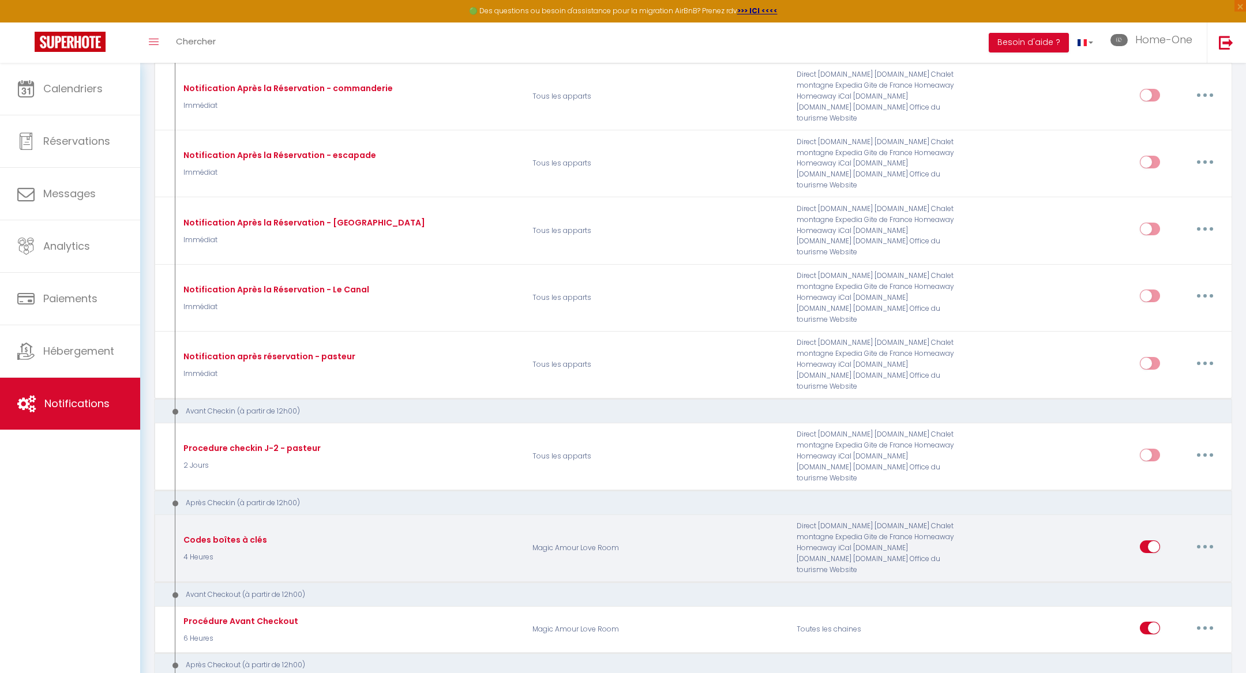
click at [1200, 538] on button "button" at bounding box center [1205, 547] width 32 height 18
click at [1191, 563] on link "Editer" at bounding box center [1174, 573] width 85 height 20
type input "Codes boîtes à clés"
select select "3"
select select "4 Heures"
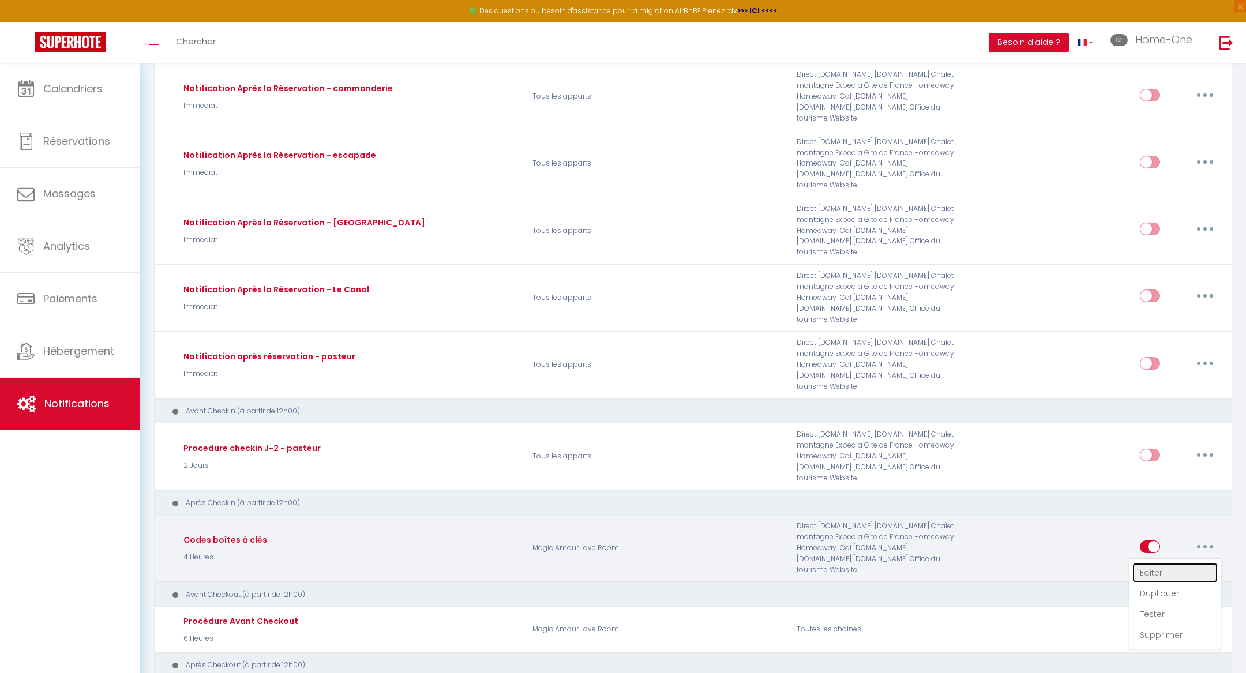
select select "if_deposit_is_paid"
checkbox input "true"
checkbox input "false"
radio input "true"
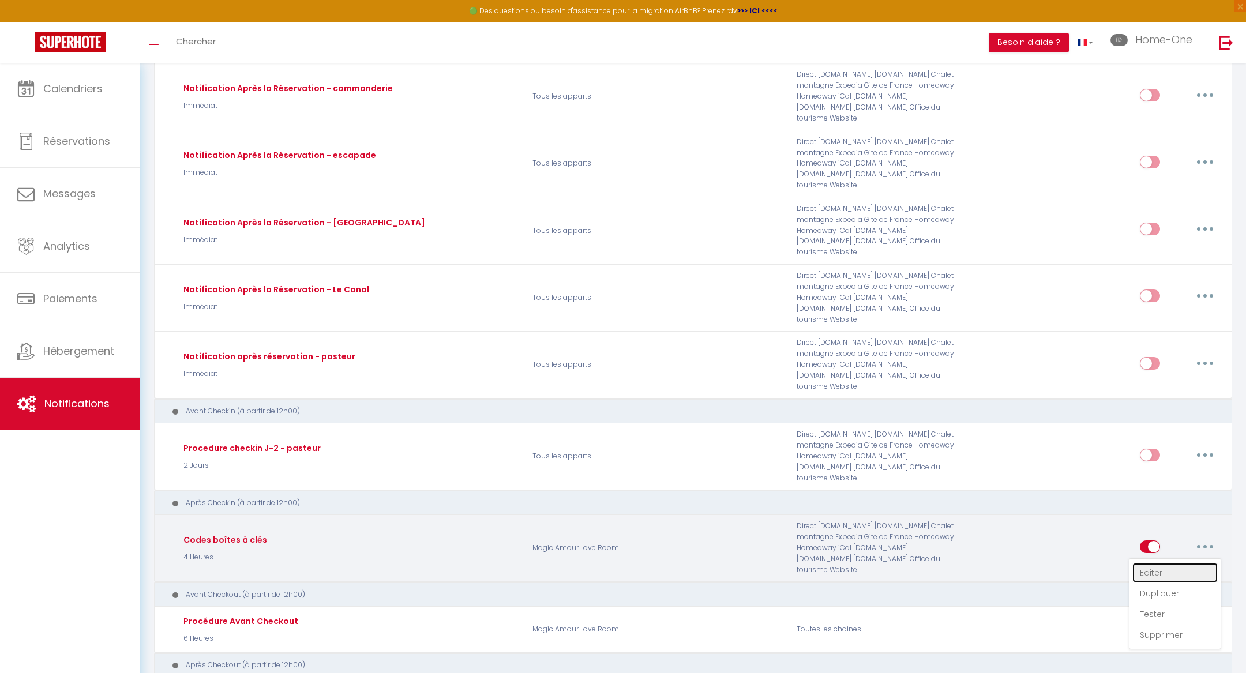
type input "[RENTAL:NAME]"
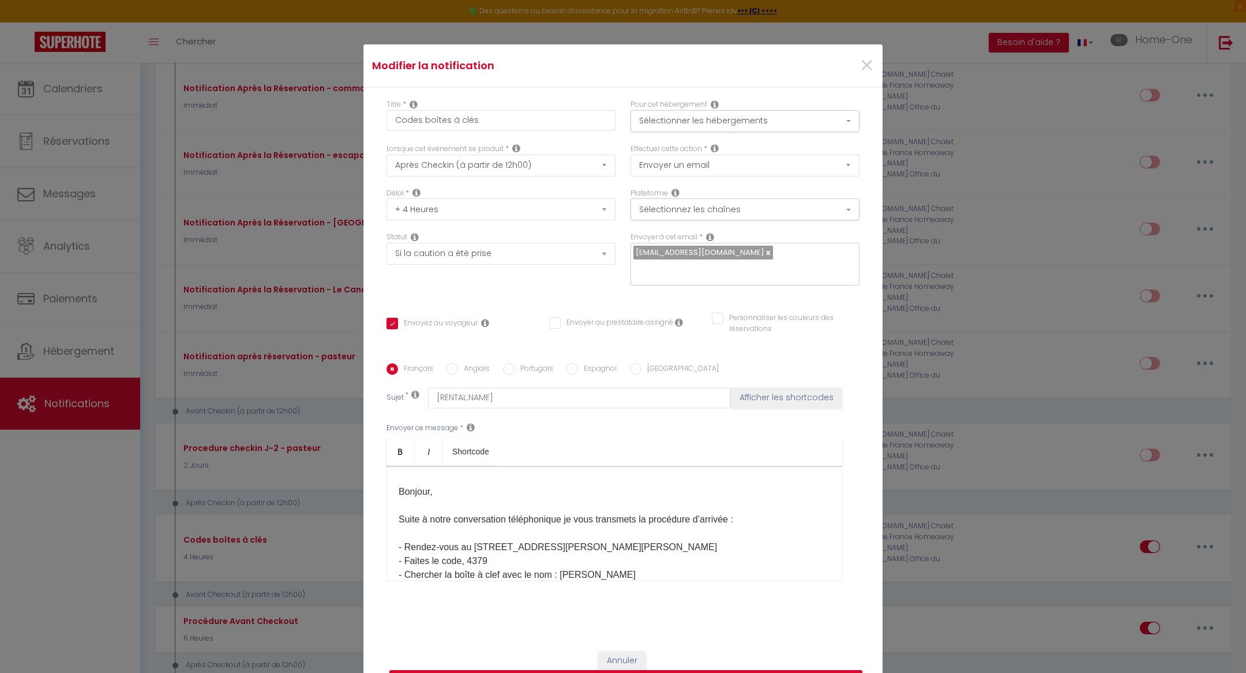
scroll to position [21, 0]
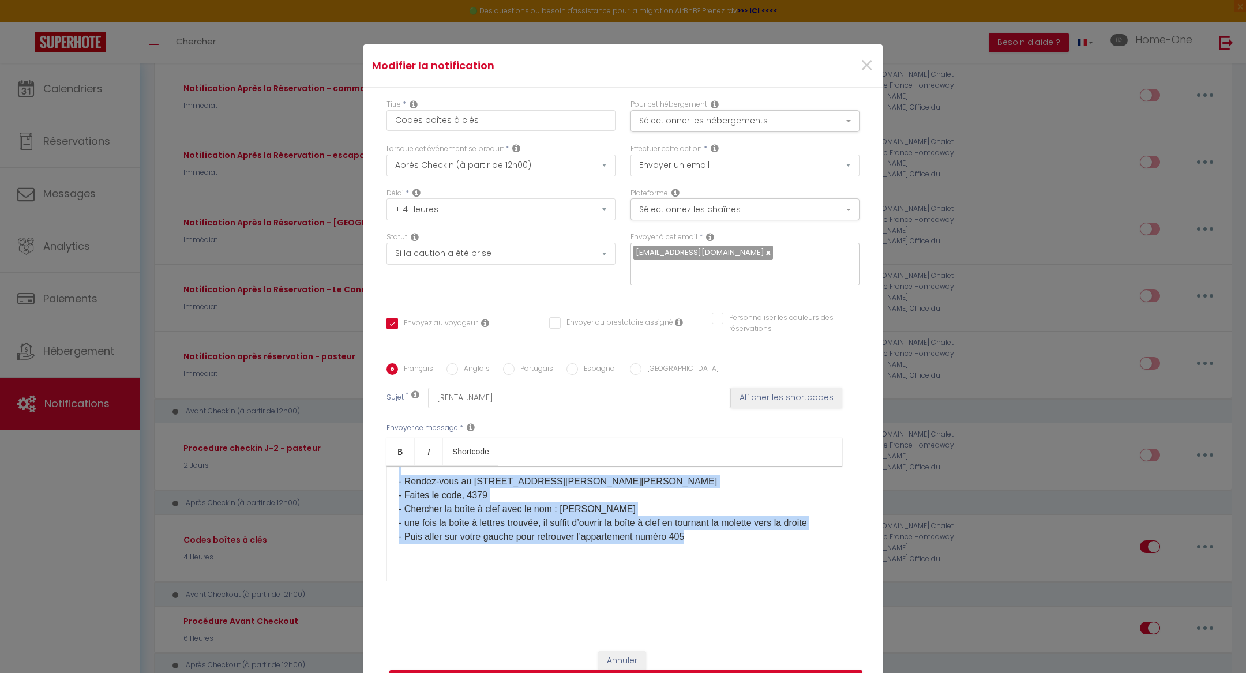
drag, startPoint x: 398, startPoint y: 478, endPoint x: 482, endPoint y: 598, distance: 147.1
click at [482, 598] on div "Français Anglais Portugais Espagnol Italien Sujet * [RENTAL:NAME] Afficher les …" at bounding box center [623, 479] width 473 height 267
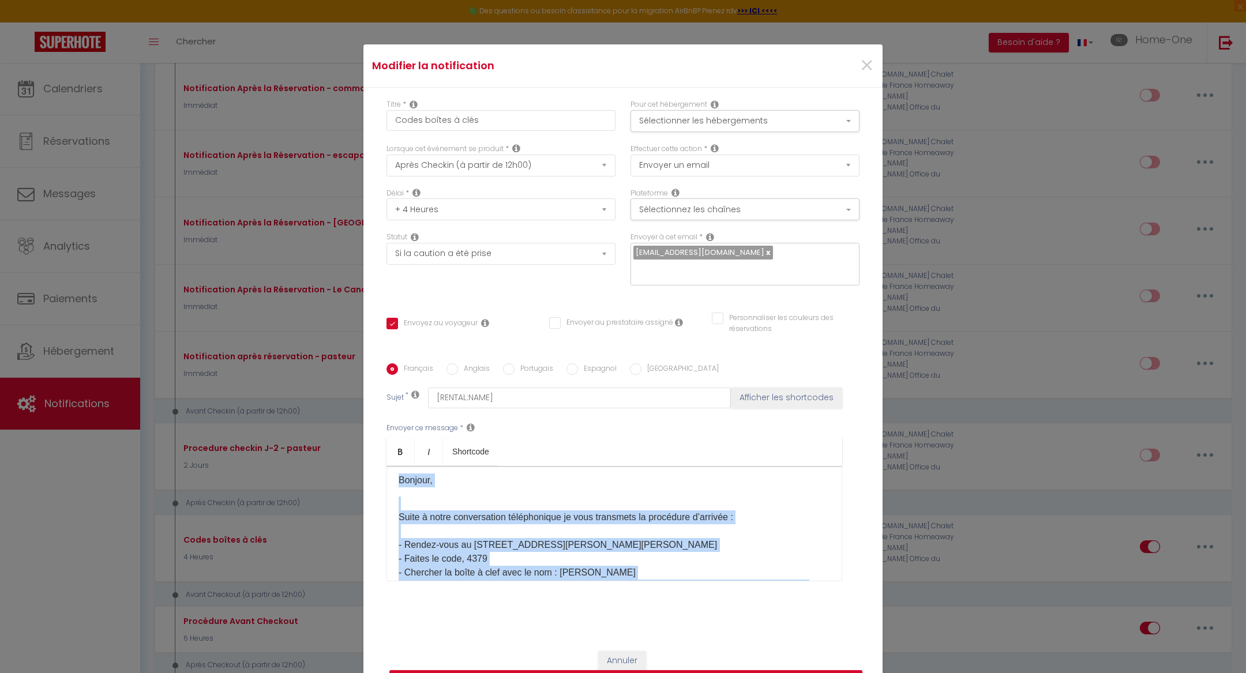
scroll to position [0, 0]
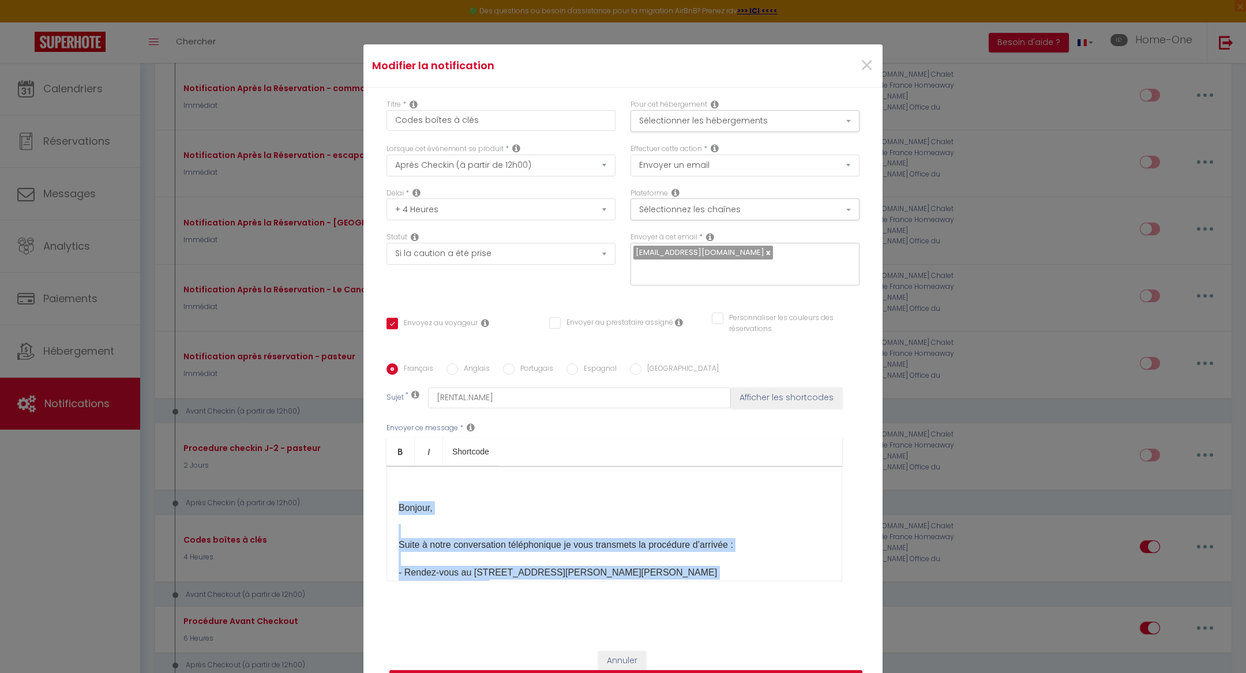
drag, startPoint x: 707, startPoint y: 534, endPoint x: 382, endPoint y: 451, distance: 335.3
click at [382, 451] on div "Titre * Codes boîtes à clés Pour cet hébergement Sélectionner les hébergements …" at bounding box center [622, 364] width 519 height 552
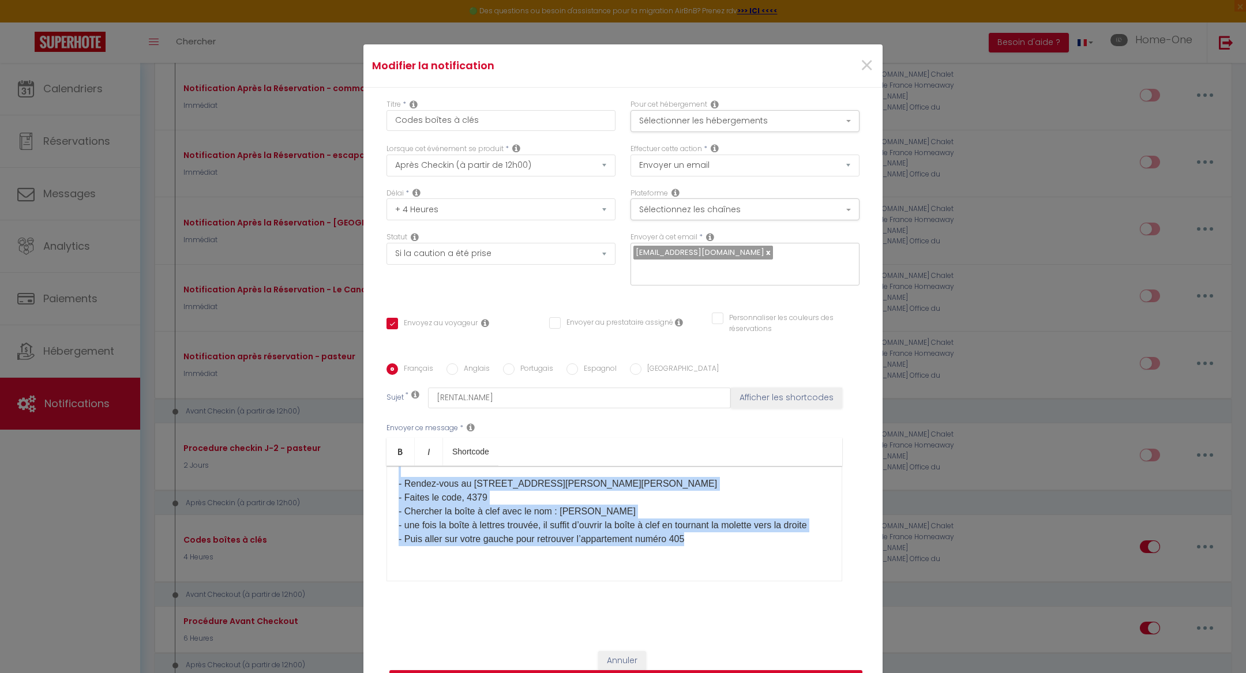
scroll to position [114, 0]
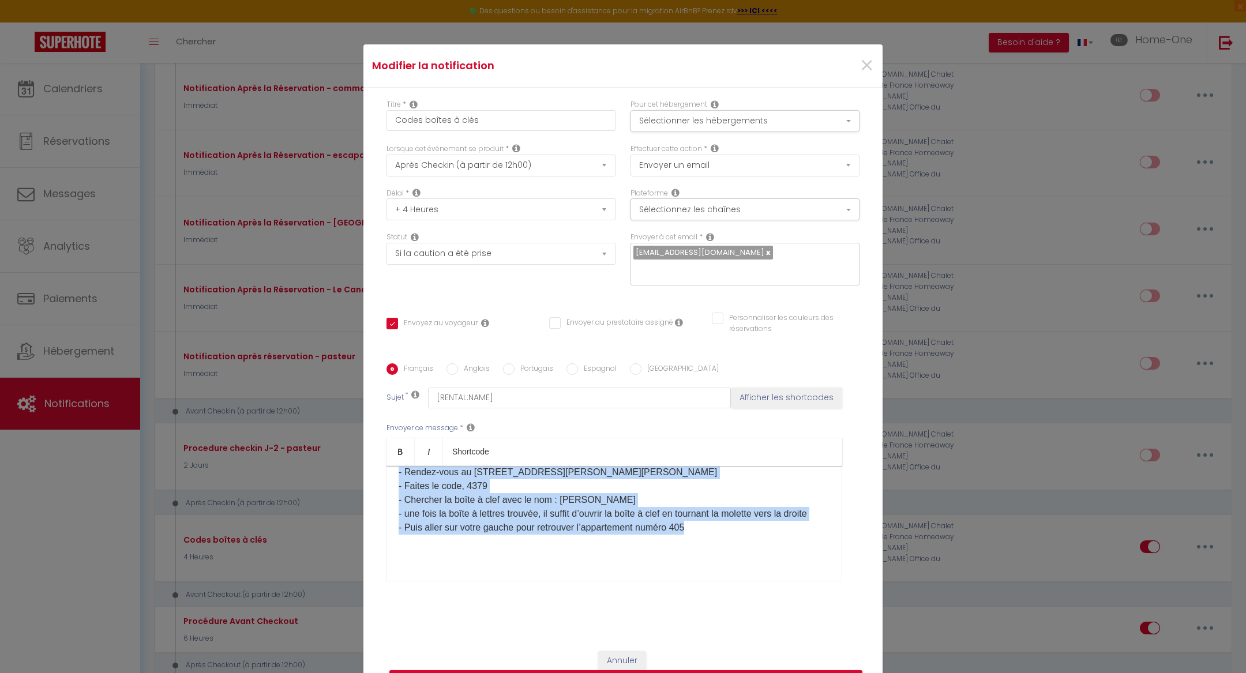
drag, startPoint x: 396, startPoint y: 498, endPoint x: 692, endPoint y: 519, distance: 297.3
click at [692, 519] on div "Bonjour, Suite à notre conversation téléphonique je vous transmets la procédure…" at bounding box center [615, 523] width 456 height 115
copy div "Bonjour, Suite à notre conversation téléphonique je vous transmets la procédure…"
click at [872, 69] on span "×" at bounding box center [867, 65] width 14 height 35
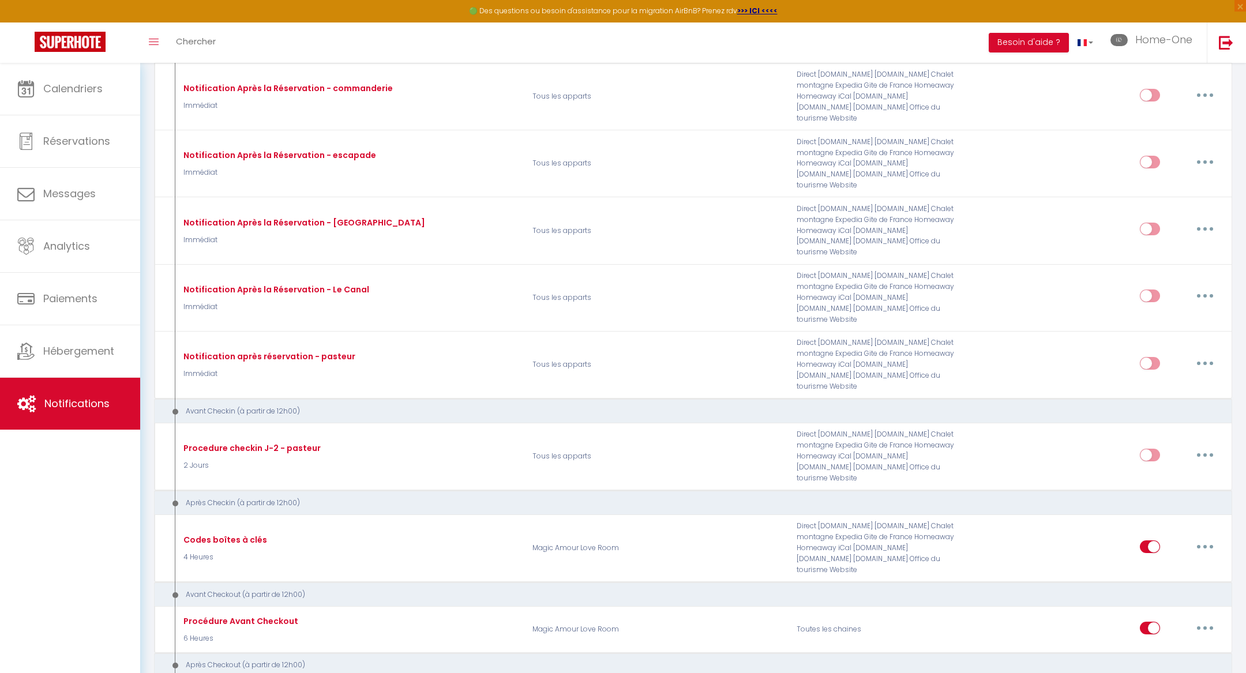
scroll to position [0, 0]
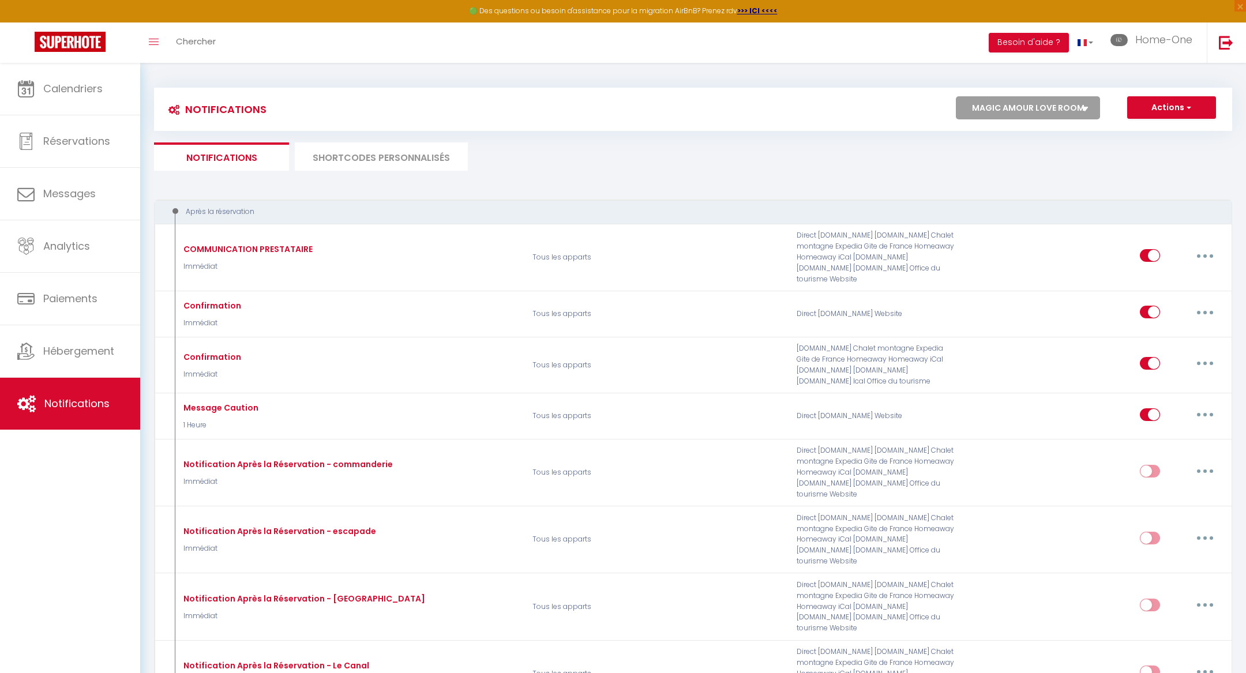
click at [1004, 117] on select "Tous les apparts ★ DUPLEX [GEOGRAPHIC_DATA] ★ PARKING ★ [GEOGRAPHIC_DATA] ★ Hom…" at bounding box center [1028, 107] width 144 height 23
select select "23845"
click at [957, 96] on select "Tous les apparts ★ DUPLEX [GEOGRAPHIC_DATA] ★ PARKING ★ [GEOGRAPHIC_DATA] ★ Hom…" at bounding box center [1028, 107] width 144 height 23
checkbox input "true"
checkbox input "false"
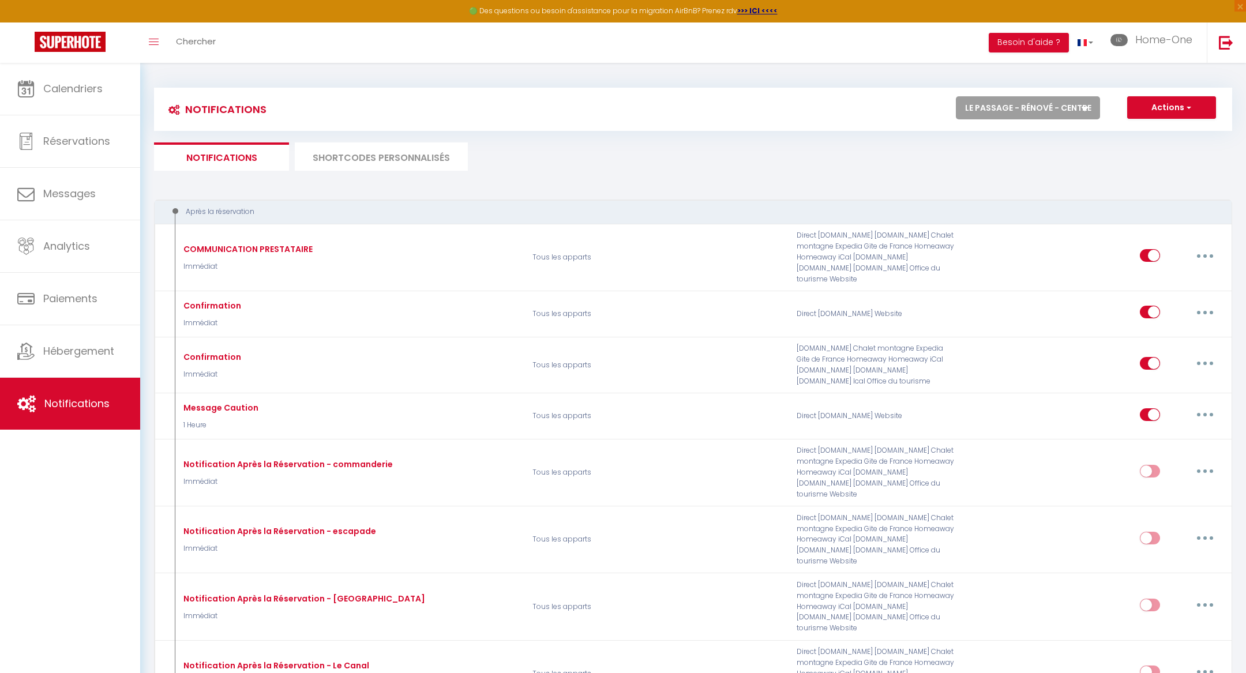
checkbox input "false"
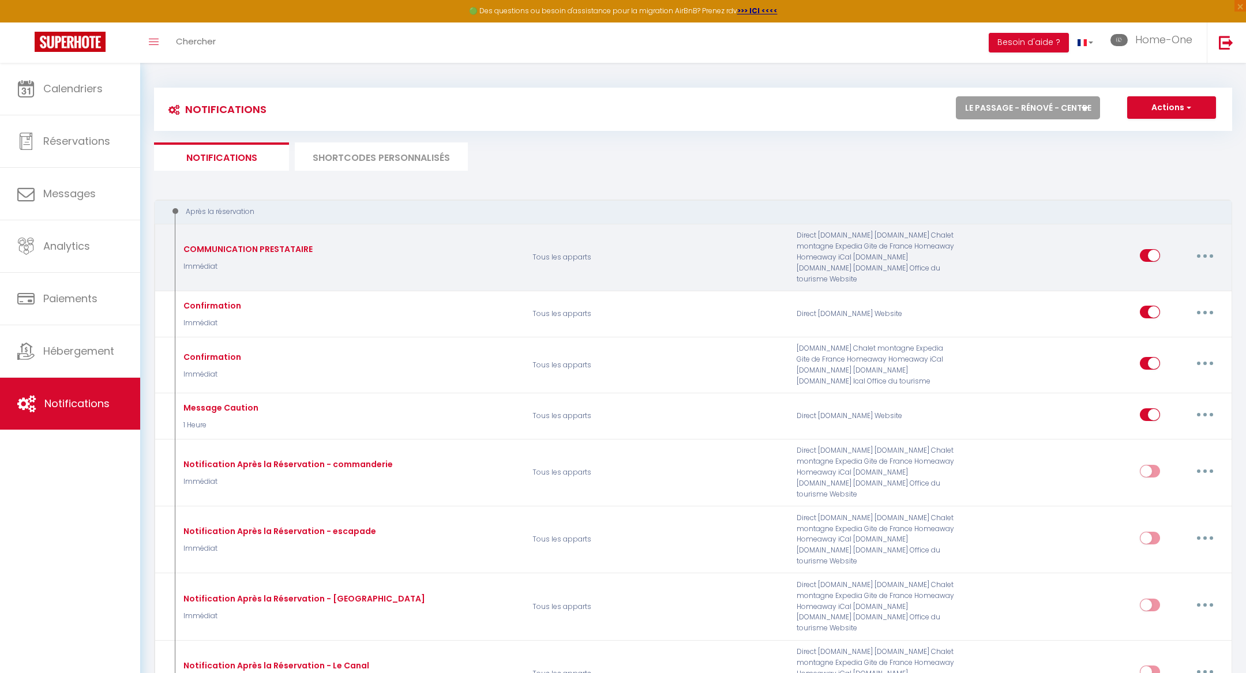
checkbox input "true"
checkbox input "false"
select select "1"
select select
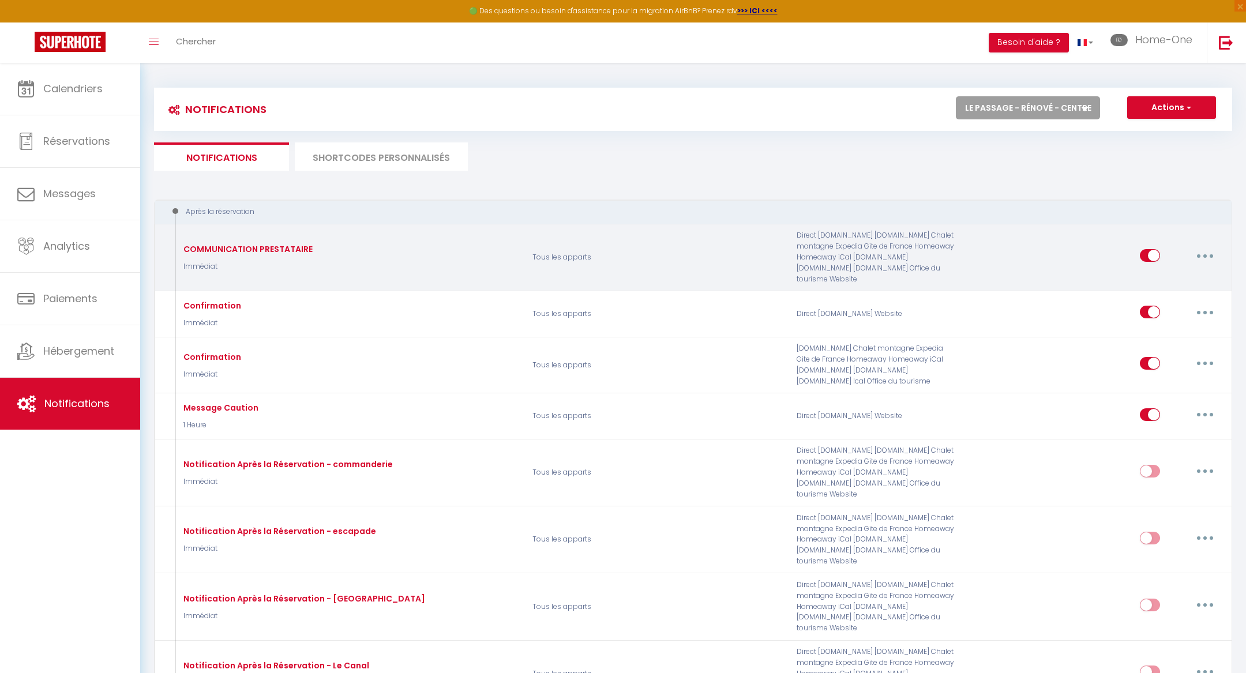
checkbox input "false"
radio input "false"
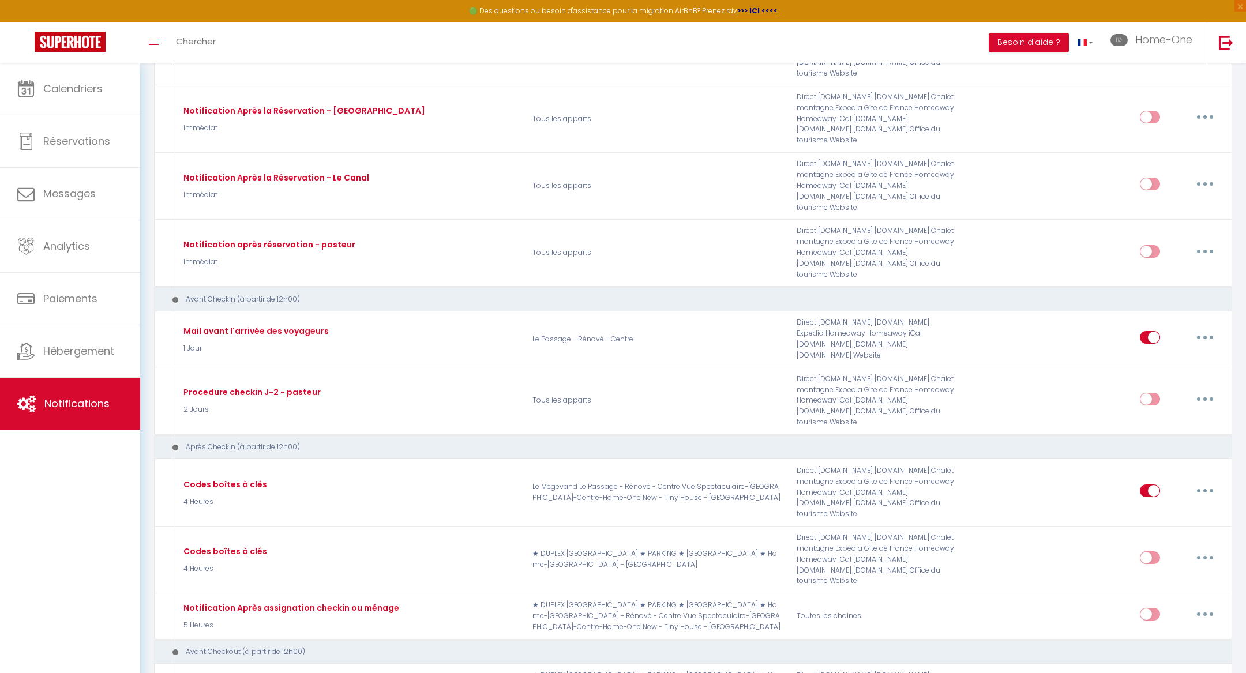
scroll to position [490, 0]
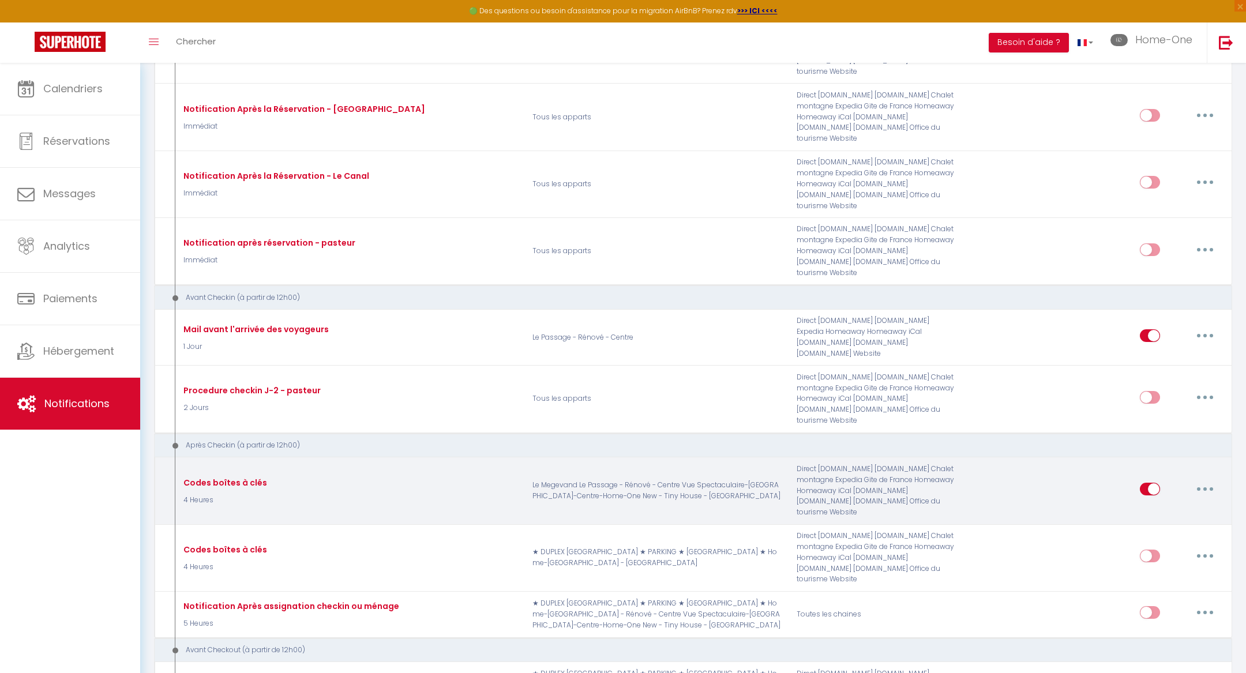
click at [1192, 480] on button "button" at bounding box center [1205, 489] width 32 height 18
click at [1173, 506] on link "Editer" at bounding box center [1174, 516] width 85 height 20
type input "Codes boîtes à clés"
select select "3"
select select "4 Heures"
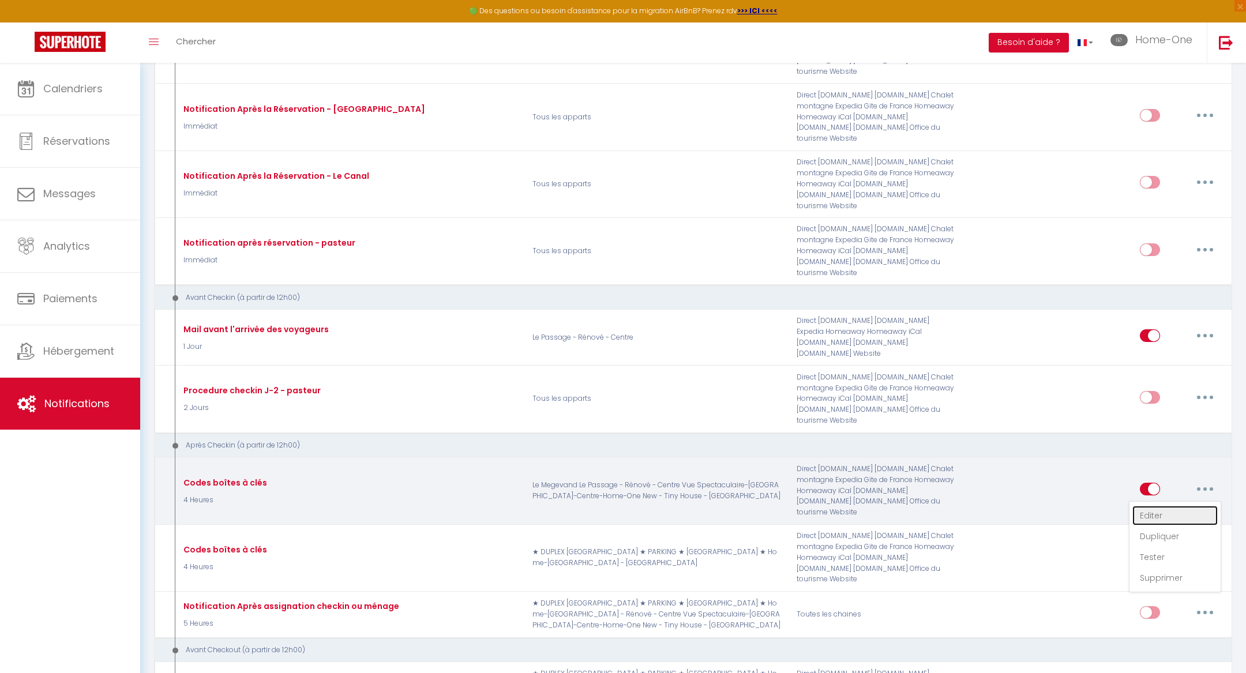
select select "if_deposit_is_paid"
checkbox input "true"
checkbox input "false"
radio input "true"
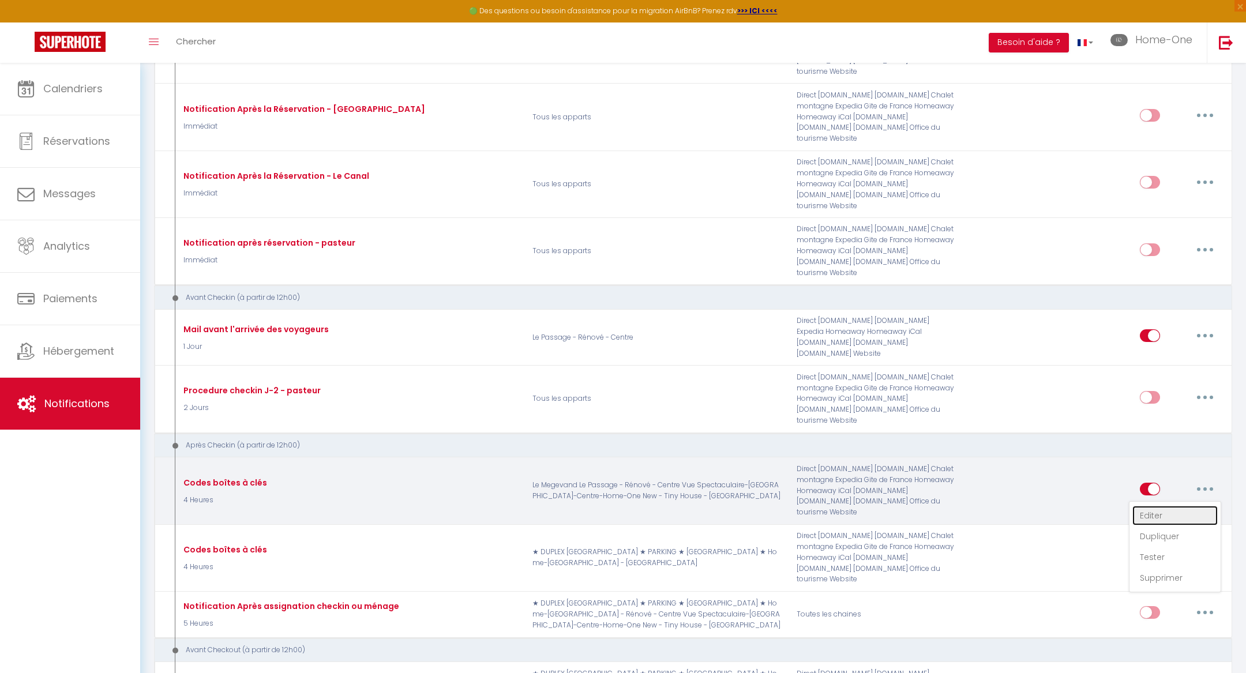
type input "[RENTAL:NAME]"
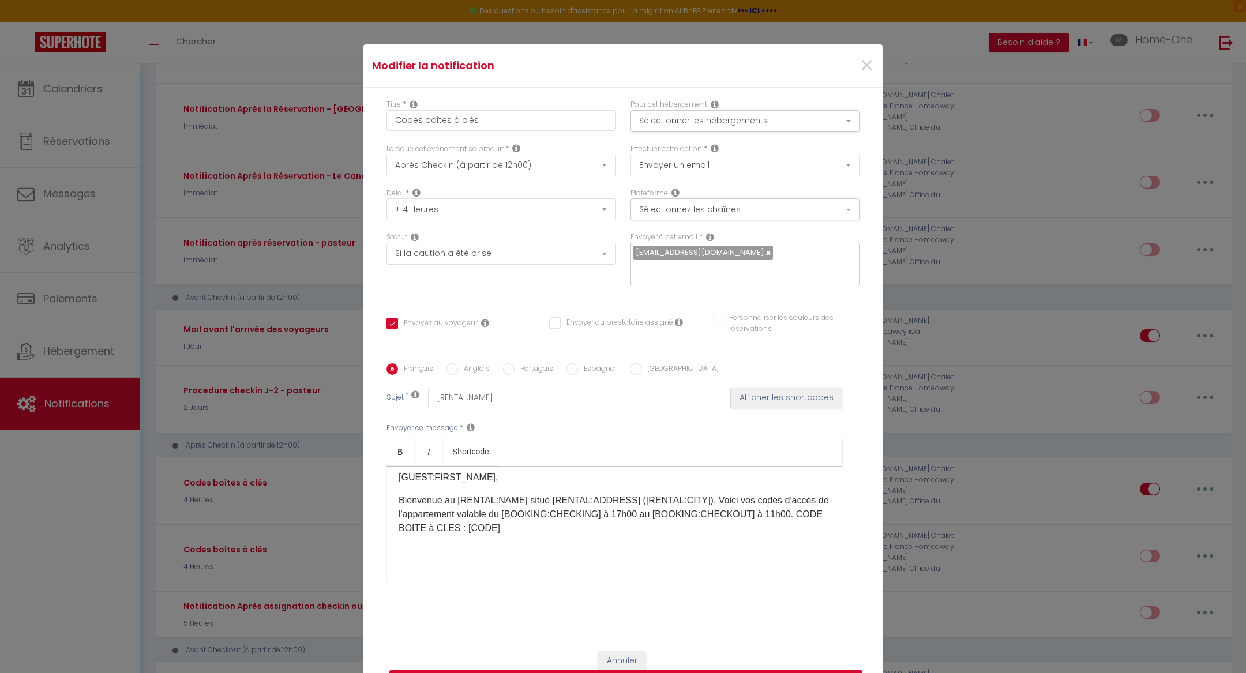
scroll to position [0, 0]
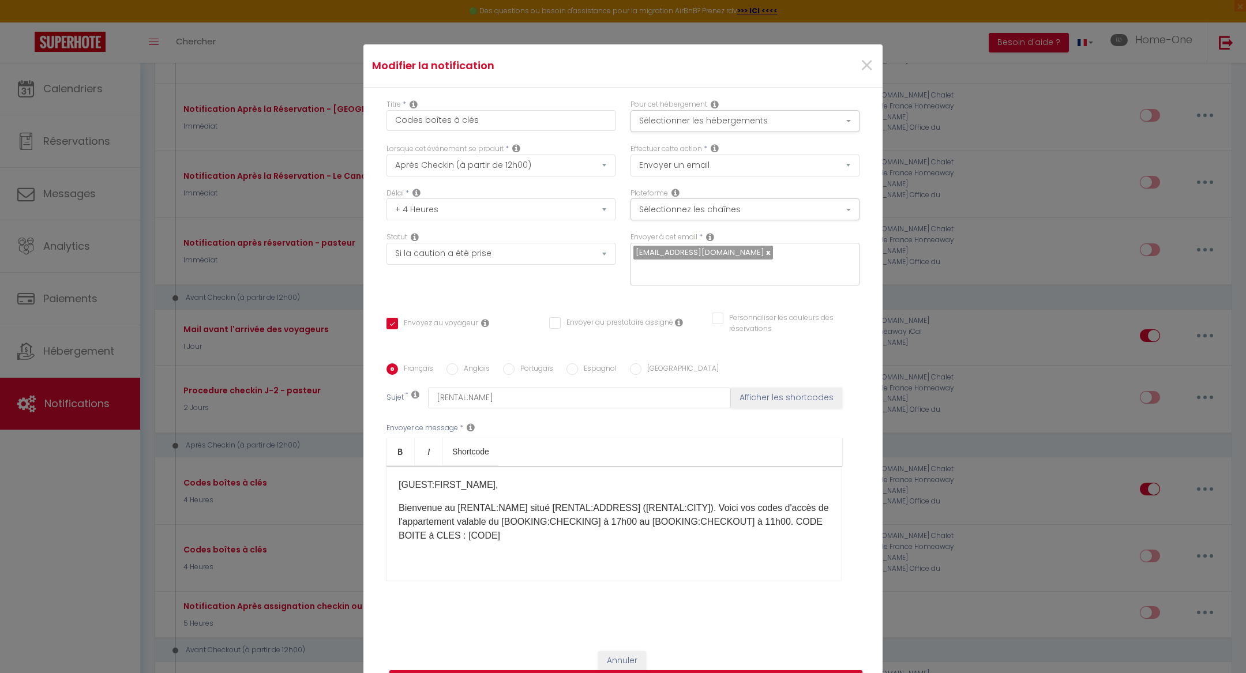
drag, startPoint x: 476, startPoint y: 532, endPoint x: 396, endPoint y: 481, distance: 94.9
click at [396, 481] on div "[GUEST:FIRST_NAME], Bienvenue au [RENTAL:NAME] situé [RENTAL:ADDRESS] ([RENTAL:…" at bounding box center [615, 523] width 456 height 115
copy div "[GUEST:FIRST_NAME], Bienvenue au [RENTAL:NAME] situé [RENTAL:ADDRESS] ([RENTAL:…"
click at [867, 76] on span "×" at bounding box center [867, 65] width 14 height 35
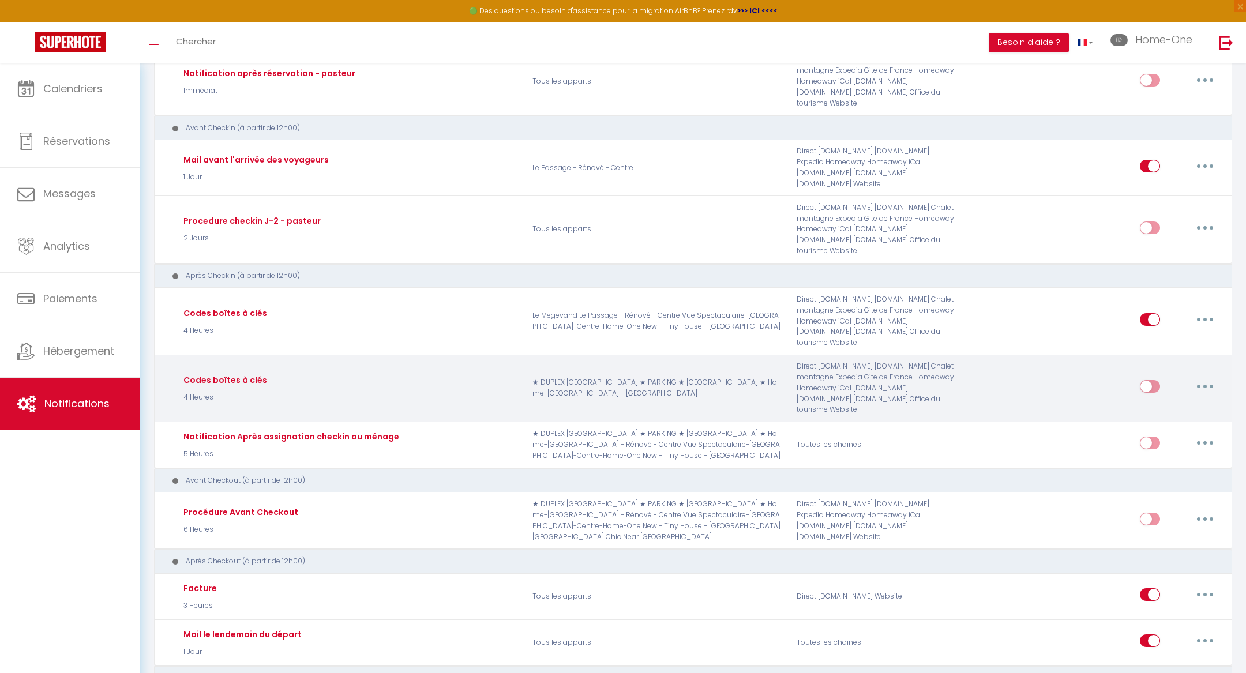
scroll to position [665, 0]
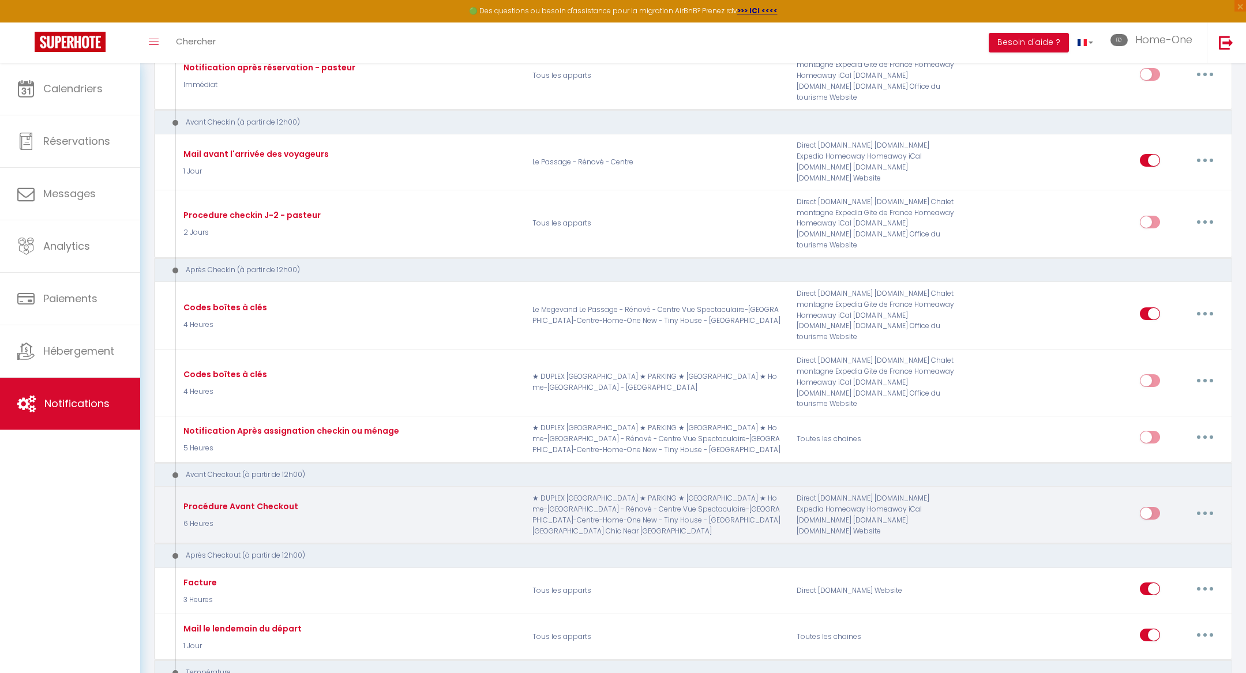
click at [1206, 504] on button "button" at bounding box center [1205, 513] width 32 height 18
click at [1170, 530] on link "Editer" at bounding box center [1174, 540] width 85 height 20
type input "Procédure Avant Checkout"
select select "6 Heures"
select select
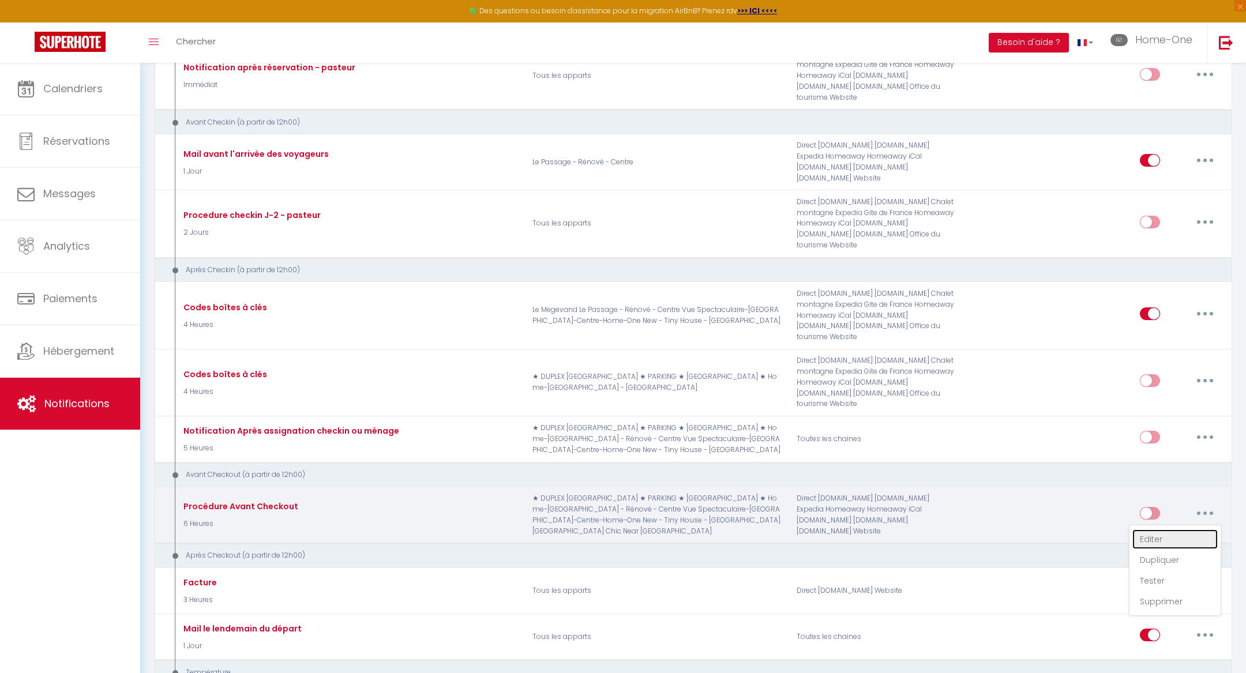
checkbox input "false"
type input "Procédure pour le checkout - [RENTAL:NAME]"
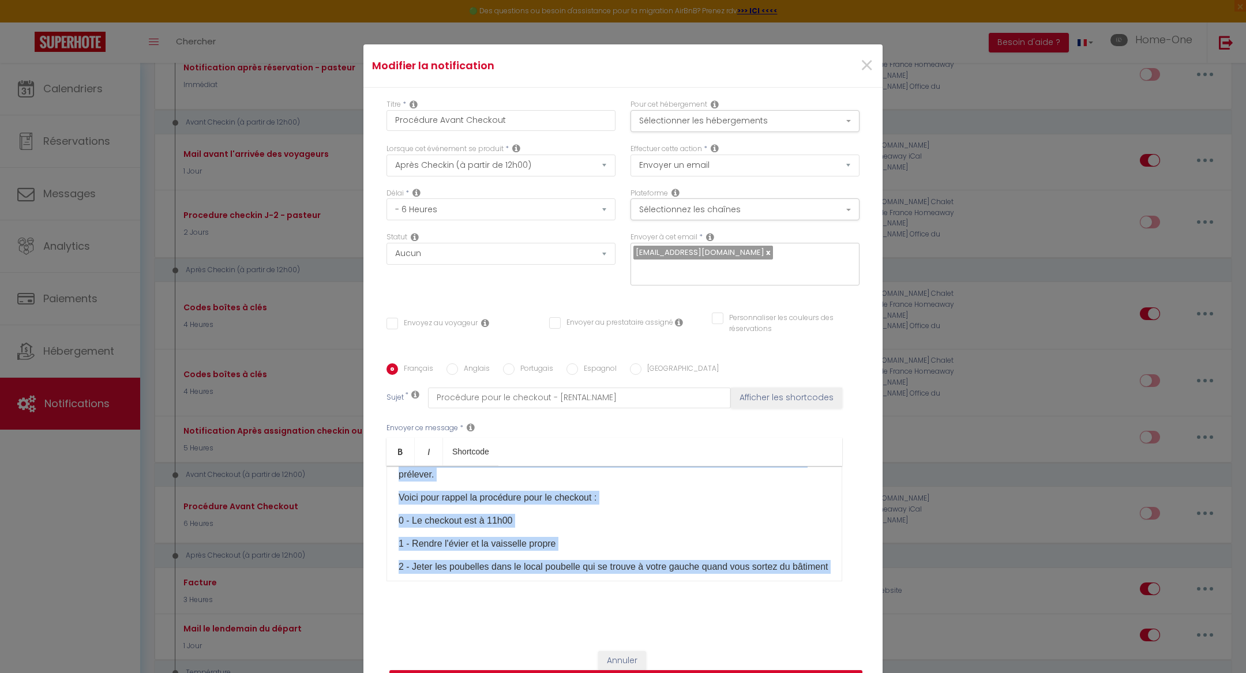
scroll to position [178, 0]
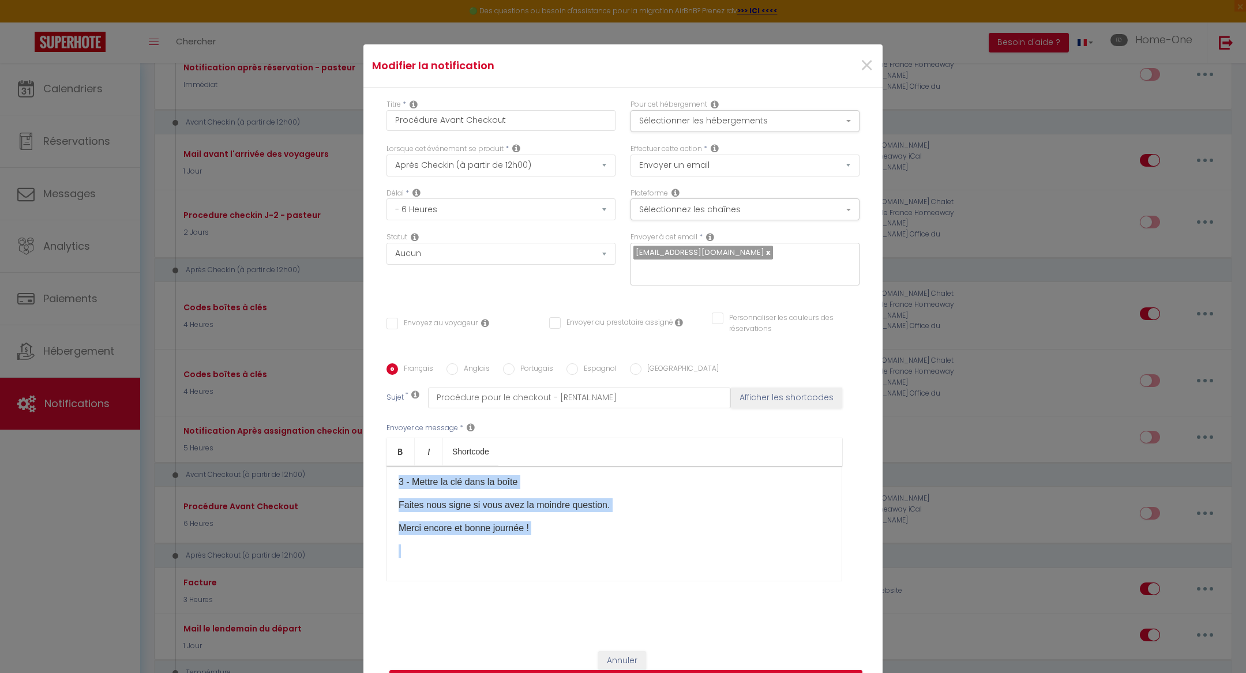
drag, startPoint x: 397, startPoint y: 476, endPoint x: 512, endPoint y: 575, distance: 151.7
click at [512, 575] on div "Envoyer ce message * Bold Italic Shortcode Rich text editor [PERSON_NAME], J'es…" at bounding box center [623, 501] width 473 height 187
copy div "Bonjour, J'espère que votre séjour s'est passé au mieux au [RENTAL:NAME]​. [PER…"
click at [611, 651] on button "Annuler" at bounding box center [622, 661] width 48 height 20
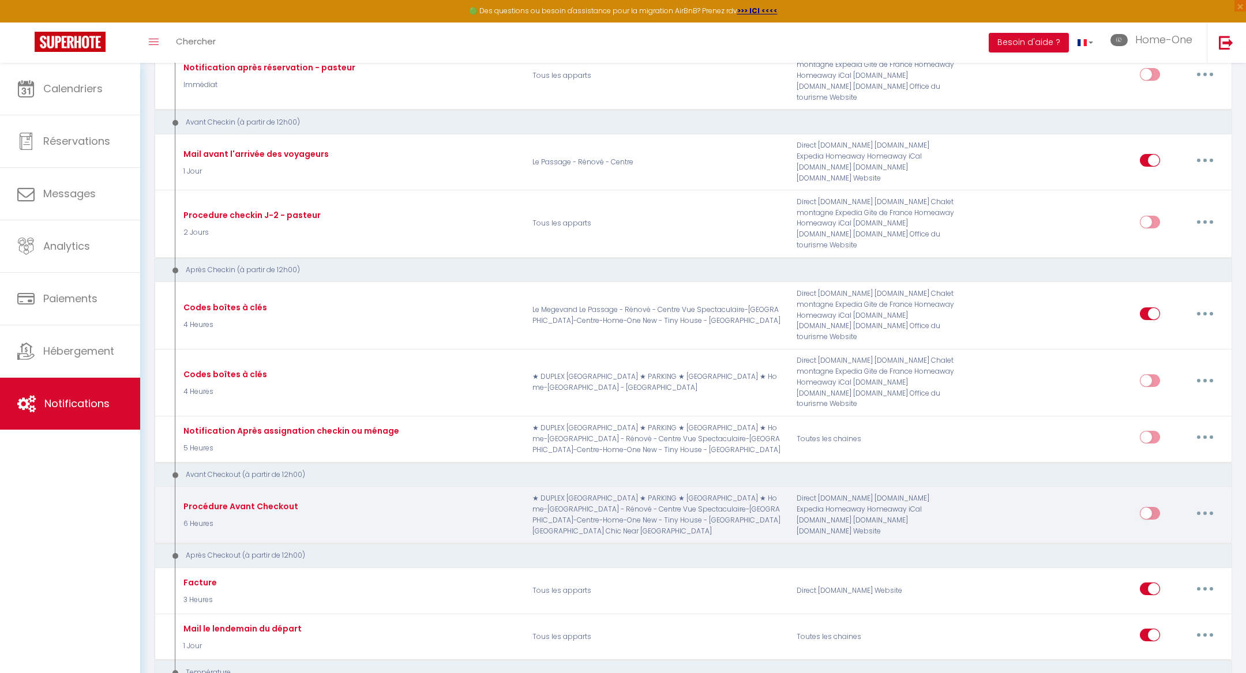
click at [1149, 507] on input "checkbox" at bounding box center [1150, 515] width 20 height 17
checkbox input "true"
click at [1195, 504] on button "button" at bounding box center [1205, 513] width 32 height 18
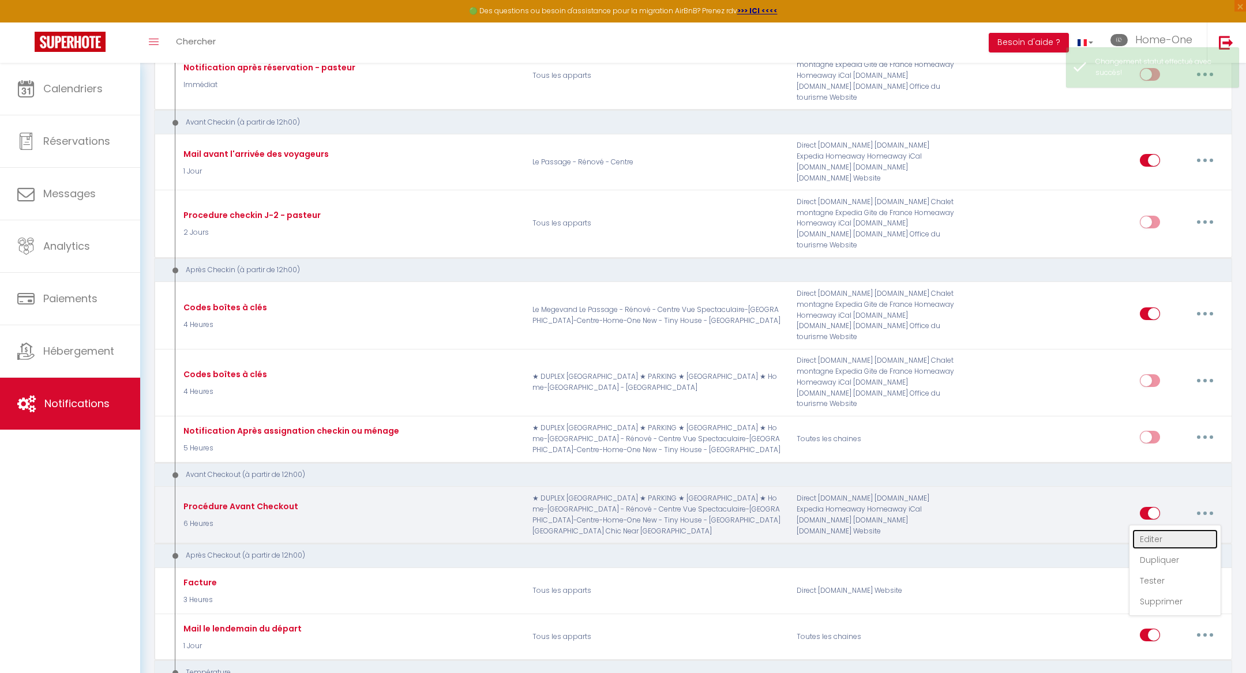
click at [1152, 530] on link "Editer" at bounding box center [1174, 540] width 85 height 20
checkbox input "false"
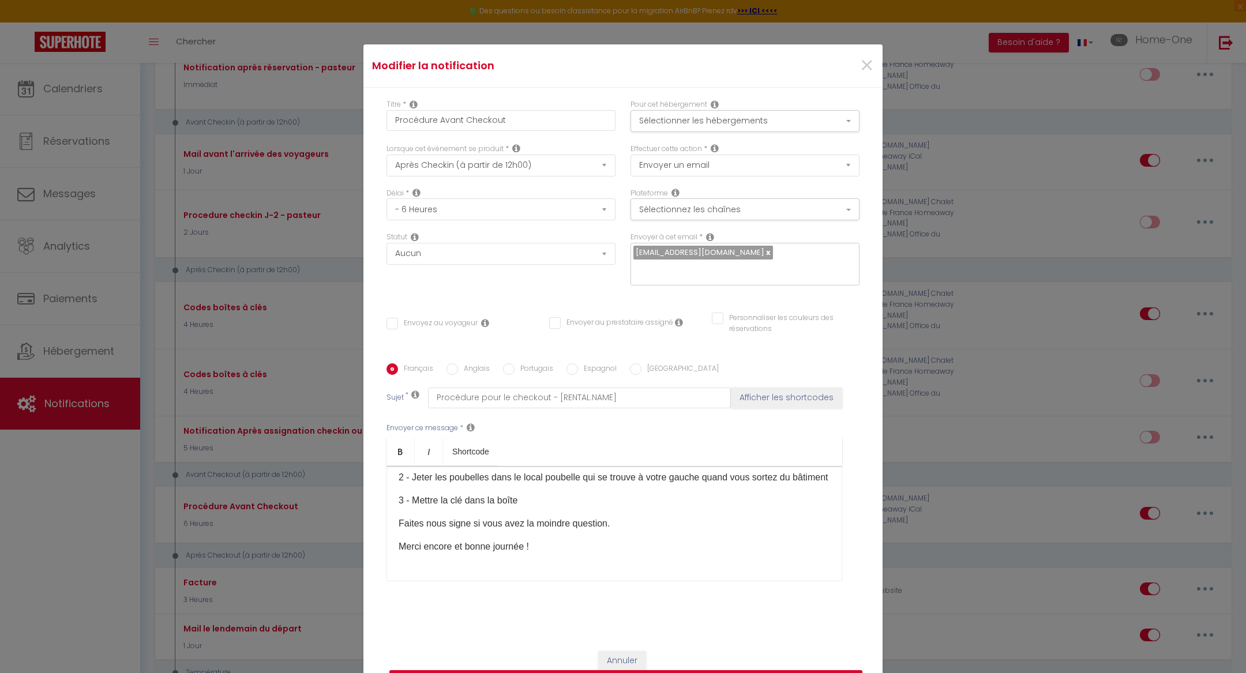
scroll to position [0, 0]
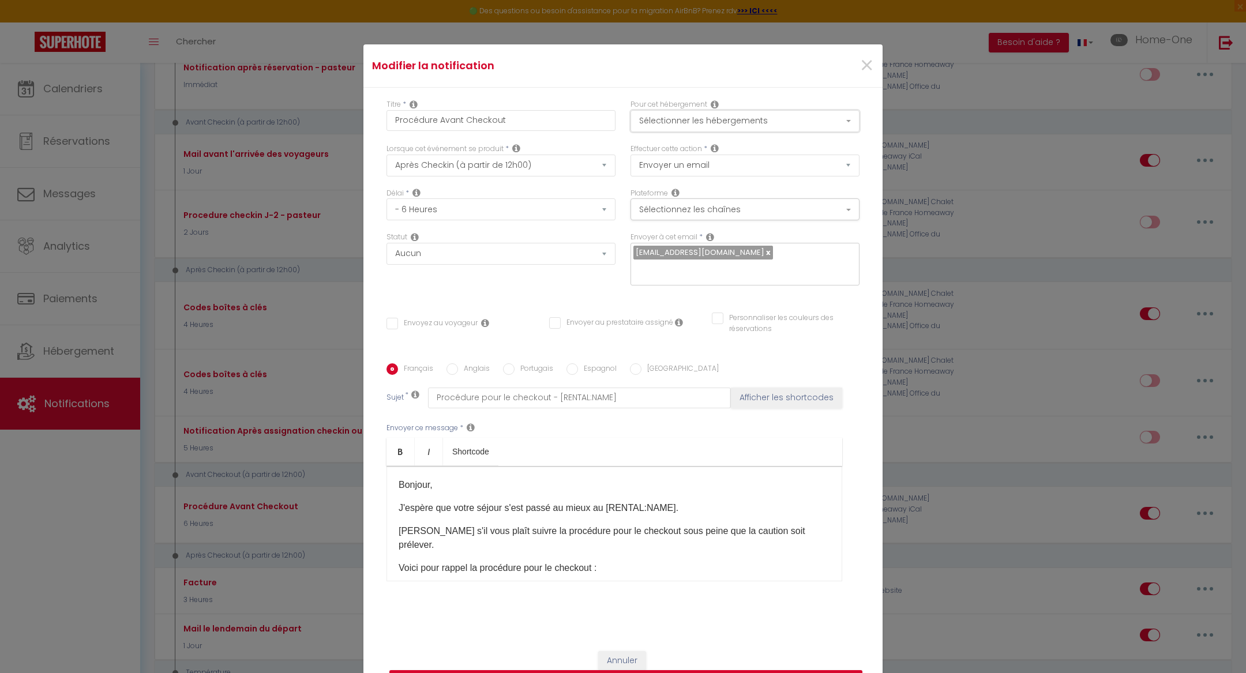
click at [738, 131] on button "Sélectionner les hébergements" at bounding box center [745, 121] width 229 height 22
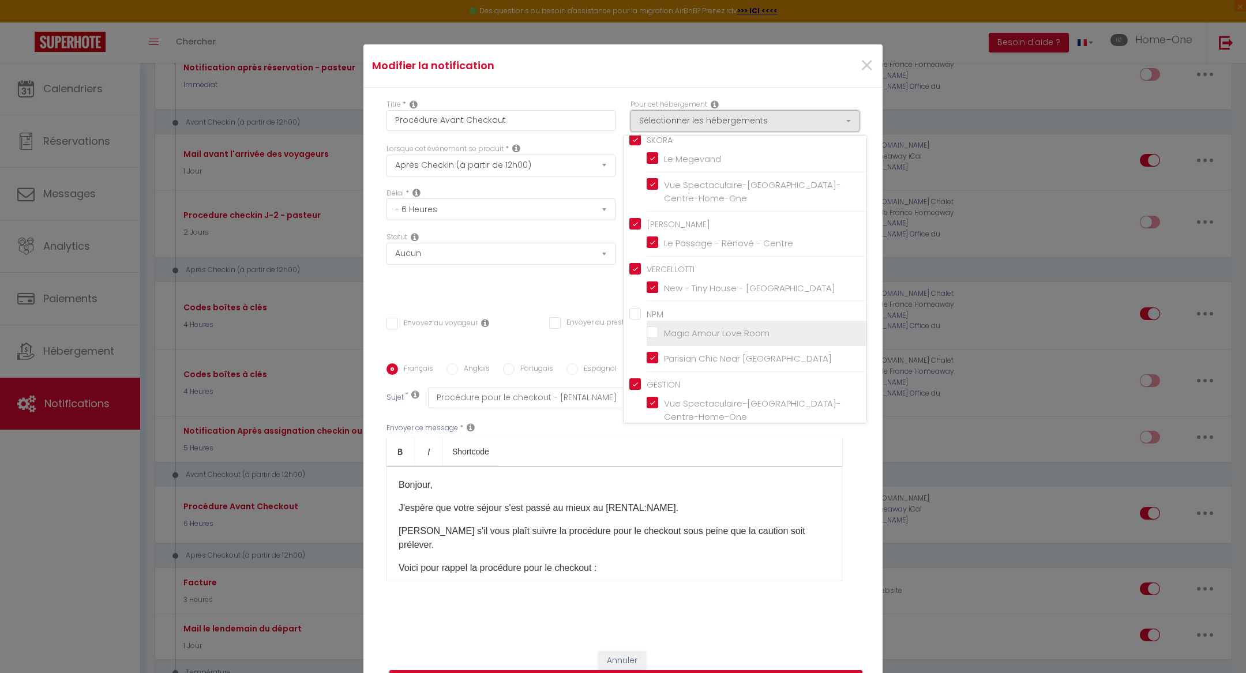
scroll to position [128, 0]
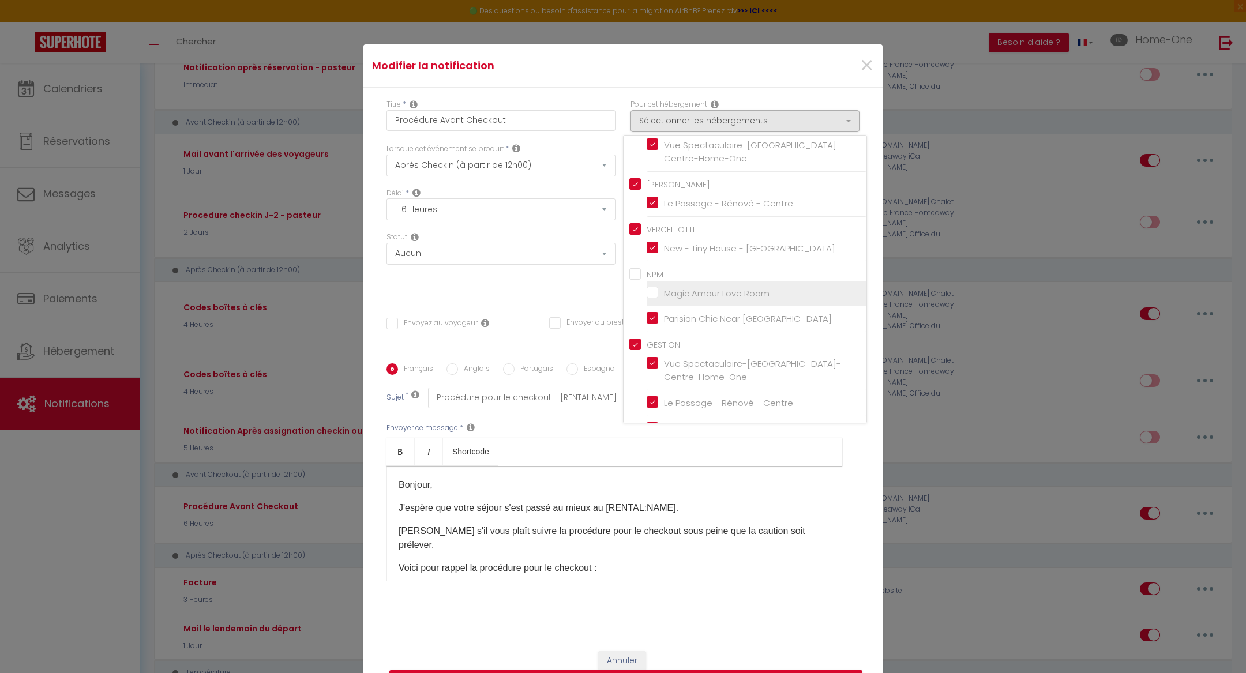
click at [651, 298] on input "Magic Amour Love Room" at bounding box center [757, 293] width 220 height 12
checkbox input "true"
checkbox input "false"
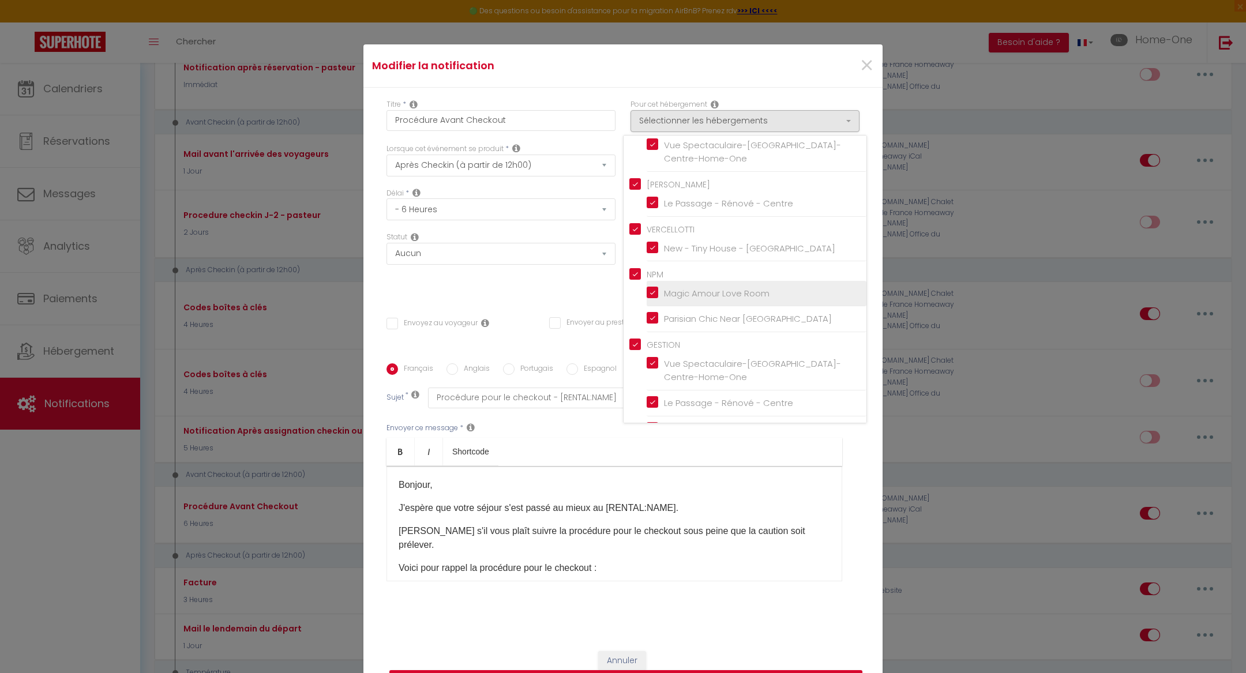
checkbox input "false"
checkbox input "true"
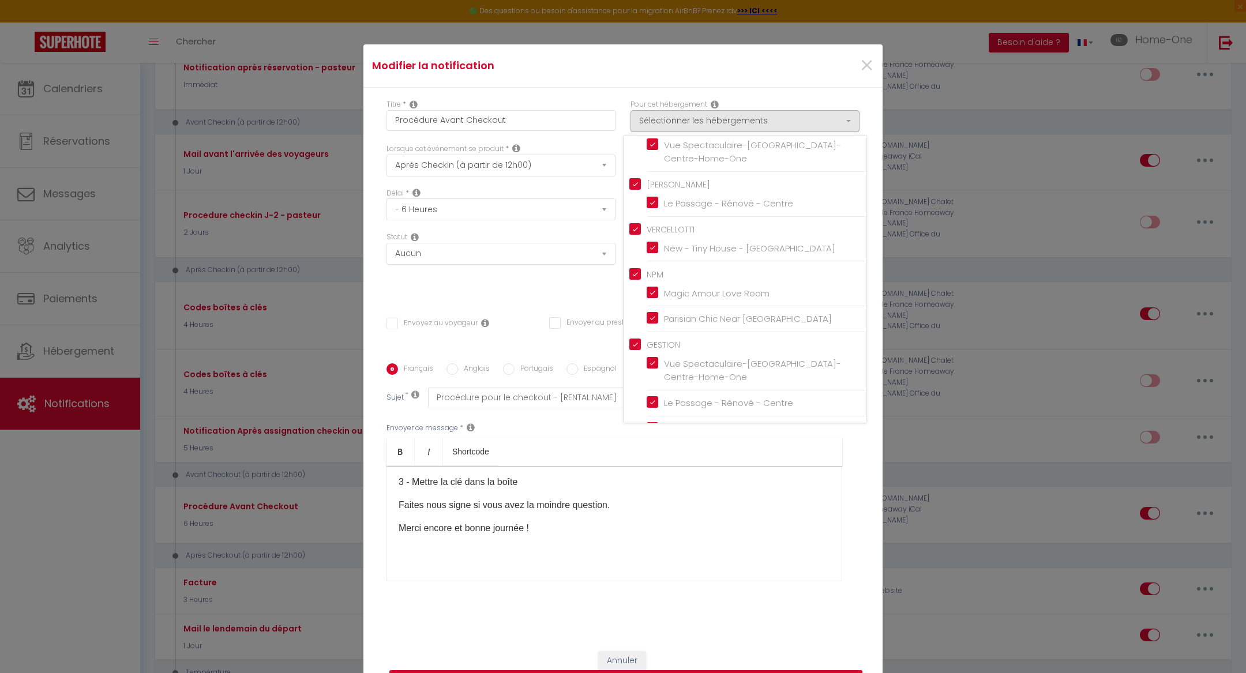
click at [545, 670] on button "Mettre à jour" at bounding box center [625, 681] width 473 height 22
checkbox input "false"
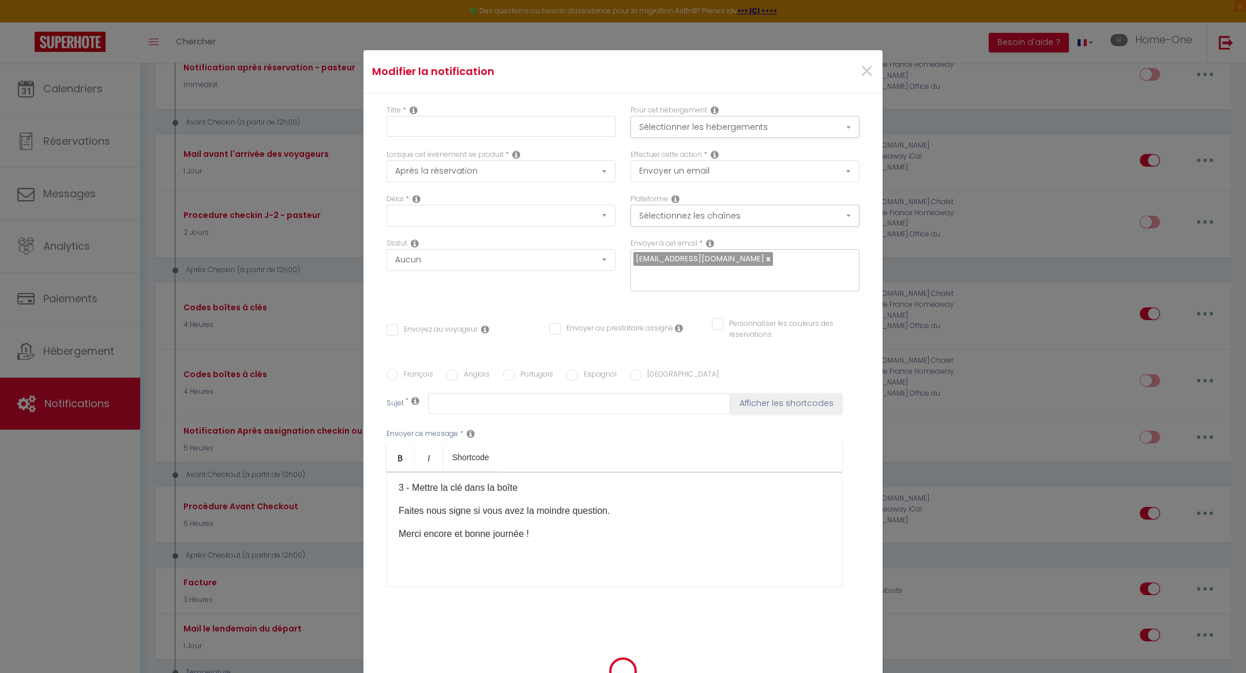
checkbox input "true"
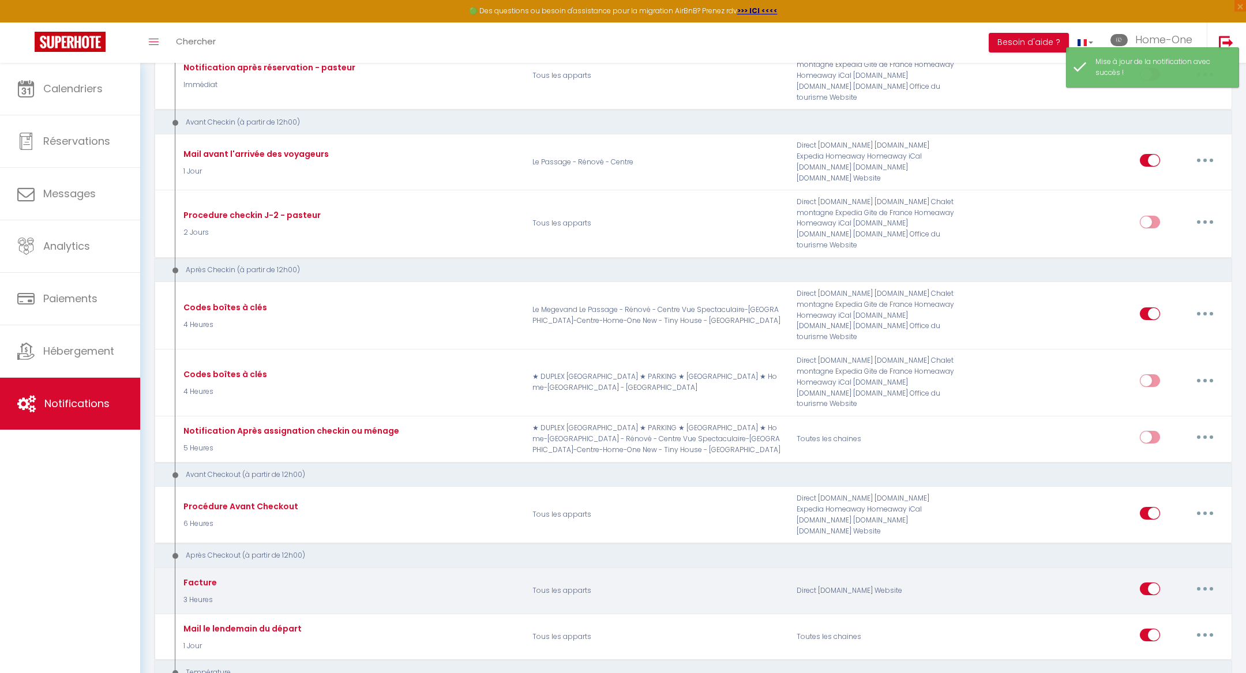
click at [1199, 580] on button "button" at bounding box center [1205, 589] width 32 height 18
click at [1156, 606] on link "Editer" at bounding box center [1174, 616] width 85 height 20
type input "Facture"
select select "5"
select select "3 Heures"
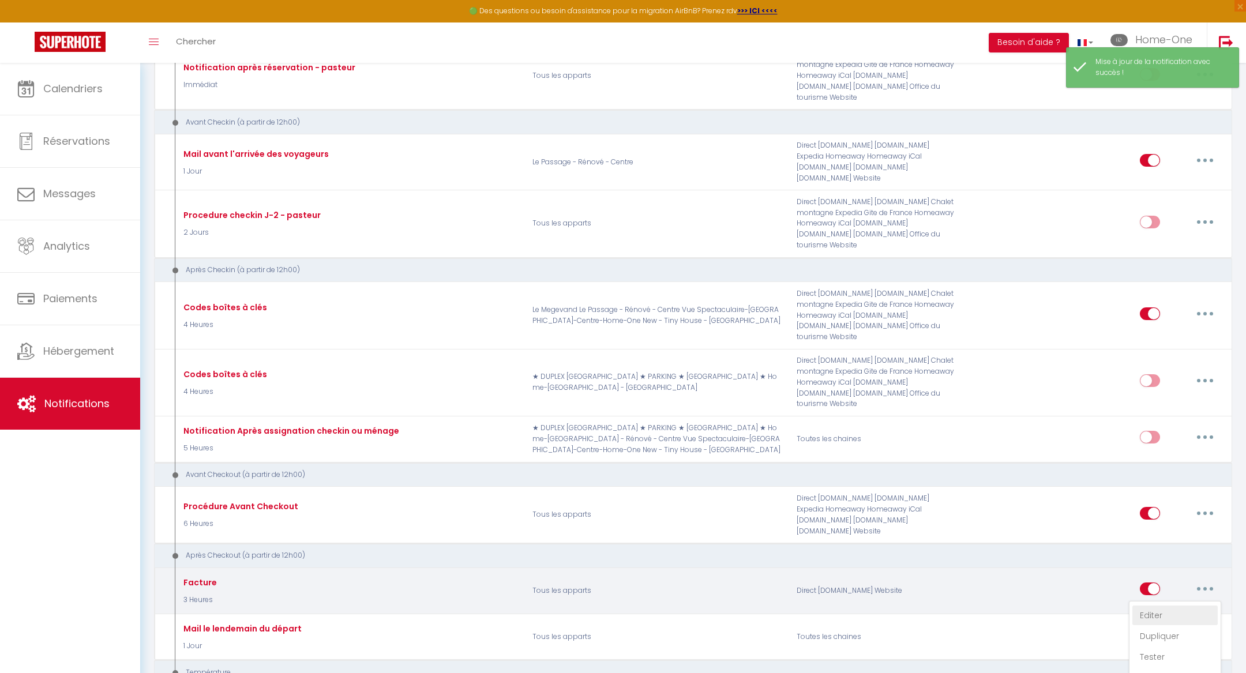
select select "if_booking_is_paid"
checkbox input "true"
checkbox input "false"
radio input "true"
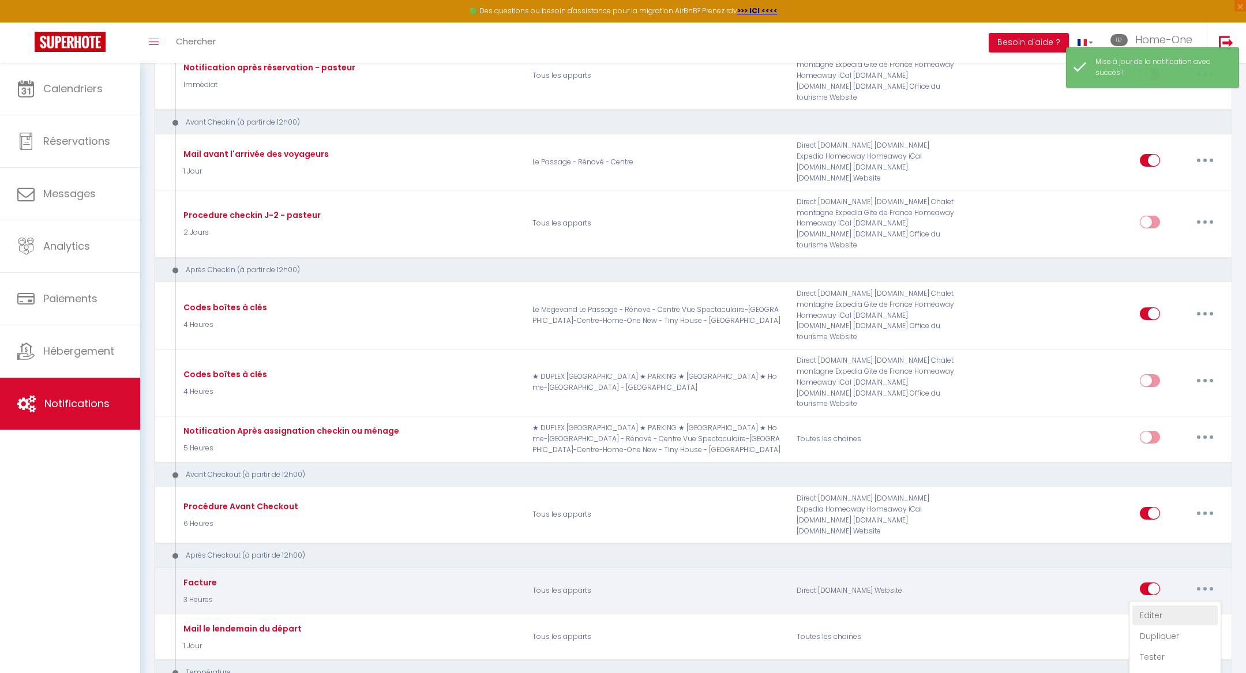
type input "Facture"
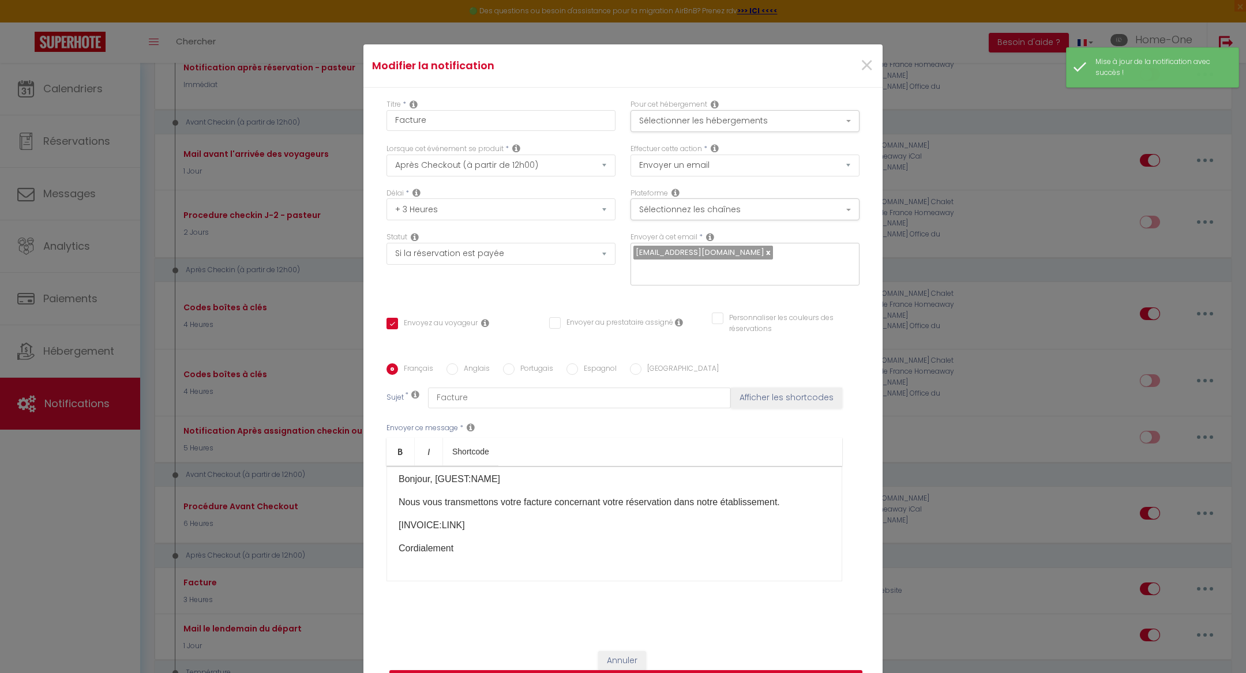
scroll to position [0, 0]
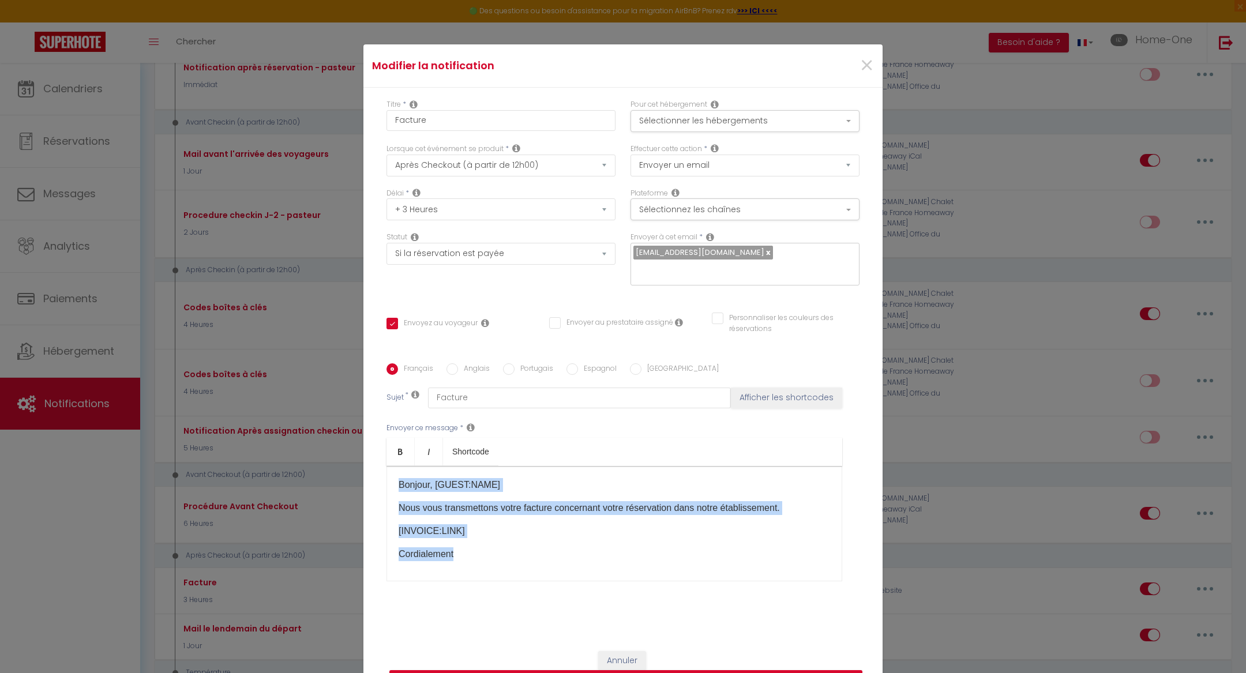
drag, startPoint x: 474, startPoint y: 550, endPoint x: 396, endPoint y: 477, distance: 107.3
click at [396, 477] on div "Bonjour, [GUEST:NAME]​ Nous vous transmettons votre facture concernant votre ré…" at bounding box center [615, 523] width 456 height 115
click at [607, 651] on button "Annuler" at bounding box center [622, 661] width 48 height 20
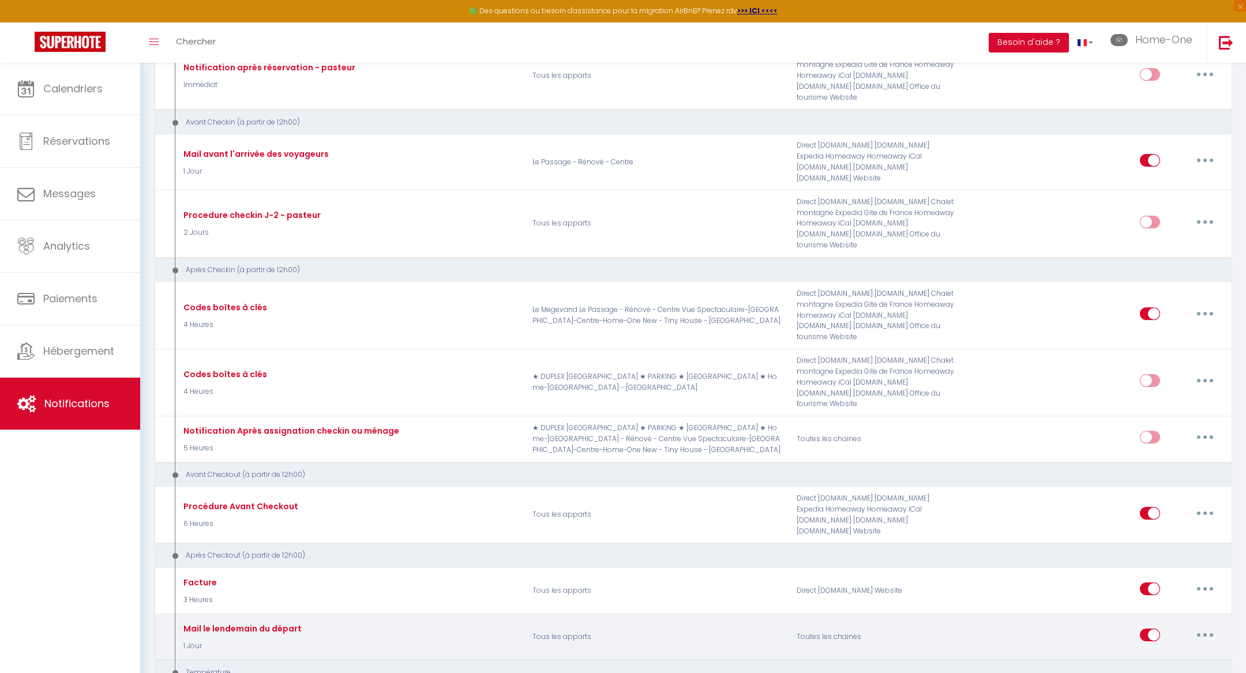
click at [1202, 626] on button "button" at bounding box center [1205, 635] width 32 height 18
click at [1165, 652] on link "Editer" at bounding box center [1174, 662] width 85 height 20
type input "Mail le lendemain du départ"
select select "1 Jour"
checkbox input "true"
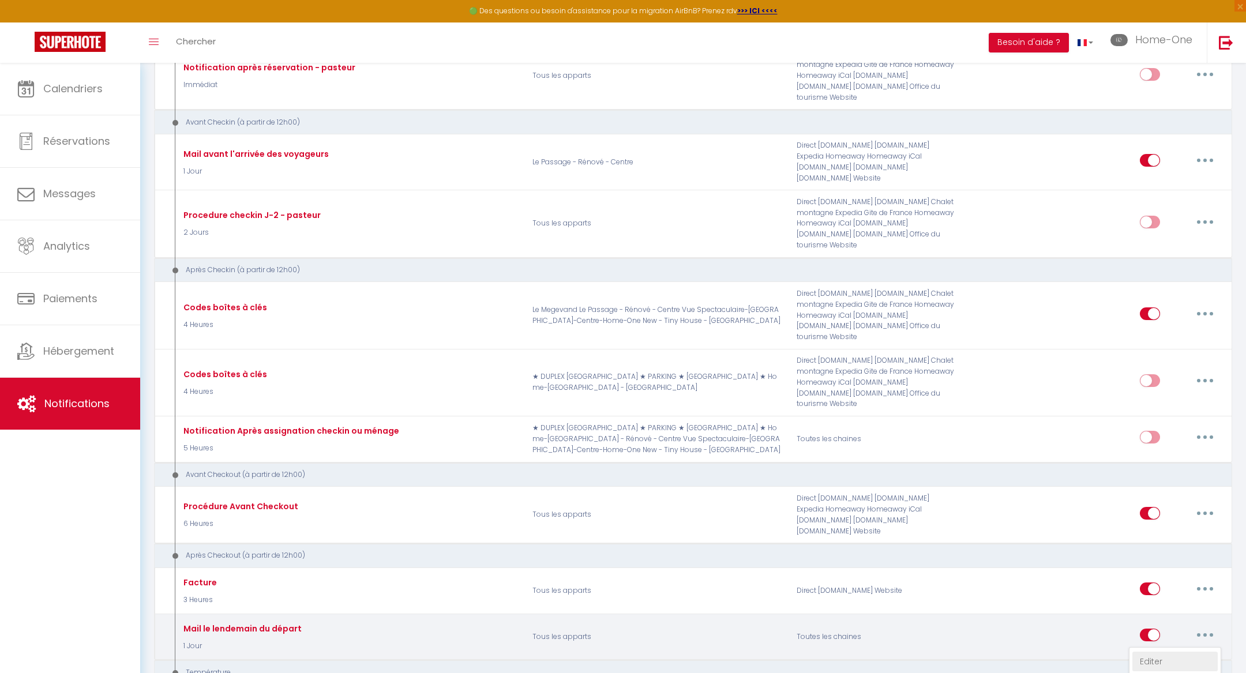
checkbox input "false"
type input "Procédure pour le checkin - [RENTAL:NAME]"
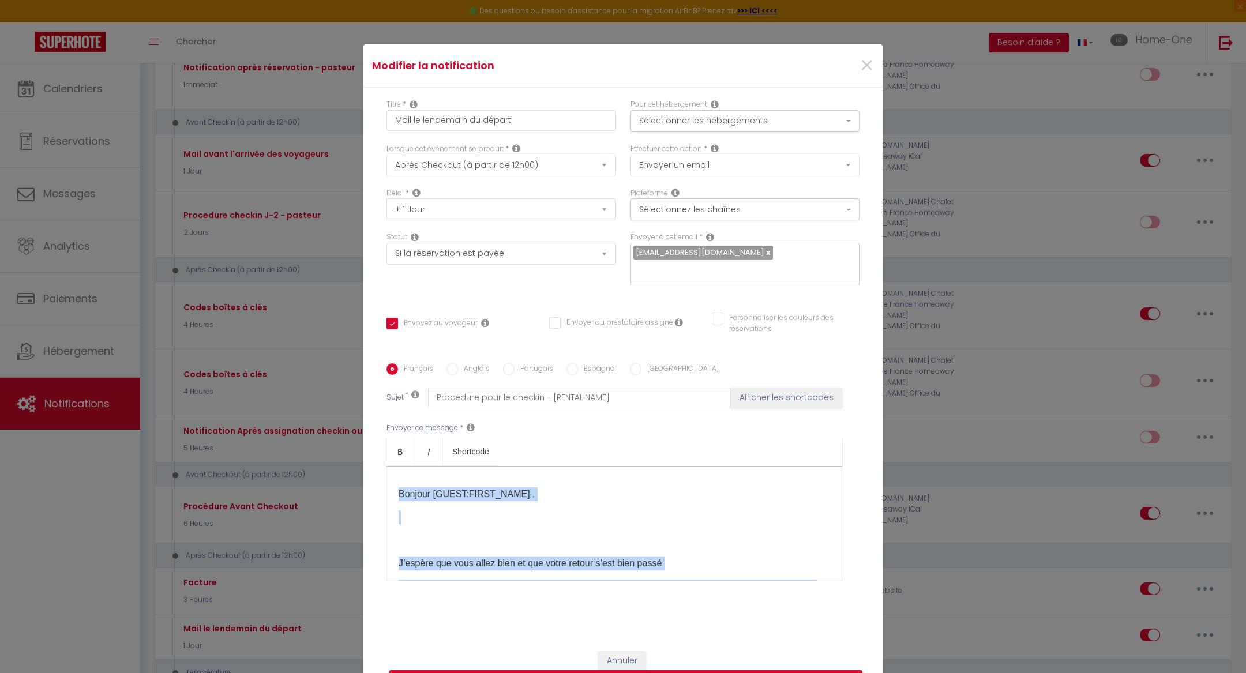
drag, startPoint x: 611, startPoint y: 568, endPoint x: 388, endPoint y: 489, distance: 236.1
click at [388, 489] on div "Bonjour [GUEST:FIRST_NAME] , J’espère que vous allez bien et que votre retour s…" at bounding box center [615, 523] width 456 height 115
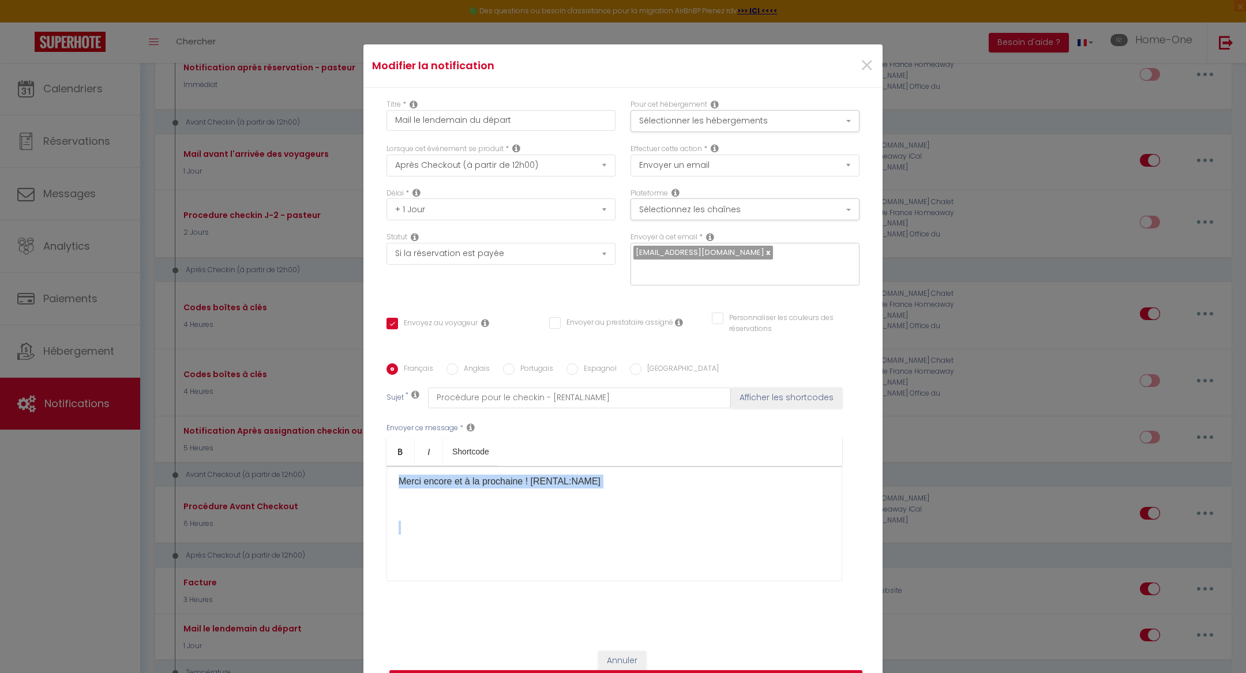
scroll to position [238, 0]
drag, startPoint x: 398, startPoint y: 483, endPoint x: 612, endPoint y: 513, distance: 216.2
click at [612, 513] on div "Bonjour [GUEST:FIRST_NAME] , J’espère que vous allez bien et que votre retour s…" at bounding box center [615, 523] width 456 height 115
click at [866, 66] on span "×" at bounding box center [867, 65] width 14 height 35
